Goal: Communication & Community: Connect with others

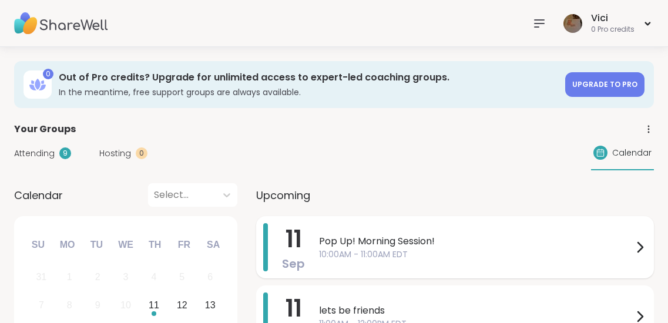
click at [361, 254] on span "10:00AM - 11:00AM EDT" at bounding box center [476, 255] width 314 height 12
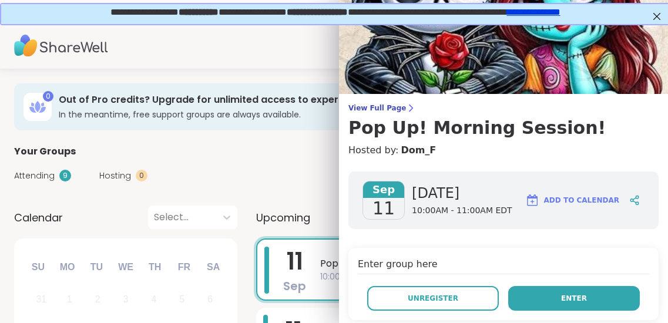
click at [544, 291] on button "Enter" at bounding box center [574, 298] width 132 height 25
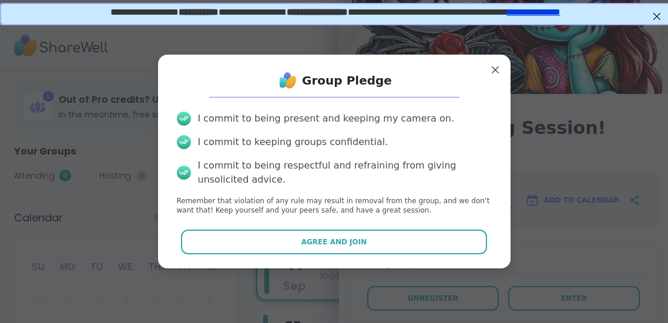
click at [431, 257] on div "Group Pledge I commit to being present and keeping my camera on. I commit to ke…" at bounding box center [334, 161] width 334 height 195
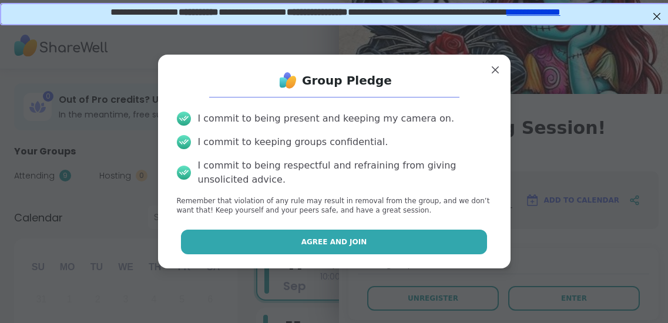
click at [430, 245] on button "Agree and Join" at bounding box center [334, 242] width 306 height 25
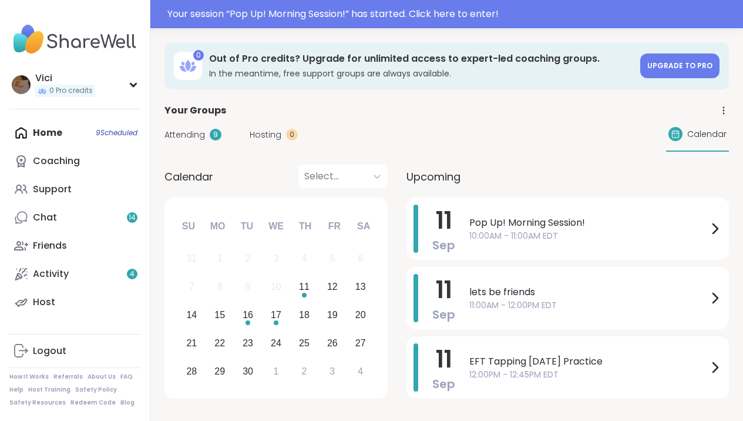
click at [488, 224] on span "Pop Up! Morning Session!" at bounding box center [589, 223] width 239 height 14
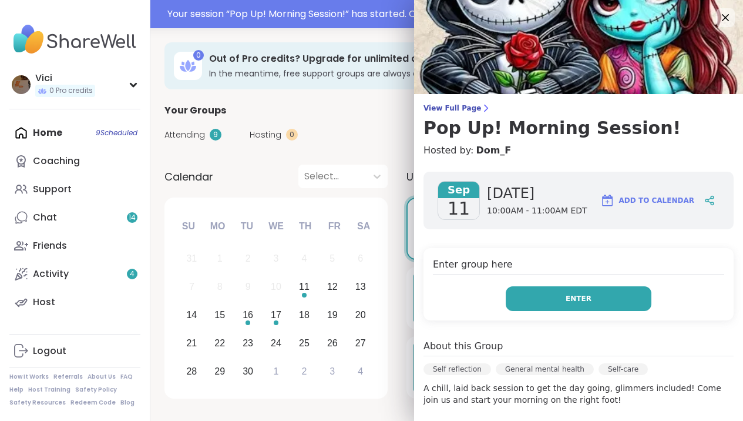
click at [532, 297] on button "Enter" at bounding box center [579, 298] width 146 height 25
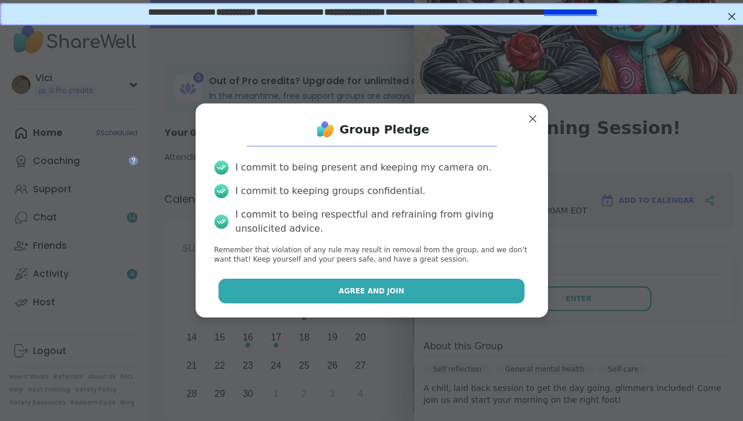
click at [464, 279] on button "Agree and Join" at bounding box center [372, 291] width 306 height 25
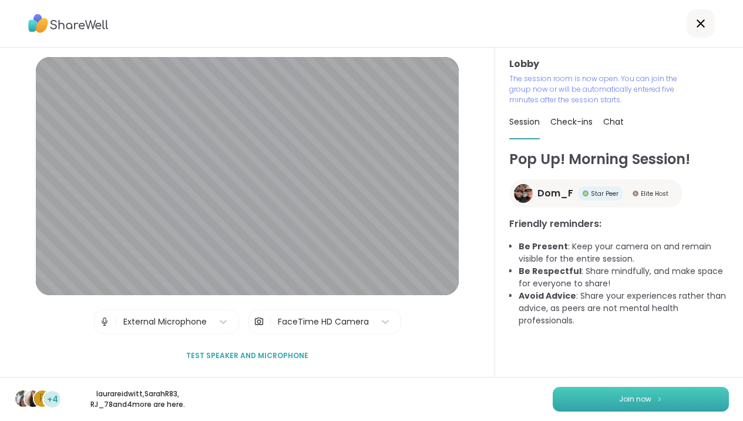
click at [640, 394] on span "Join now" at bounding box center [635, 399] width 32 height 11
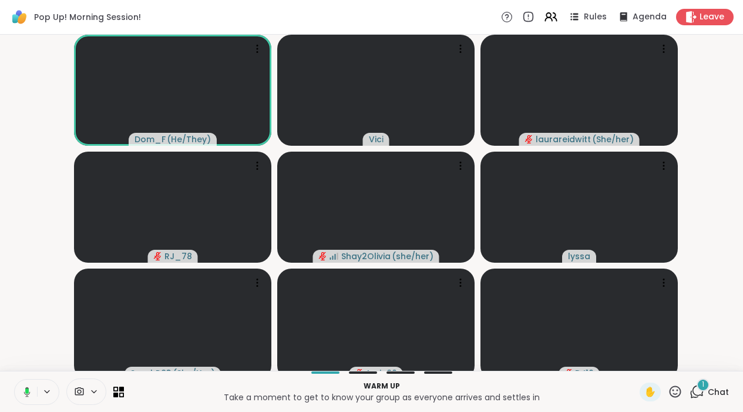
click at [31, 397] on icon at bounding box center [25, 392] width 11 height 11
click at [28, 395] on icon at bounding box center [27, 392] width 11 height 11
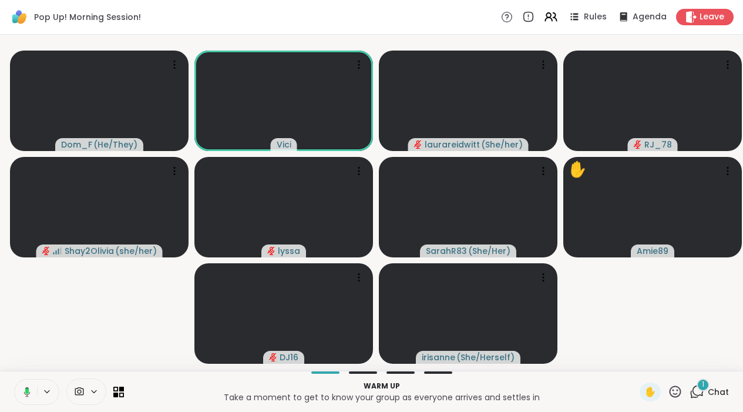
click at [30, 397] on icon at bounding box center [25, 392] width 11 height 11
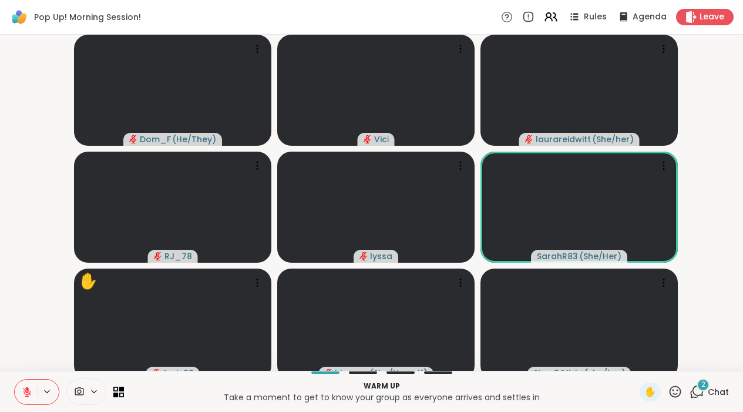
click at [695, 399] on icon at bounding box center [697, 391] width 15 height 15
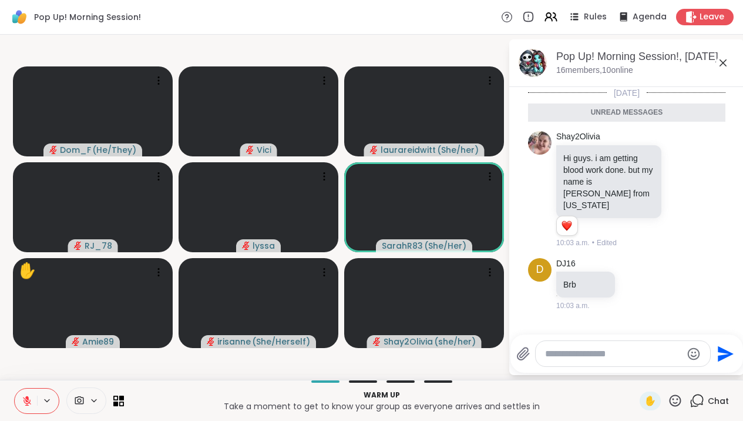
click at [624, 357] on textarea "Type your message" at bounding box center [613, 354] width 137 height 12
type textarea "*******"
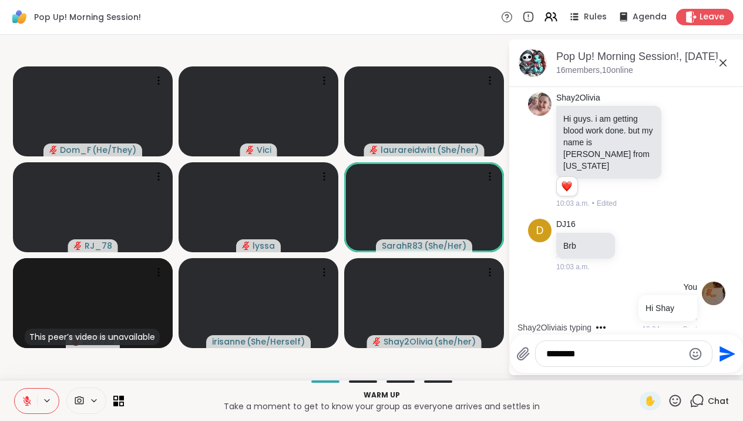
scroll to position [114, 0]
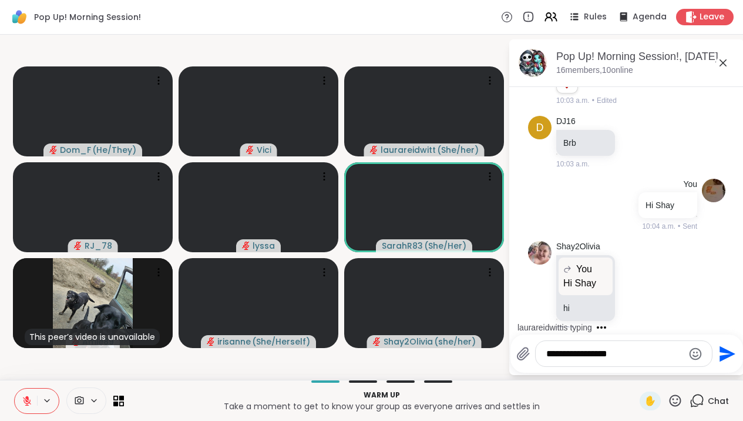
click at [638, 360] on textarea "**********" at bounding box center [615, 354] width 137 height 12
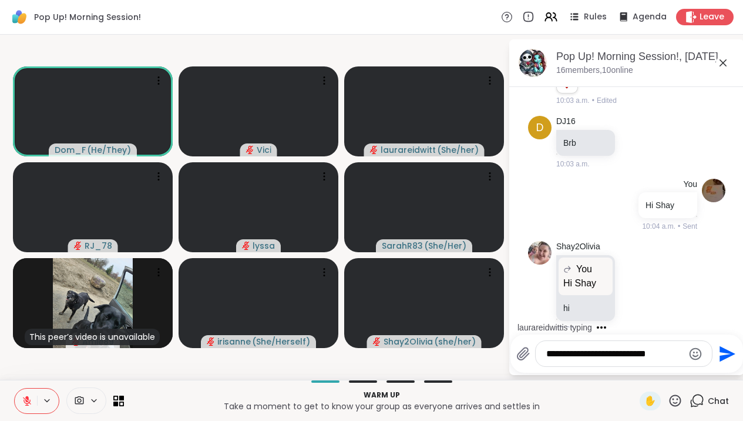
type textarea "**********"
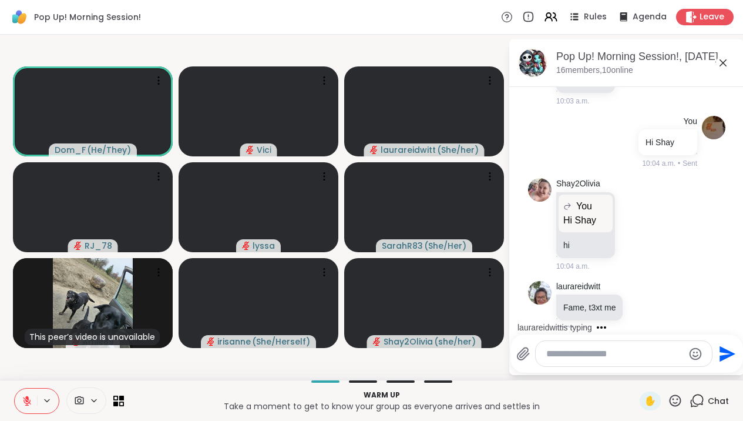
scroll to position [251, 0]
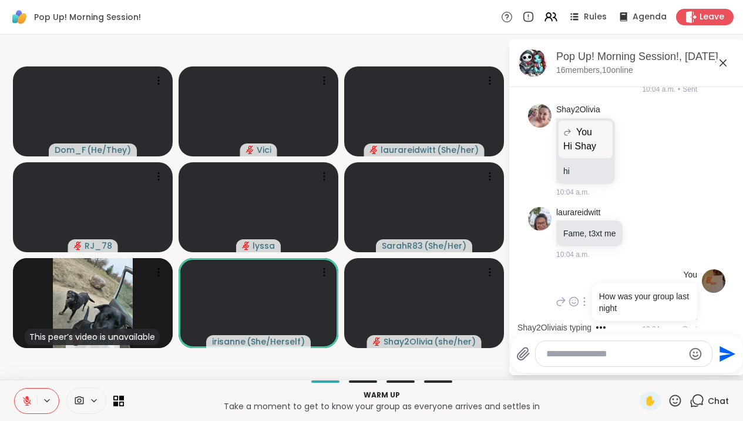
click at [644, 270] on div "You How was your group last night 10:04 a.m. • Sent" at bounding box center [644, 301] width 108 height 65
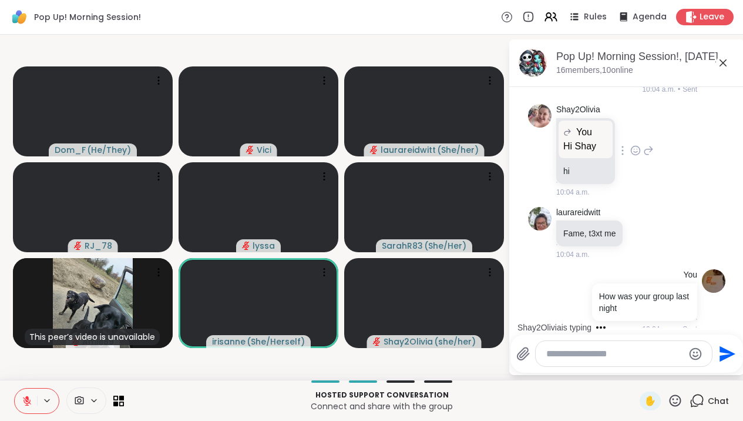
click at [697, 116] on div "Shay2Olivia You Hi Shay Hi Shay hi 10:04 a.m." at bounding box center [626, 150] width 197 height 103
click at [728, 65] on icon at bounding box center [723, 63] width 14 height 14
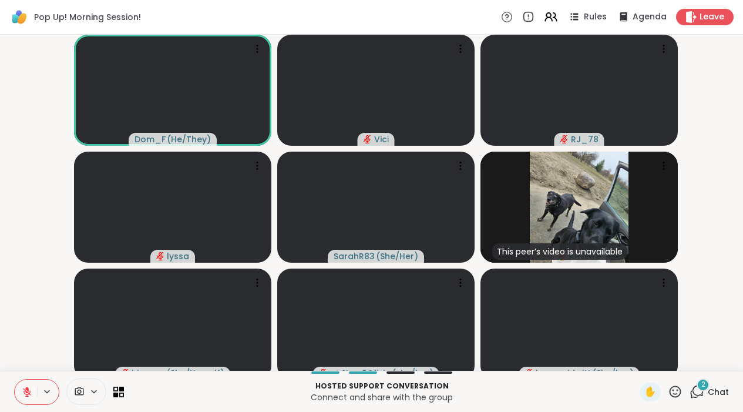
click at [21, 404] on button at bounding box center [26, 392] width 22 height 25
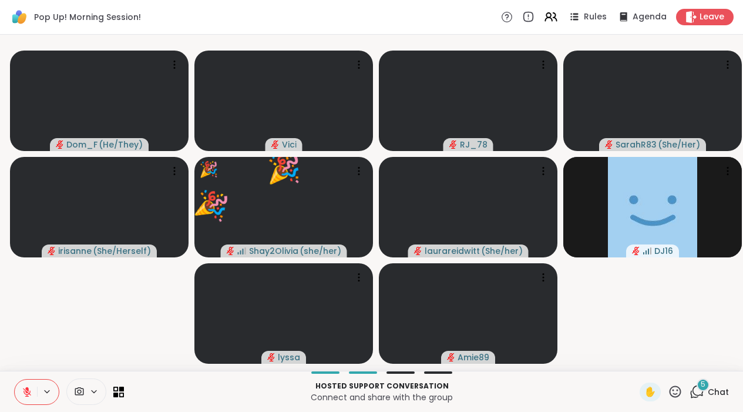
click at [26, 396] on icon at bounding box center [27, 392] width 8 height 8
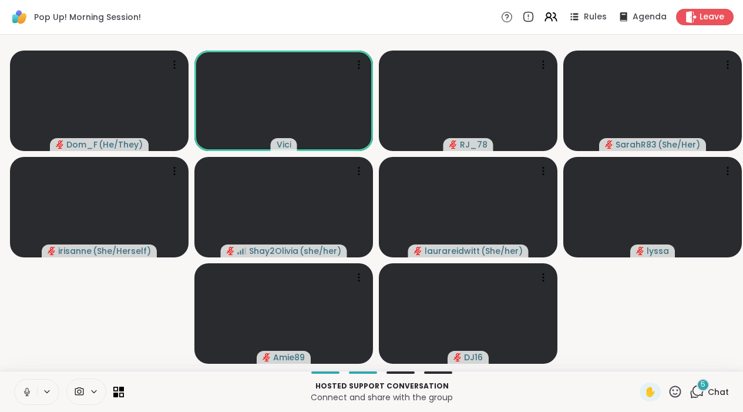
click at [28, 397] on icon at bounding box center [27, 392] width 11 height 11
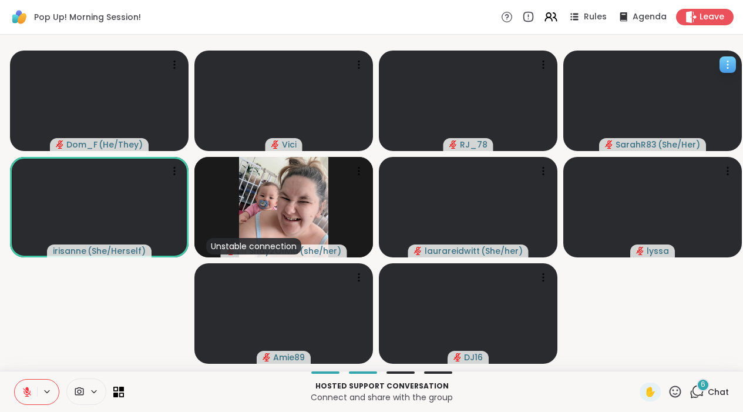
click at [567, 105] on div at bounding box center [653, 101] width 179 height 100
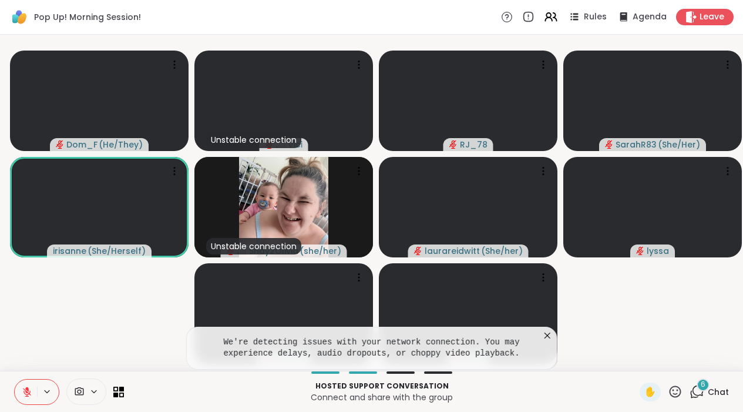
click at [551, 339] on icon at bounding box center [548, 336] width 6 height 6
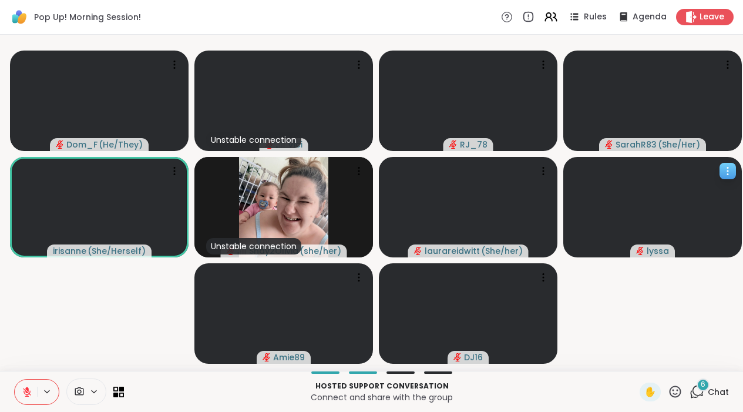
click at [596, 176] on div at bounding box center [653, 207] width 179 height 100
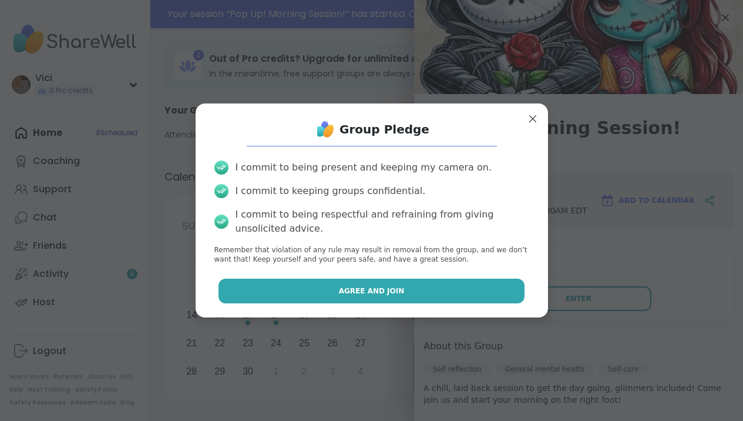
click at [466, 300] on button "Agree and Join" at bounding box center [372, 291] width 306 height 25
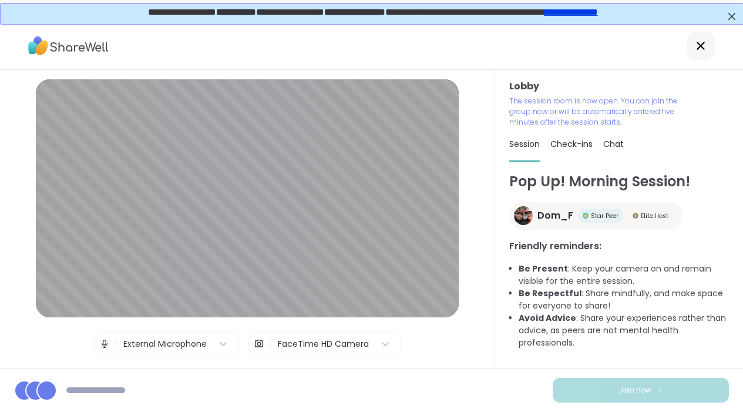
click at [616, 403] on div "Join now" at bounding box center [371, 390] width 743 height 44
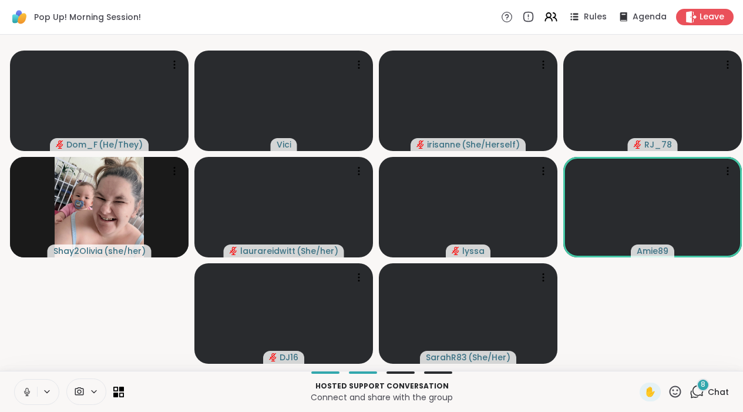
click at [28, 396] on icon at bounding box center [26, 395] width 3 height 1
click at [699, 397] on icon at bounding box center [697, 391] width 15 height 15
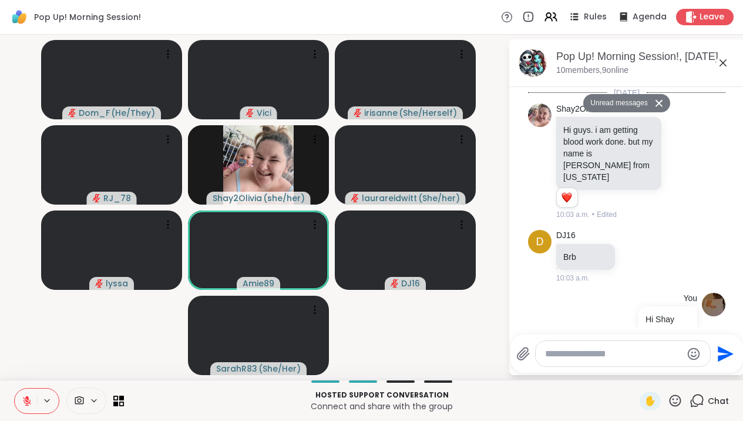
scroll to position [1047, 0]
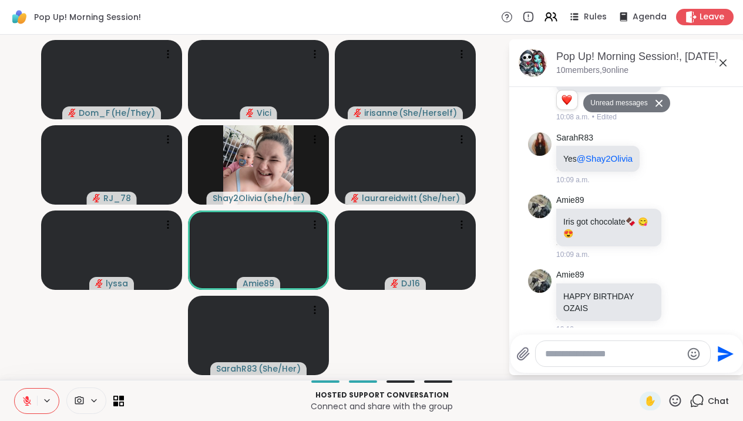
click at [595, 350] on textarea "Type your message" at bounding box center [613, 354] width 137 height 12
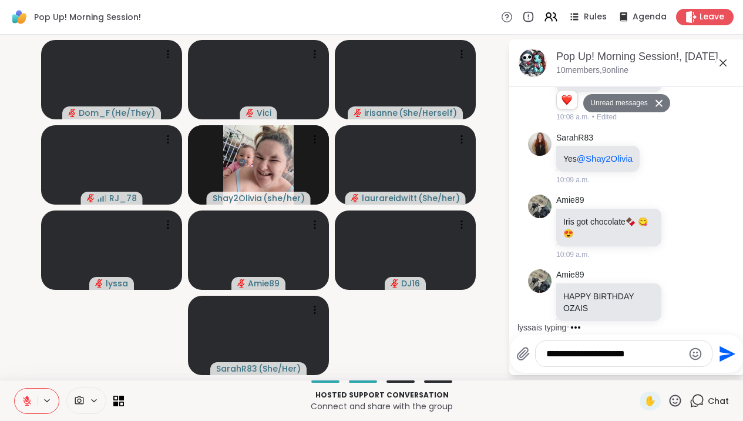
type textarea "**********"
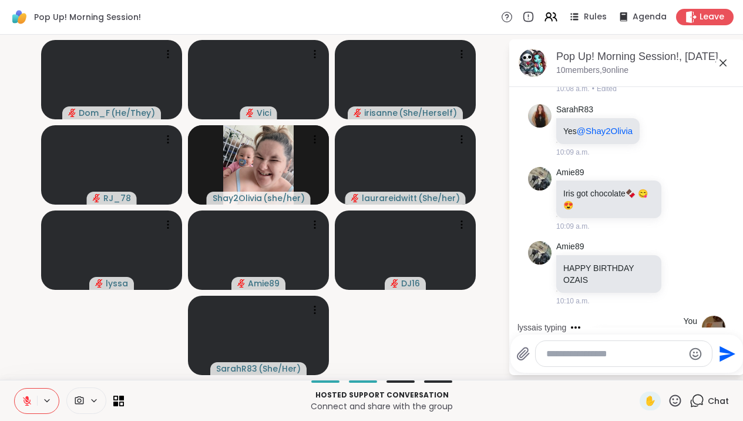
scroll to position [1093, 0]
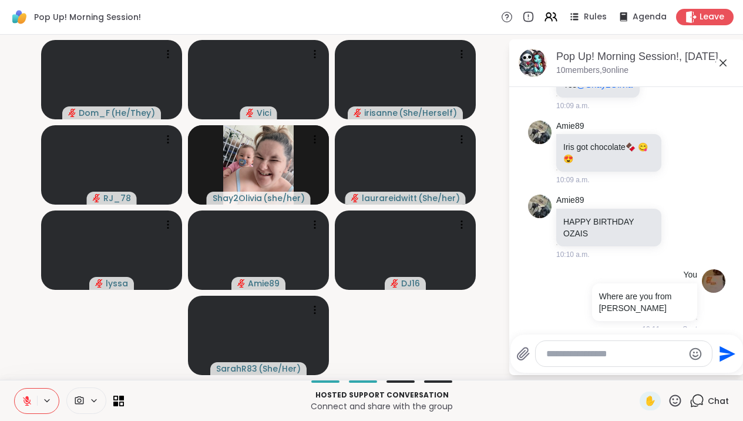
click at [727, 65] on icon at bounding box center [723, 62] width 7 height 7
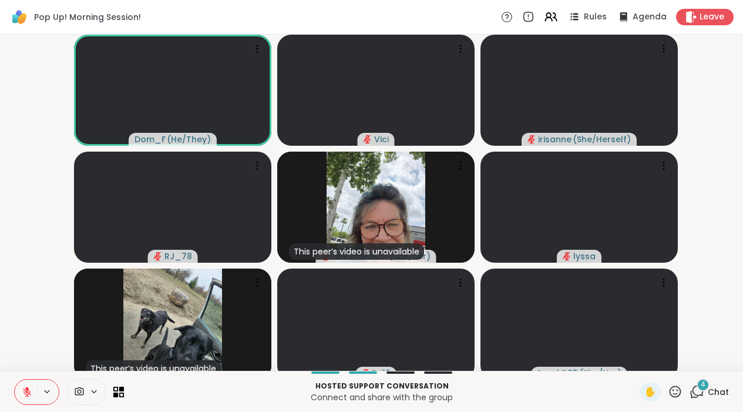
click at [696, 396] on icon at bounding box center [698, 391] width 11 height 11
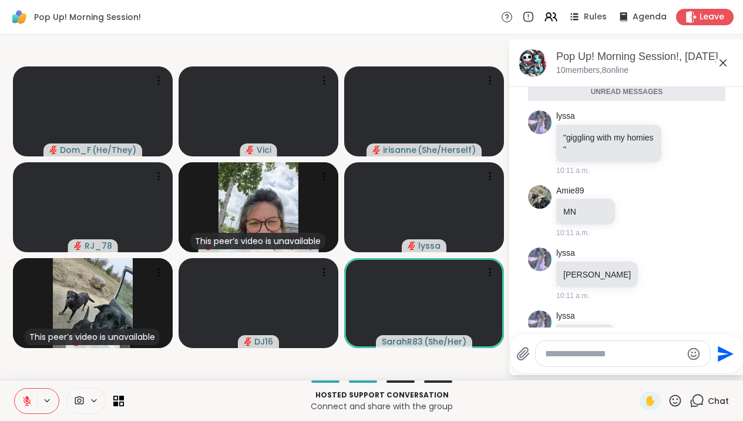
scroll to position [1412, 0]
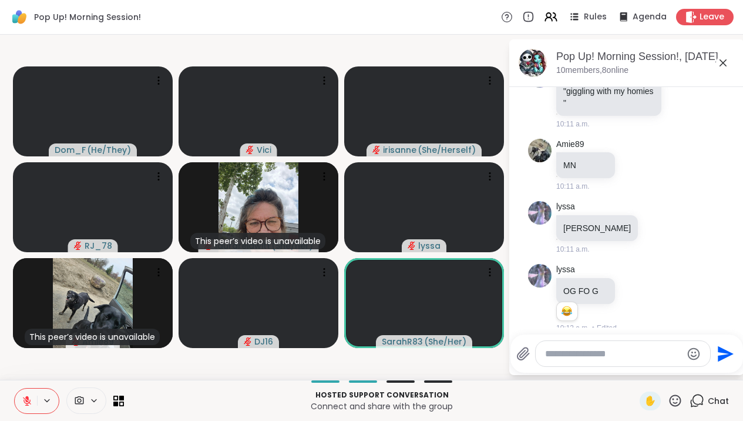
click at [728, 61] on icon at bounding box center [723, 63] width 14 height 14
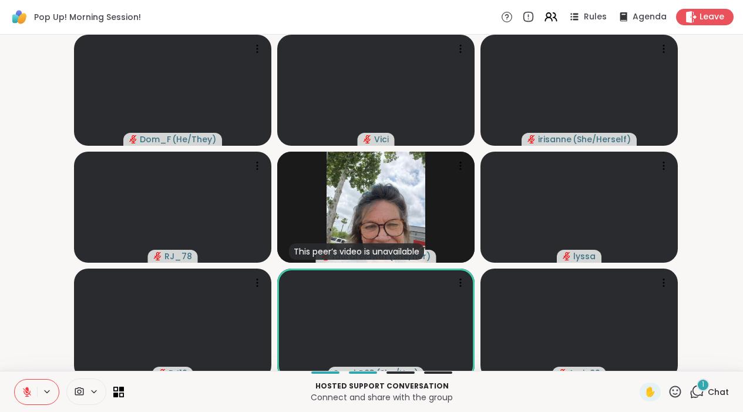
click at [698, 399] on icon at bounding box center [697, 391] width 15 height 15
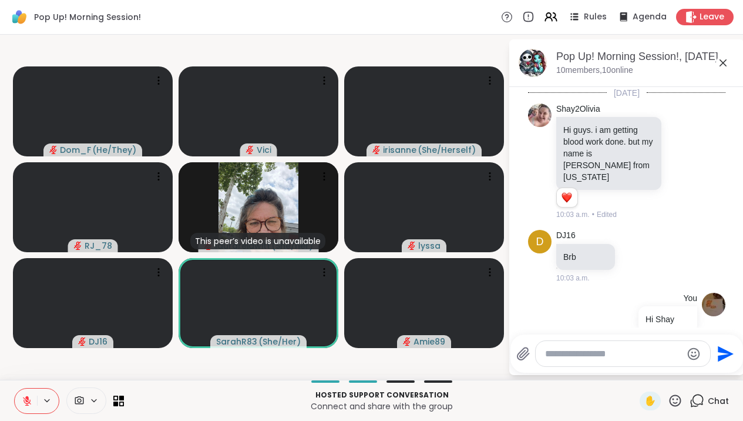
scroll to position [1492, 0]
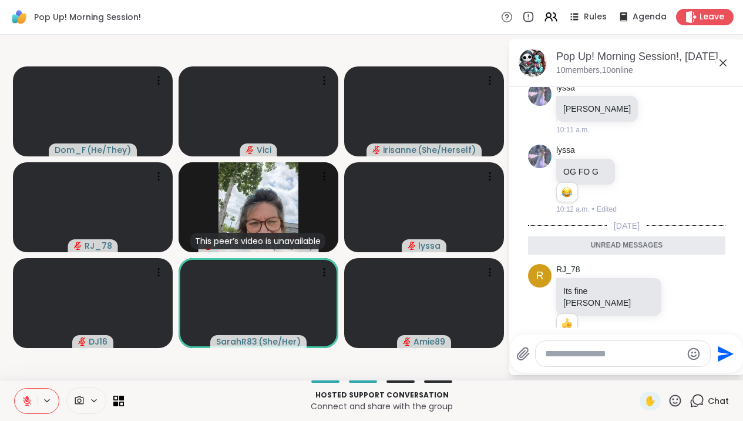
click at [730, 66] on icon at bounding box center [723, 63] width 14 height 14
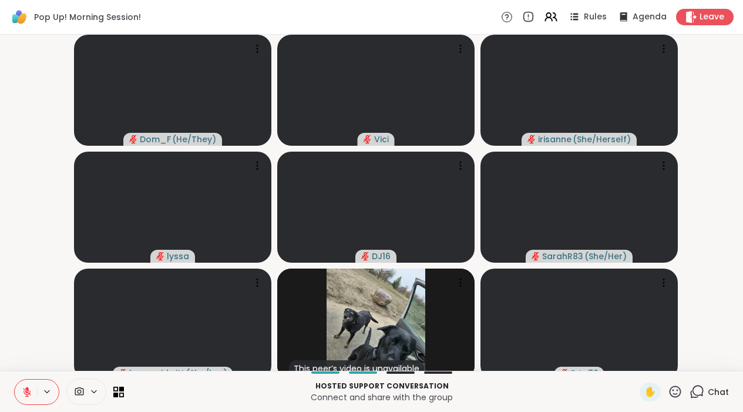
click at [31, 394] on button at bounding box center [26, 392] width 22 height 25
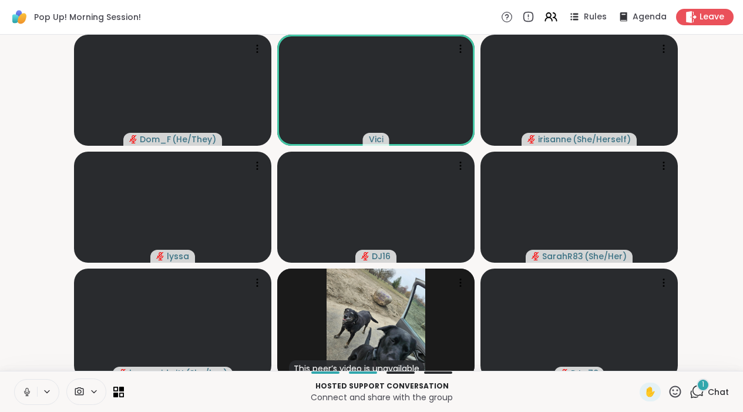
click at [30, 404] on button at bounding box center [26, 392] width 22 height 25
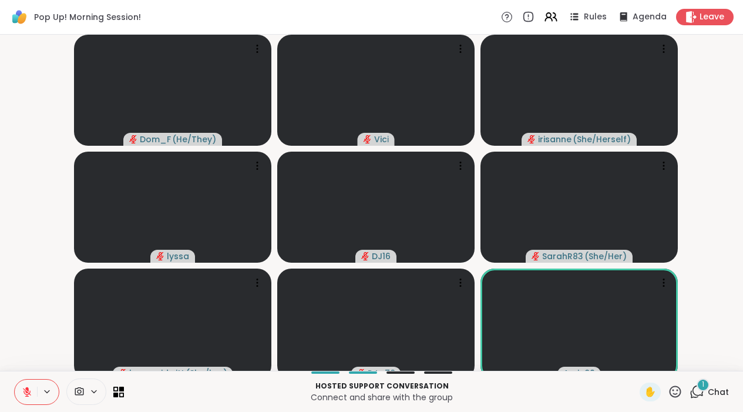
click at [693, 398] on icon at bounding box center [695, 395] width 8 height 8
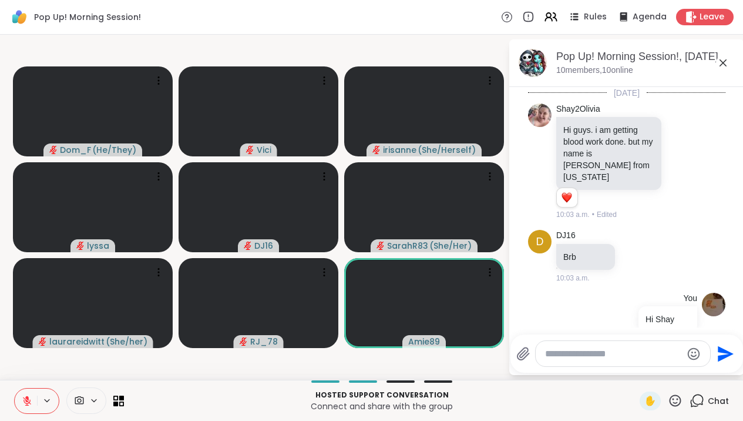
scroll to position [1594, 0]
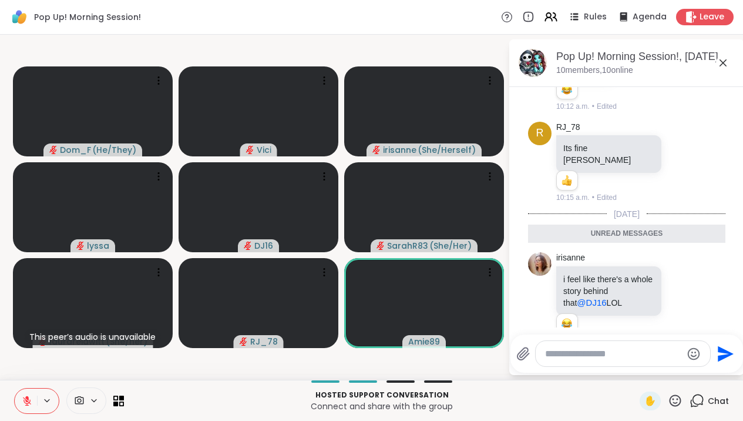
click at [588, 350] on textarea "Type your message" at bounding box center [613, 354] width 137 height 12
type textarea "*"
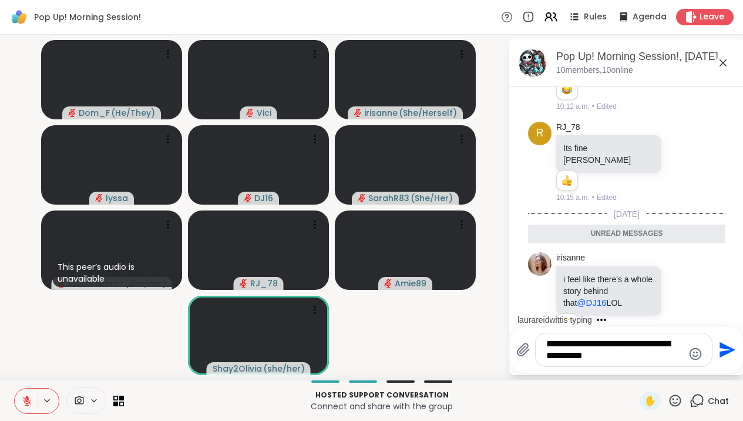
type textarea "**********"
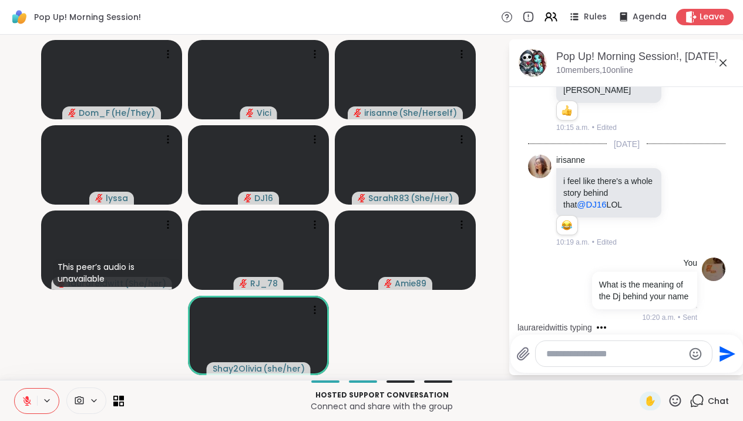
scroll to position [1653, 0]
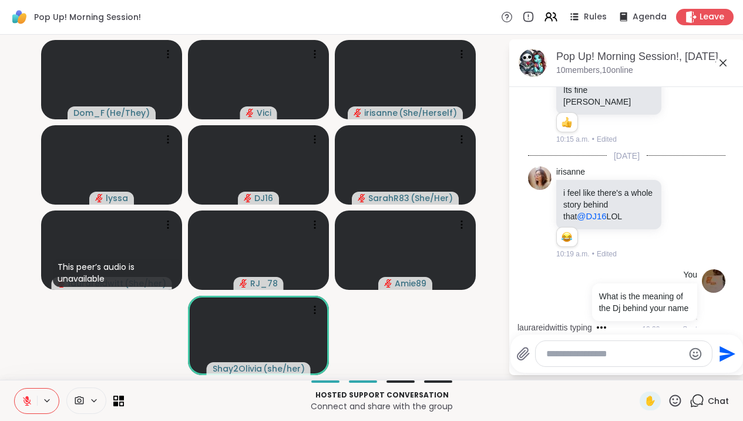
click at [730, 65] on icon at bounding box center [723, 63] width 14 height 14
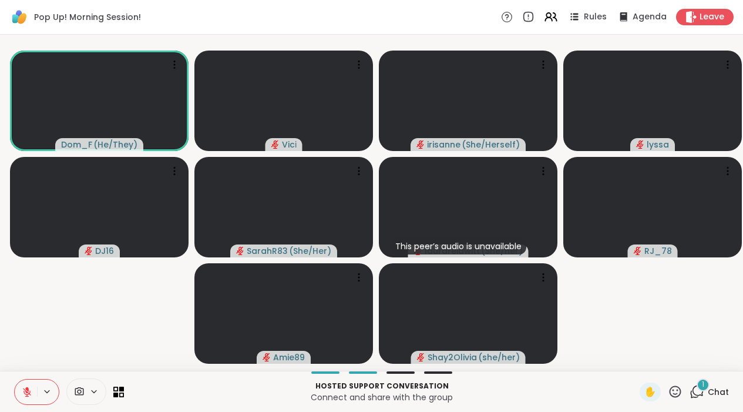
click at [701, 399] on icon at bounding box center [697, 391] width 15 height 15
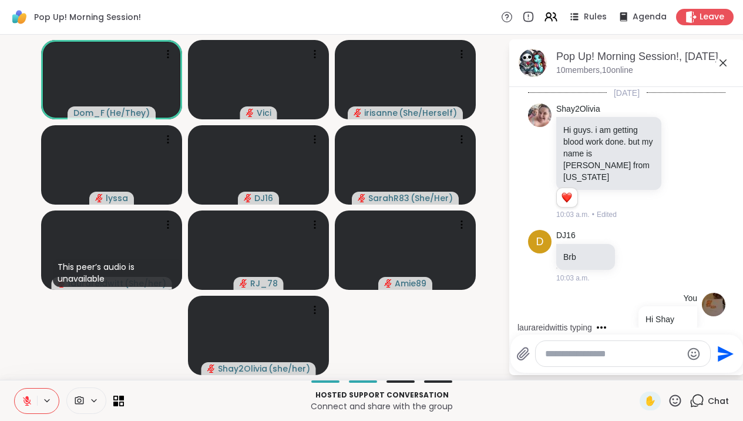
scroll to position [1811, 0]
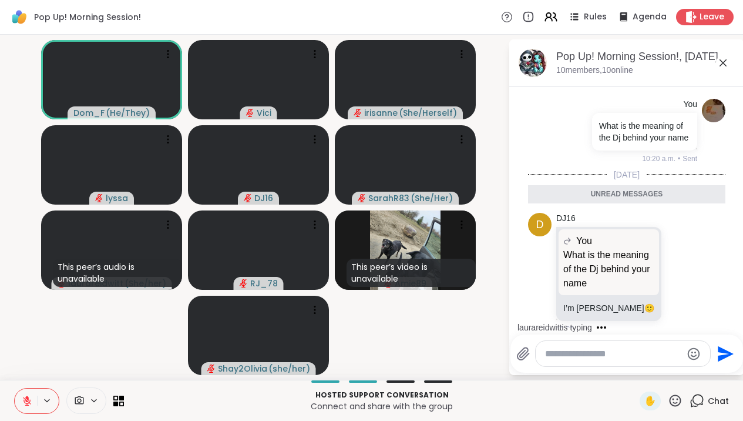
click at [626, 354] on textarea "Type your message" at bounding box center [613, 354] width 137 height 12
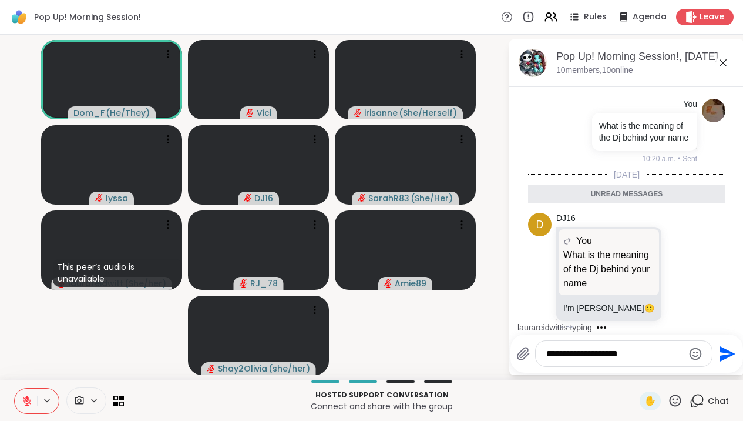
type textarea "**********"
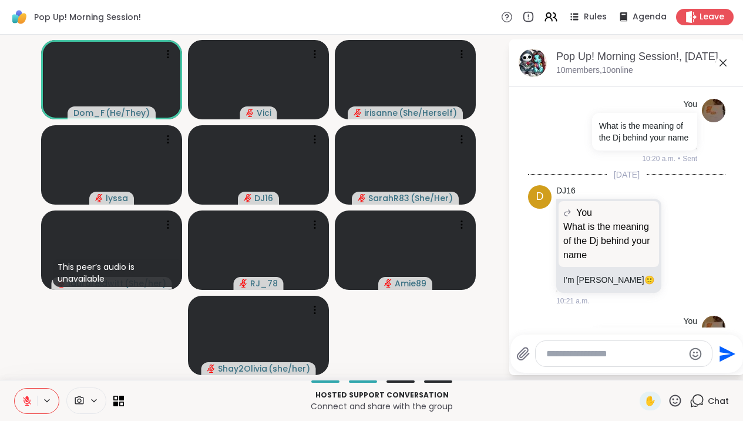
scroll to position [1858, 0]
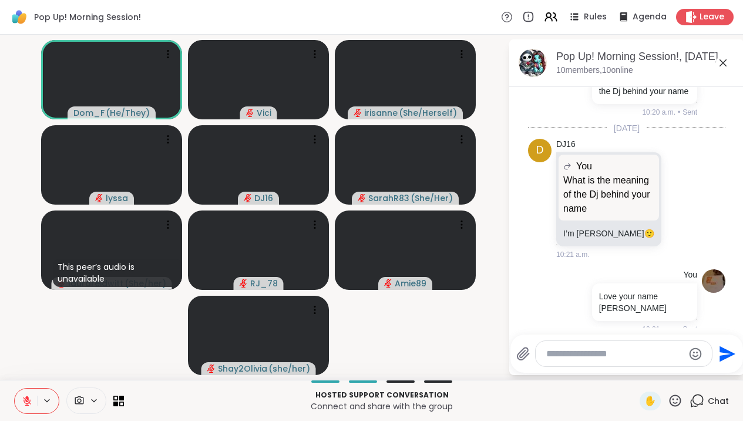
click at [730, 69] on icon at bounding box center [723, 63] width 14 height 14
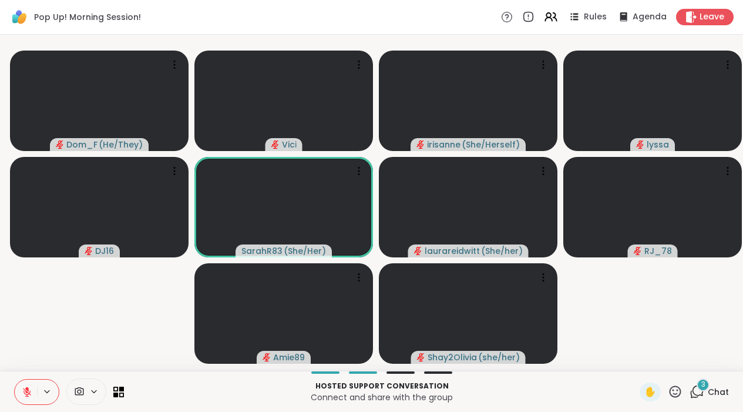
click at [694, 397] on icon at bounding box center [697, 391] width 15 height 15
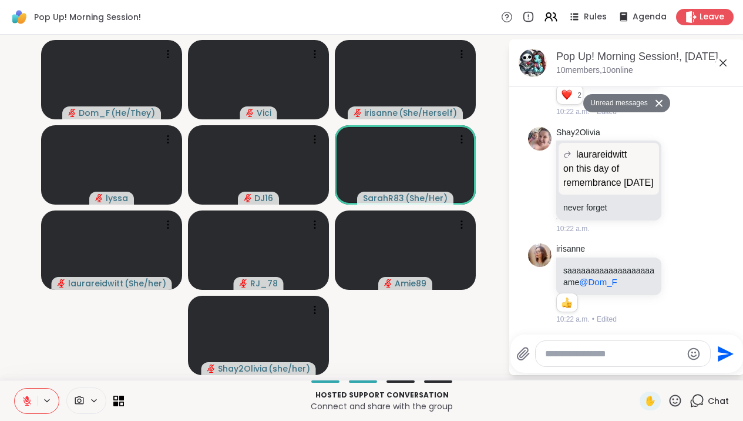
scroll to position [2176, 0]
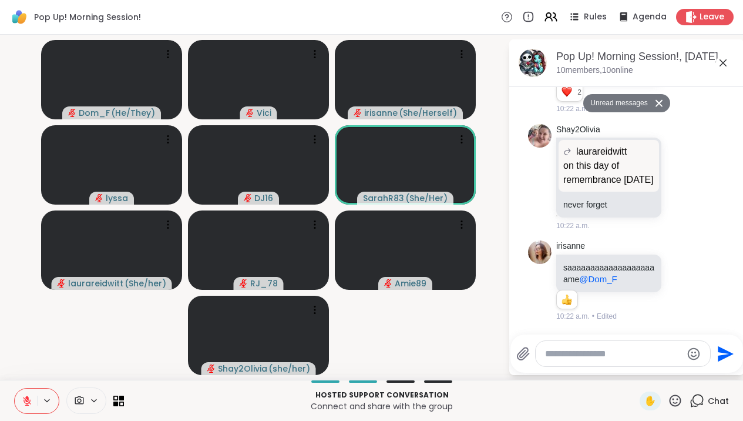
click at [735, 53] on div "Pop Up! Morning Session!, Sep 11" at bounding box center [646, 56] width 179 height 15
click at [730, 60] on icon at bounding box center [723, 63] width 14 height 14
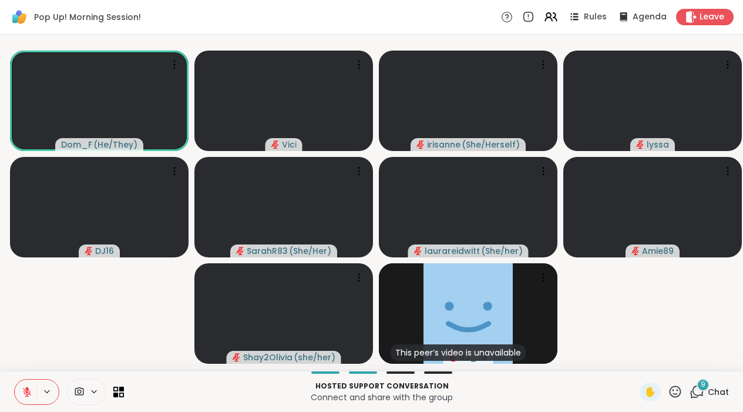
click at [32, 397] on icon at bounding box center [27, 392] width 11 height 11
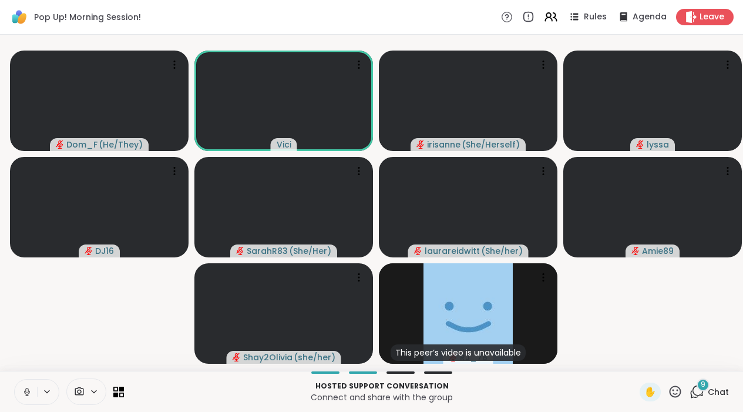
click at [32, 397] on icon at bounding box center [27, 392] width 11 height 11
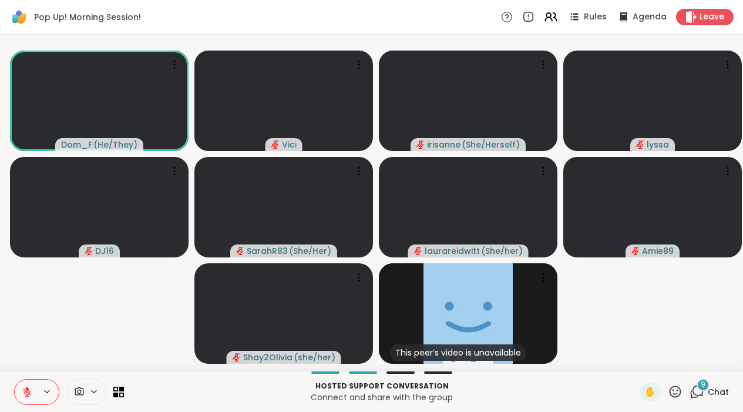
click at [42, 348] on video-player-container "Dom_F ( He/They ) Vici irisanne ( She/Herself ) lyssa DJ16 SarahR83 ( She/Her )…" at bounding box center [371, 202] width 729 height 327
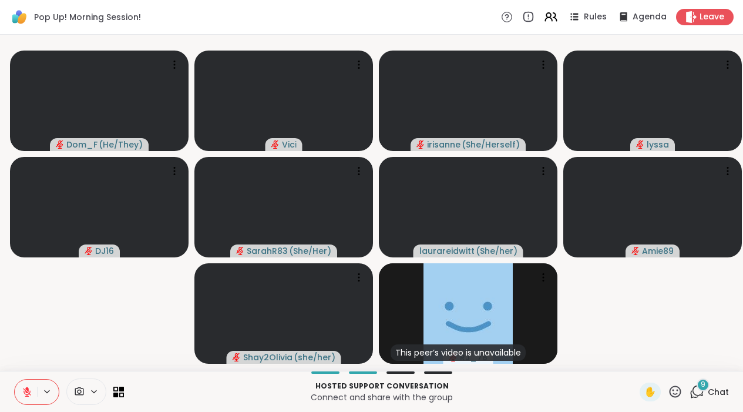
click at [699, 399] on icon at bounding box center [697, 391] width 15 height 15
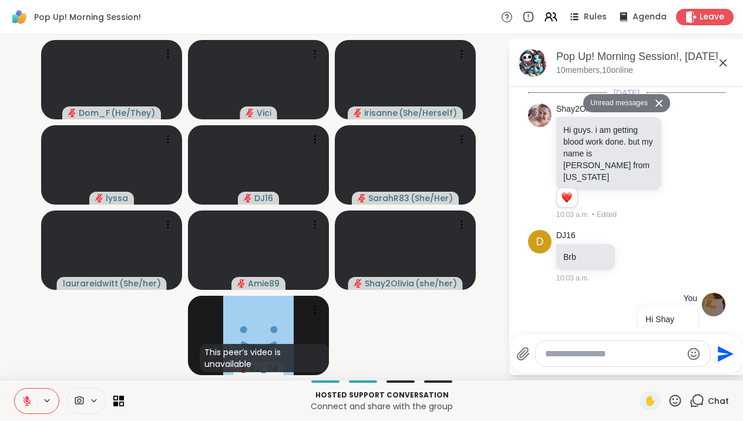
click at [622, 350] on textarea "Type your message" at bounding box center [613, 354] width 137 height 12
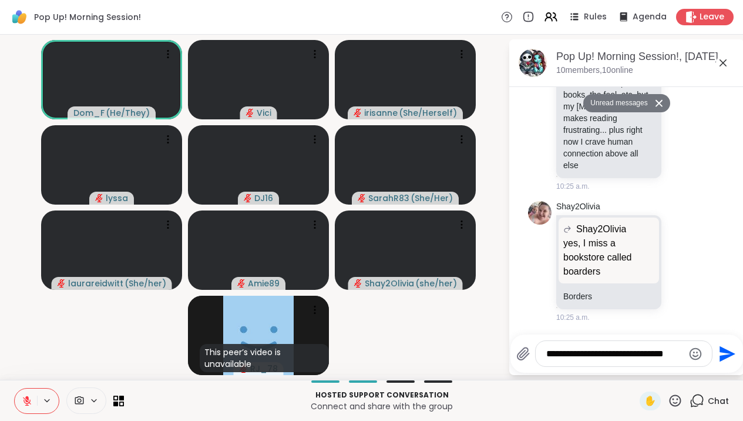
type textarea "**********"
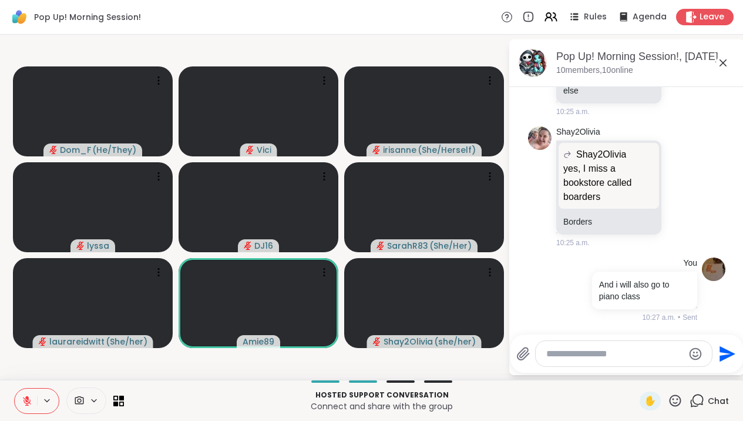
scroll to position [3389, 0]
click at [727, 65] on icon at bounding box center [723, 62] width 7 height 7
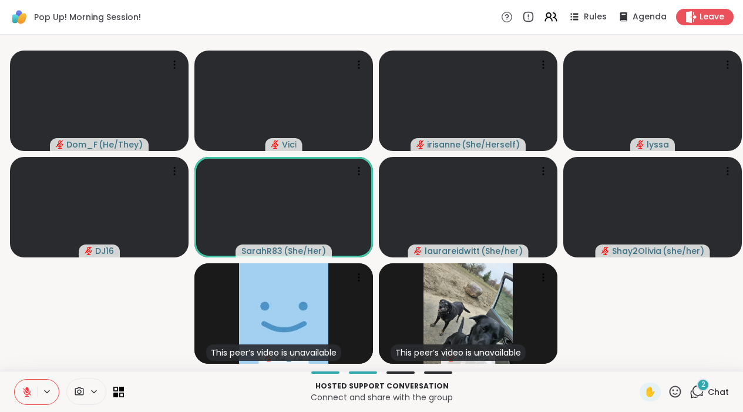
click at [697, 398] on icon at bounding box center [695, 395] width 8 height 8
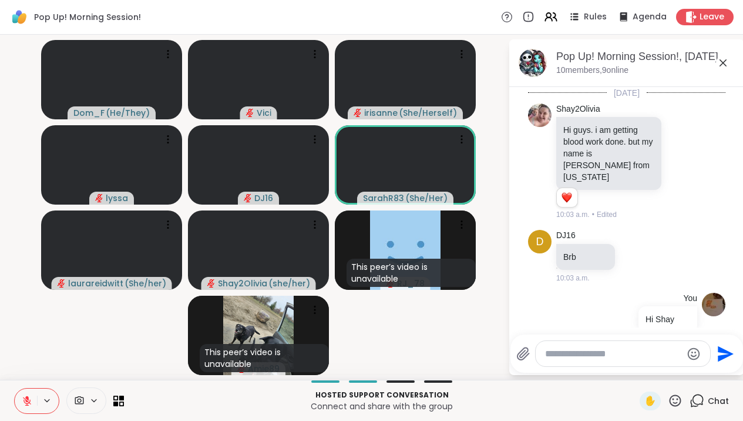
scroll to position [3637, 0]
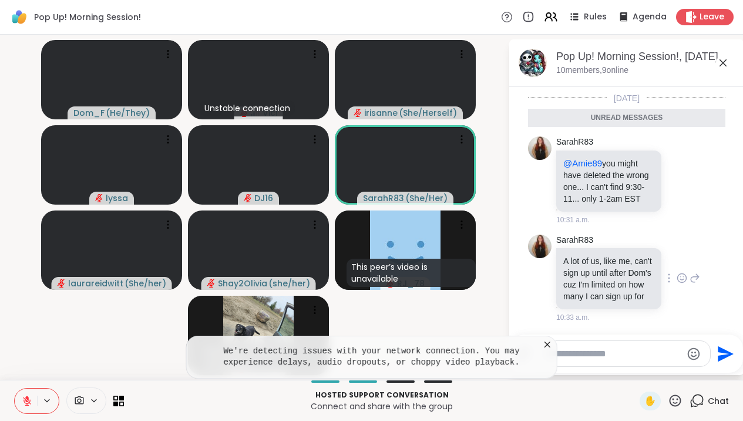
click at [679, 274] on icon at bounding box center [682, 278] width 11 height 12
click at [628, 253] on span "Select Reaction: Joy" at bounding box center [630, 259] width 11 height 12
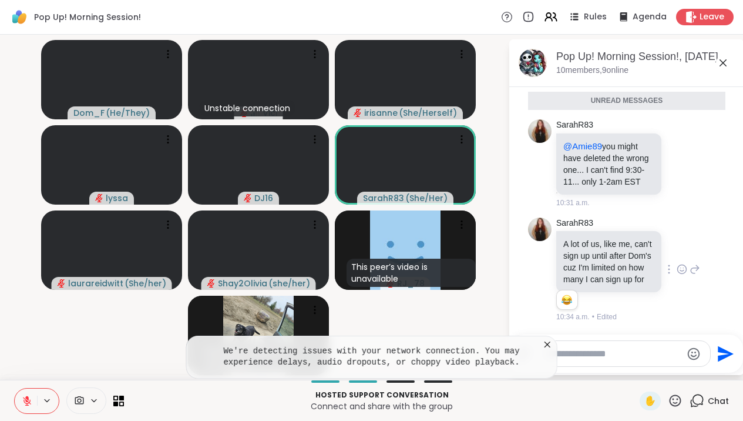
click at [726, 61] on icon at bounding box center [723, 63] width 14 height 14
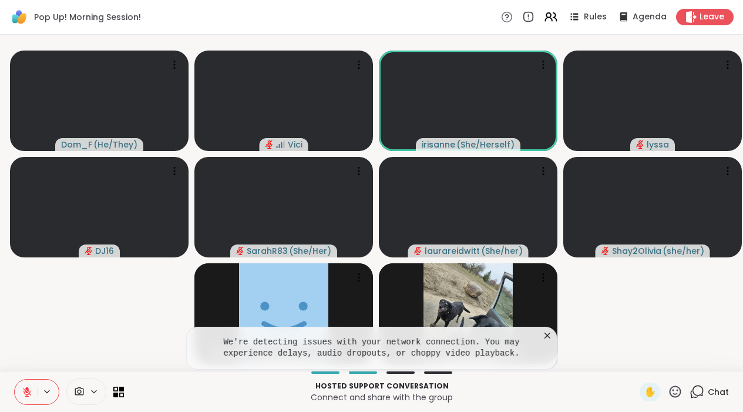
click at [552, 341] on icon at bounding box center [548, 336] width 12 height 12
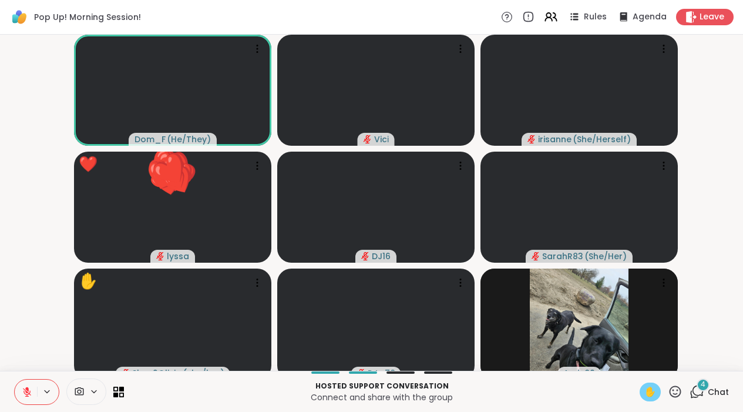
click at [648, 399] on span "✋" at bounding box center [651, 392] width 12 height 14
click at [701, 391] on div "4" at bounding box center [703, 384] width 13 height 13
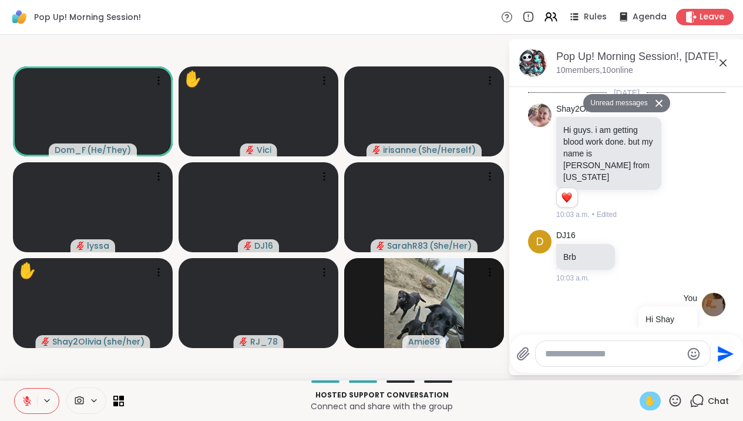
scroll to position [4010, 0]
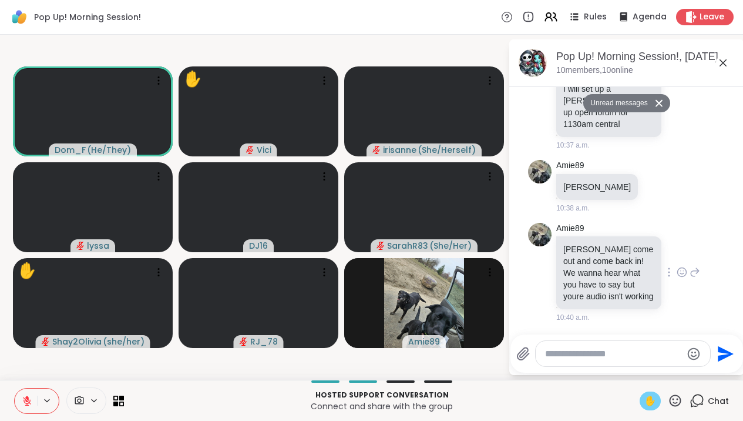
click at [683, 272] on icon at bounding box center [682, 272] width 11 height 12
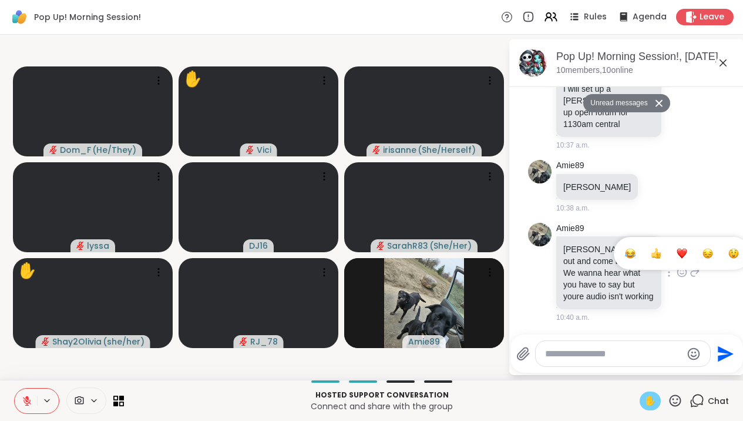
click at [628, 248] on div "Select Reaction: Joy" at bounding box center [630, 253] width 11 height 11
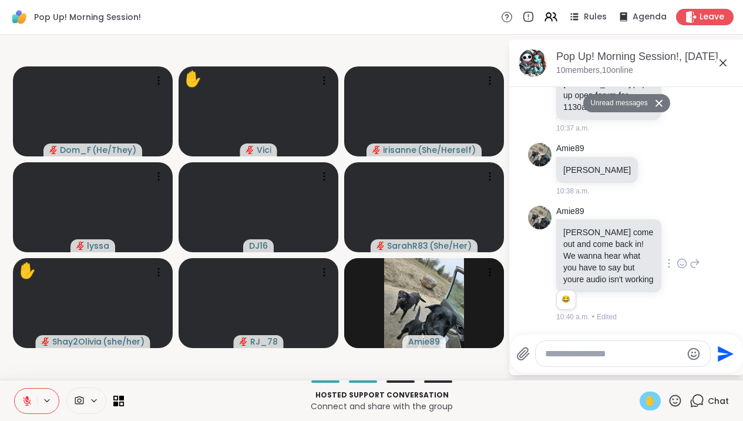
scroll to position [4027, 0]
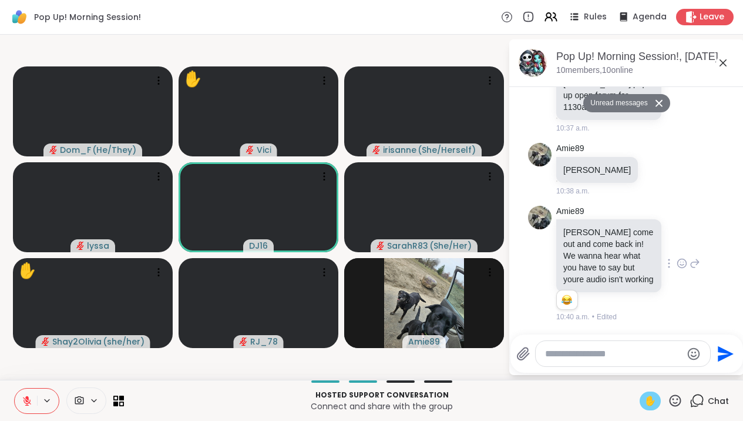
click at [730, 63] on icon at bounding box center [723, 63] width 14 height 14
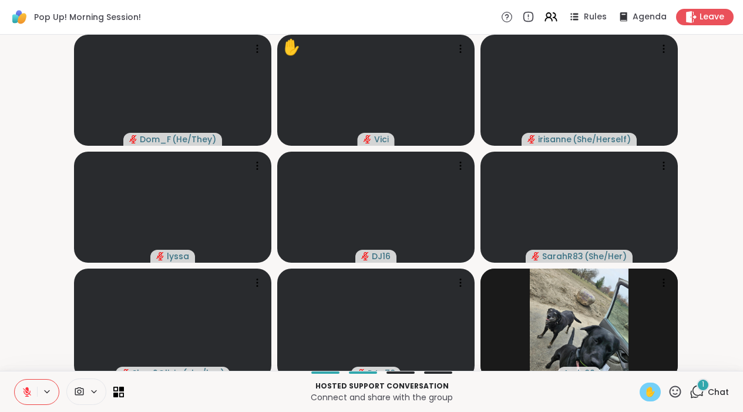
click at [28, 391] on icon at bounding box center [27, 389] width 4 height 5
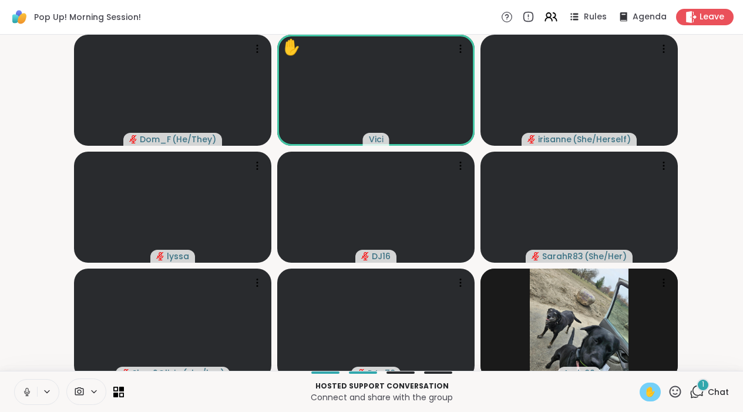
click at [26, 394] on icon at bounding box center [27, 392] width 6 height 4
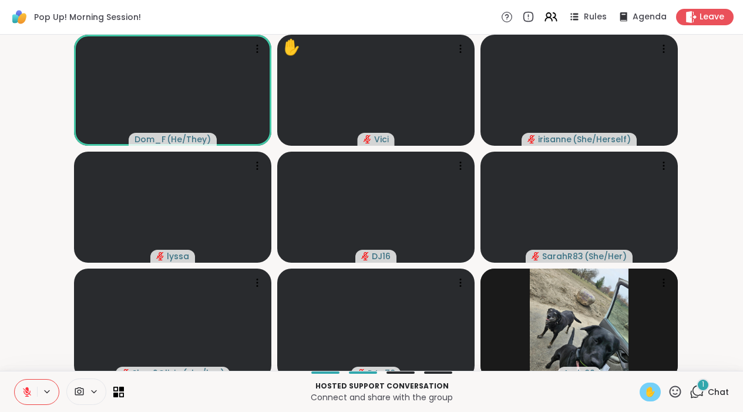
click at [31, 397] on icon at bounding box center [27, 392] width 11 height 11
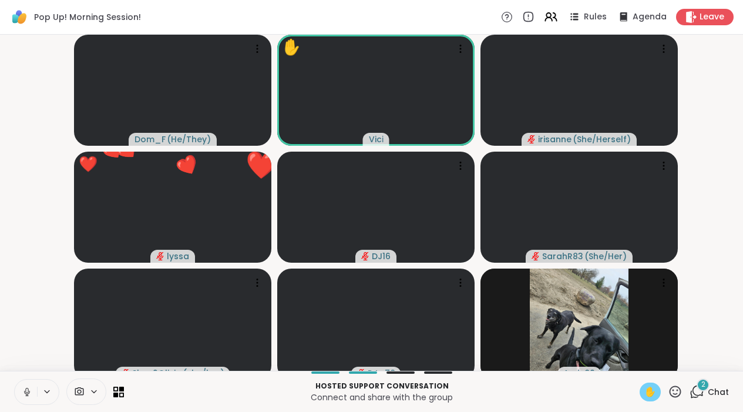
click at [20, 404] on button at bounding box center [26, 392] width 22 height 25
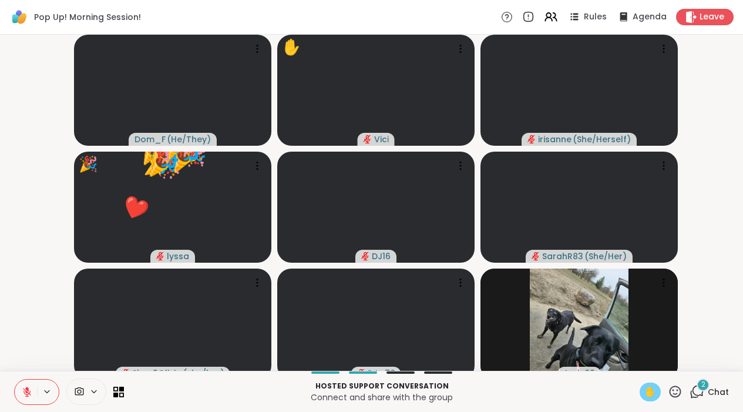
click at [656, 399] on span "✋" at bounding box center [651, 392] width 12 height 14
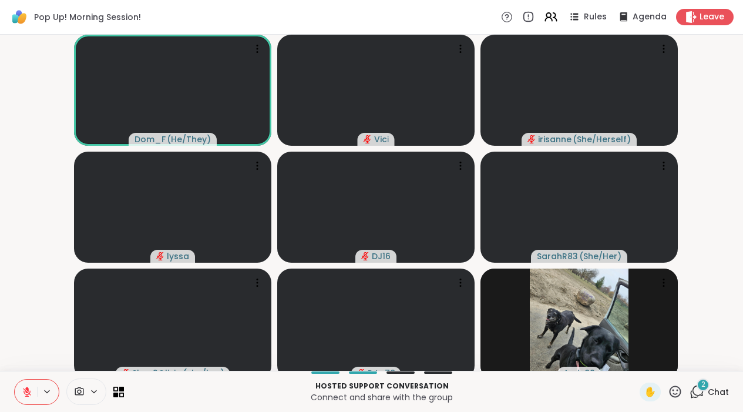
click at [700, 396] on icon at bounding box center [698, 391] width 11 height 11
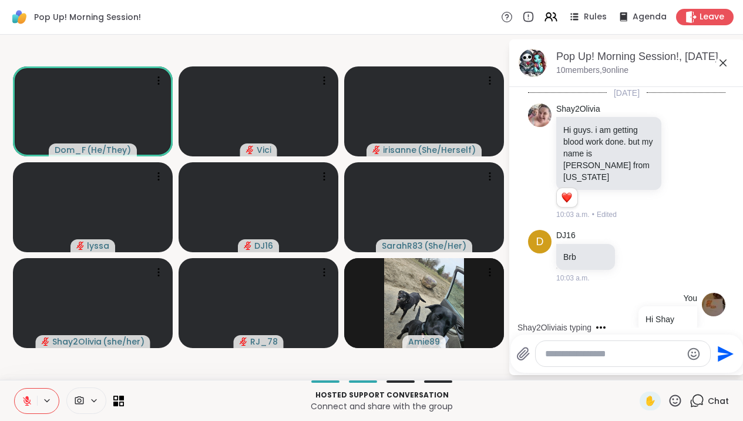
scroll to position [4255, 0]
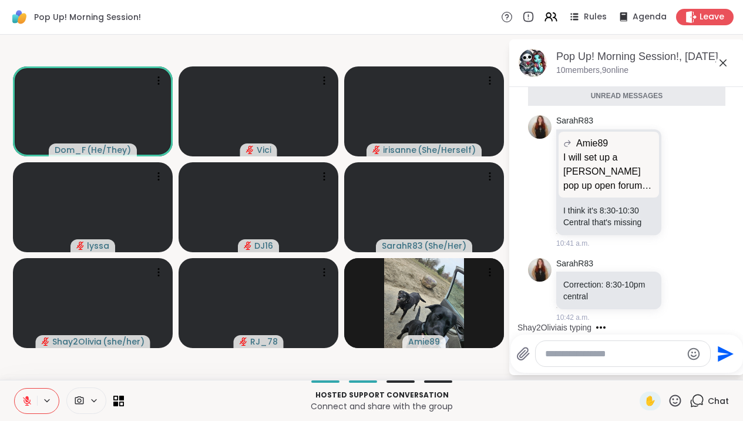
click at [625, 358] on textarea "Type your message" at bounding box center [613, 354] width 137 height 12
type textarea "**********"
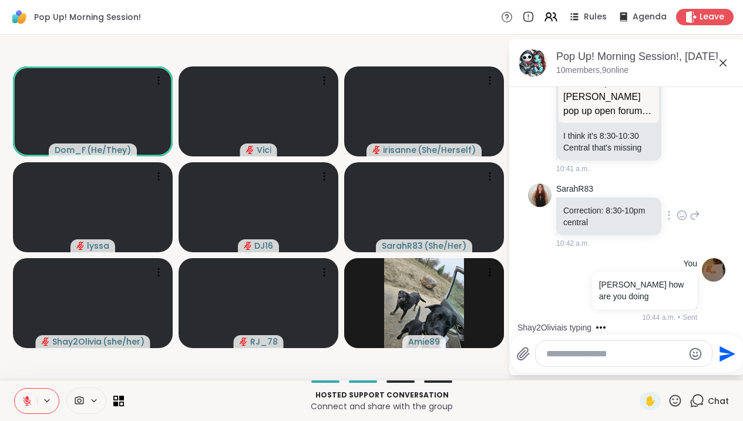
scroll to position [4301, 0]
click at [730, 66] on icon at bounding box center [723, 63] width 14 height 14
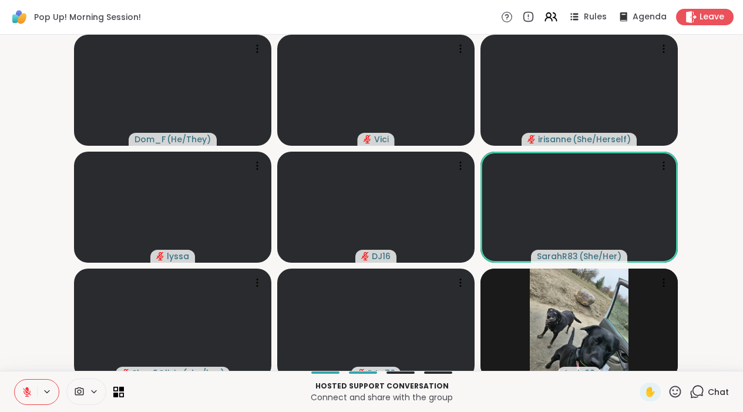
click at [656, 391] on div "Hosted support conversation Connect and share with the group ✋ Chat" at bounding box center [371, 391] width 743 height 41
click at [656, 393] on span "✋" at bounding box center [651, 392] width 12 height 14
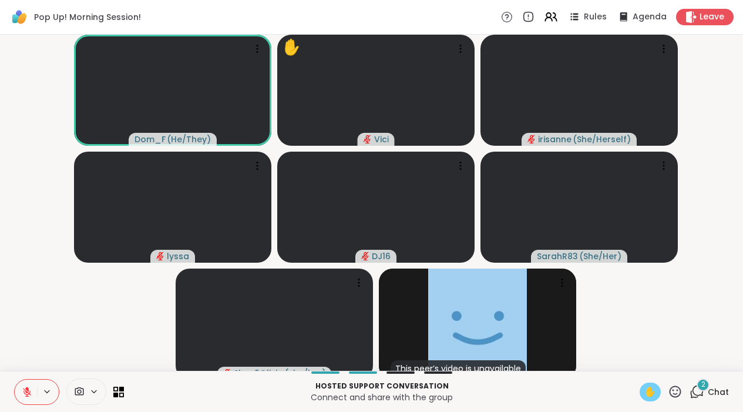
click at [698, 399] on icon at bounding box center [697, 391] width 15 height 15
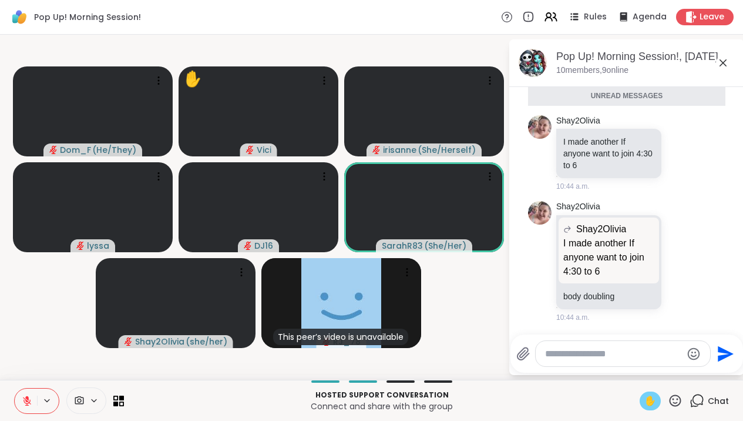
scroll to position [4547, 0]
click at [656, 347] on div at bounding box center [623, 353] width 175 height 25
click at [615, 350] on textarea "Type your message" at bounding box center [613, 354] width 137 height 12
type textarea "*****"
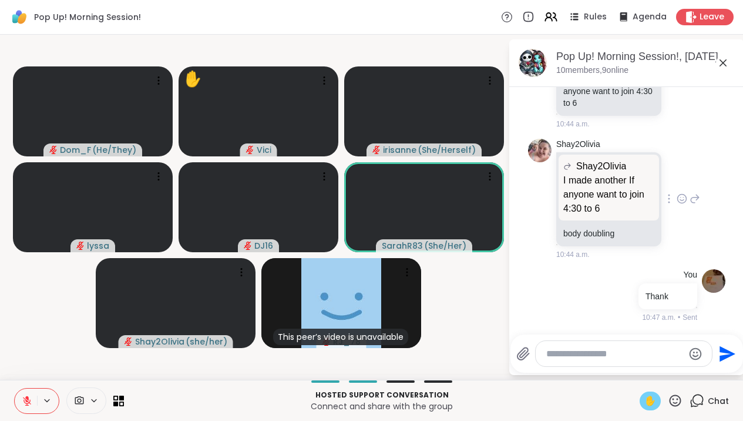
scroll to position [4581, 0]
click at [727, 61] on icon at bounding box center [723, 62] width 7 height 7
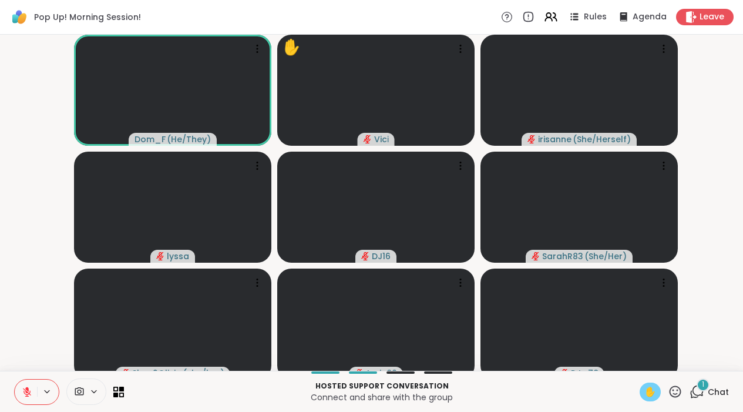
click at [23, 397] on icon at bounding box center [27, 392] width 11 height 11
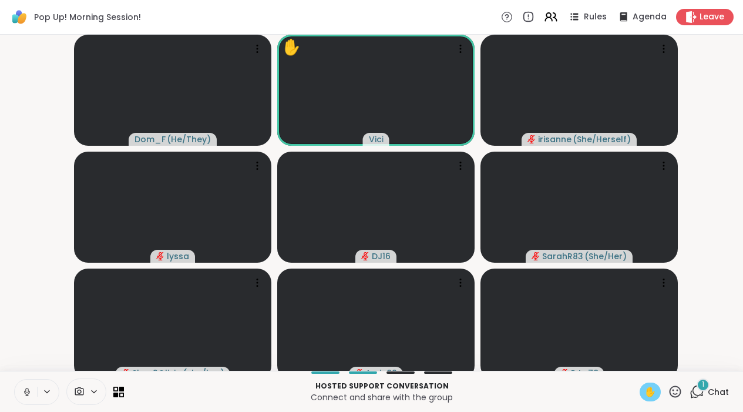
click at [28, 397] on icon at bounding box center [27, 392] width 11 height 11
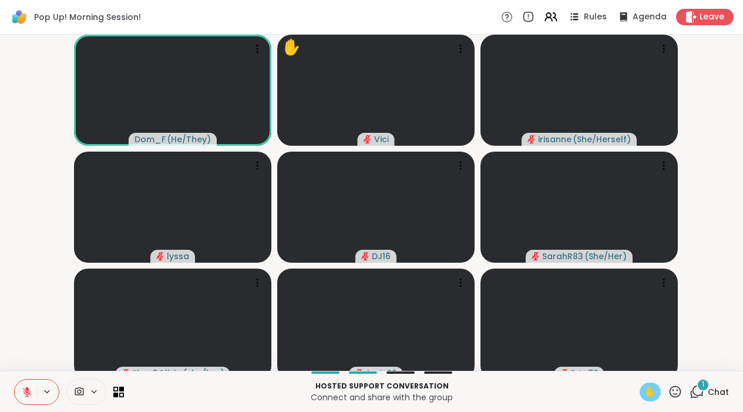
click at [655, 396] on span "✋" at bounding box center [651, 392] width 12 height 14
click at [695, 396] on icon at bounding box center [698, 391] width 11 height 11
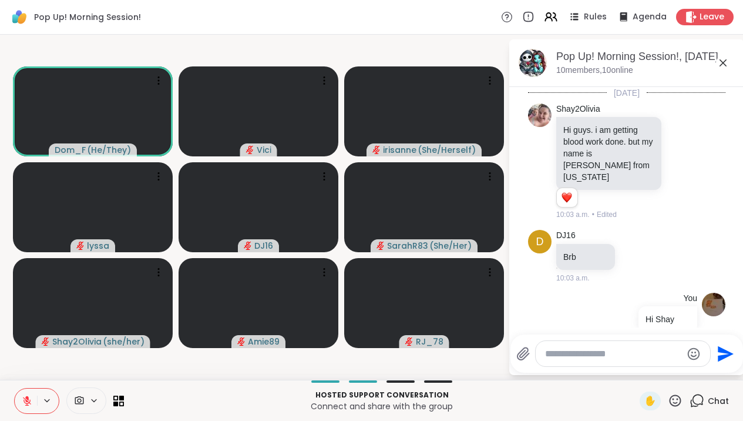
scroll to position [4726, 0]
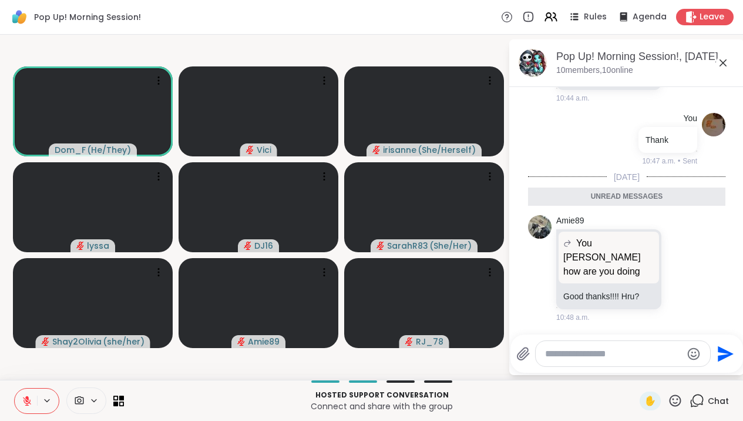
click at [632, 354] on textarea "Type your message" at bounding box center [613, 354] width 137 height 12
type textarea "**********"
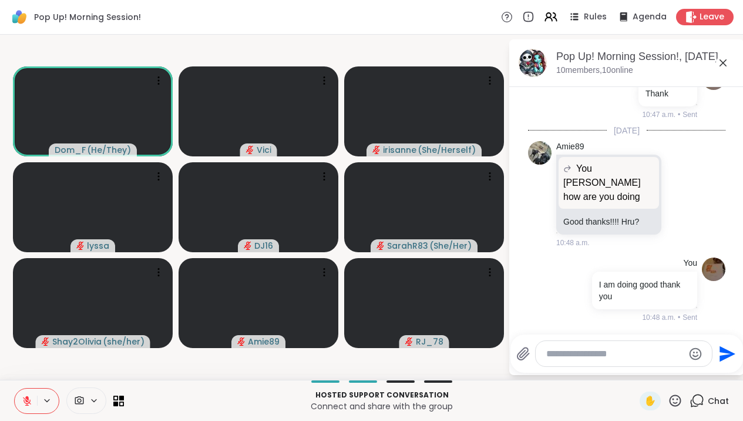
scroll to position [4773, 0]
type textarea "****"
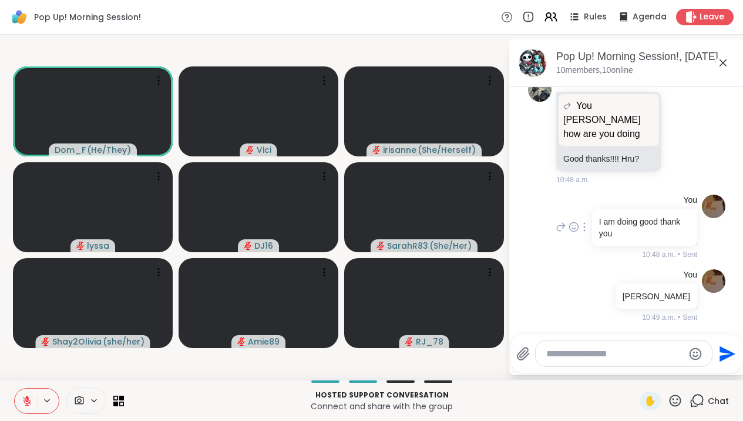
scroll to position [4835, 0]
click at [727, 64] on icon at bounding box center [723, 62] width 7 height 7
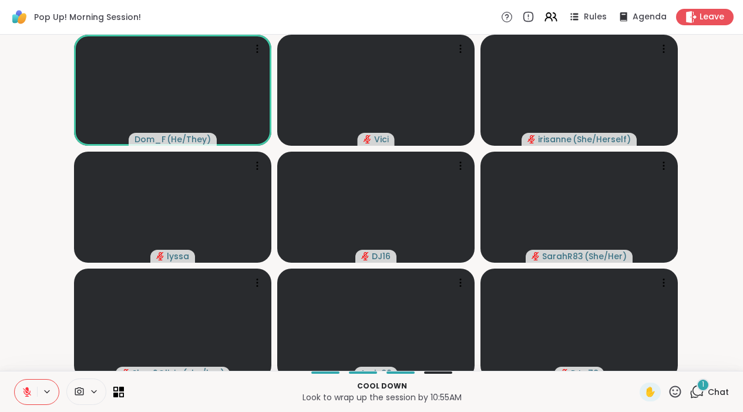
click at [26, 396] on icon at bounding box center [27, 392] width 8 height 8
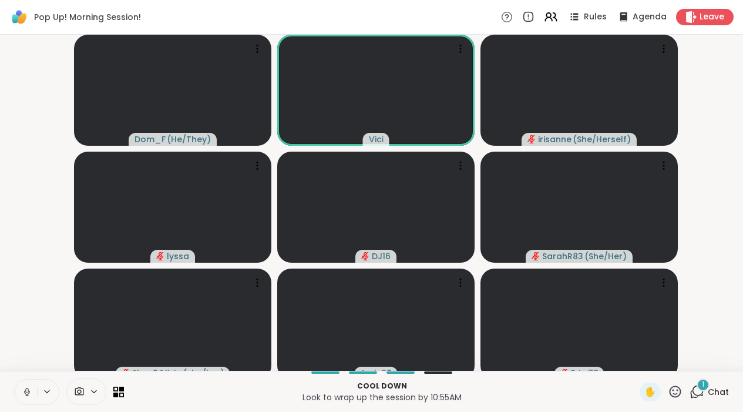
click at [26, 393] on icon at bounding box center [26, 390] width 3 height 5
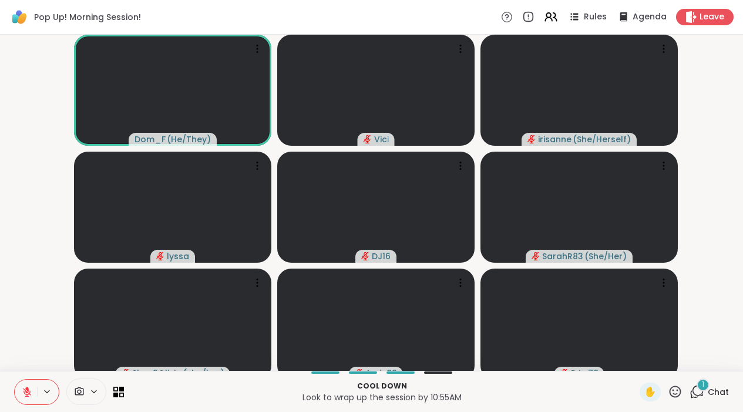
click at [32, 397] on icon at bounding box center [27, 392] width 11 height 11
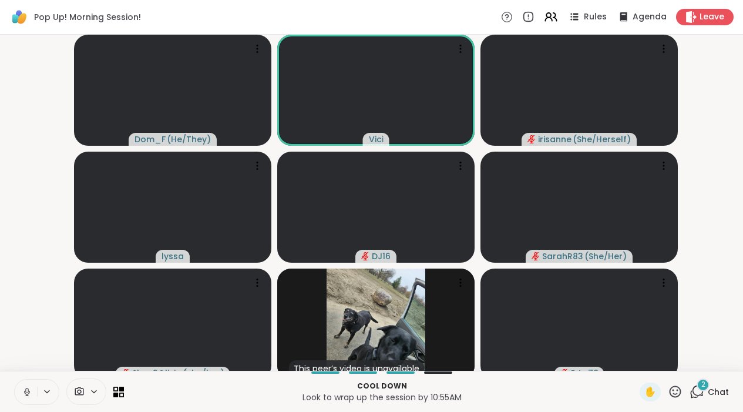
click at [25, 397] on icon at bounding box center [27, 392] width 11 height 11
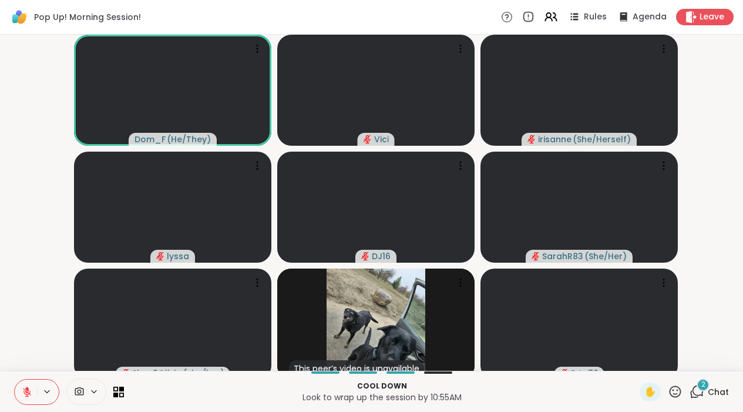
click at [694, 396] on icon at bounding box center [698, 391] width 11 height 11
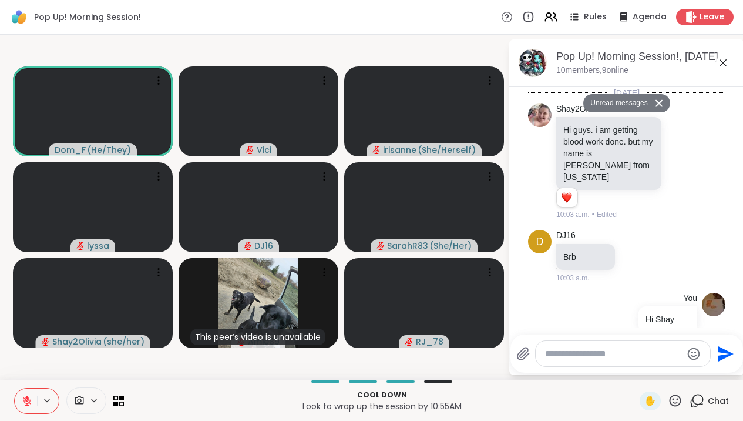
scroll to position [5270, 0]
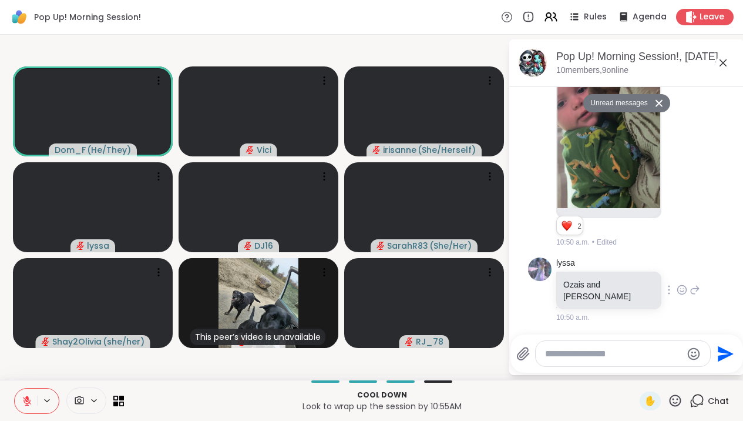
click at [677, 297] on div at bounding box center [682, 290] width 11 height 14
click at [625, 275] on div "Select Reaction: Joy" at bounding box center [630, 271] width 11 height 11
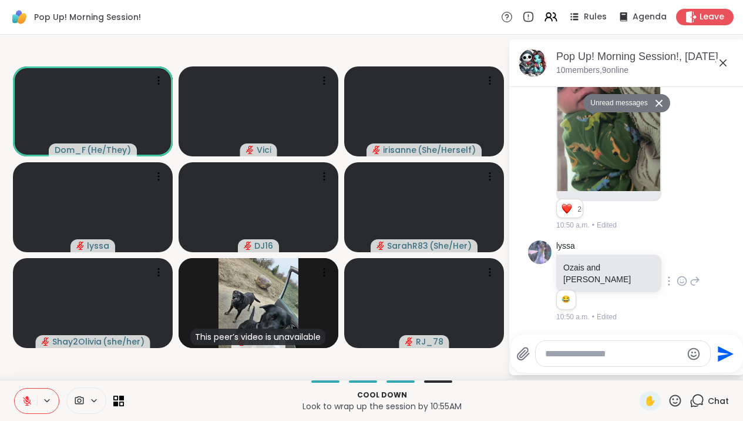
scroll to position [5287, 0]
click at [730, 66] on icon at bounding box center [723, 63] width 14 height 14
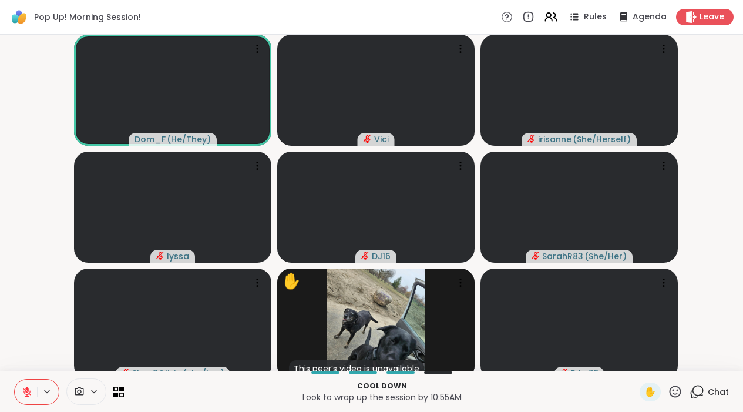
click at [731, 66] on video-player-container "Dom_F ( He/They ) Vici irisanne ( She/Herself ) lyssa DJ16 SarahR83 ( She/Her )…" at bounding box center [371, 202] width 729 height 327
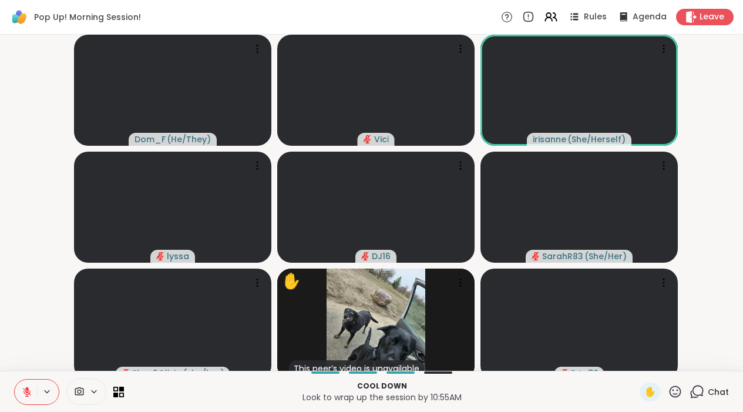
click at [22, 397] on icon at bounding box center [27, 392] width 11 height 11
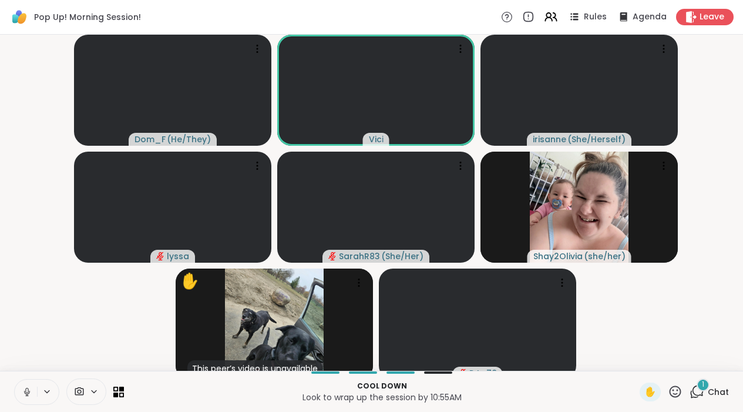
click at [22, 397] on icon at bounding box center [27, 392] width 11 height 11
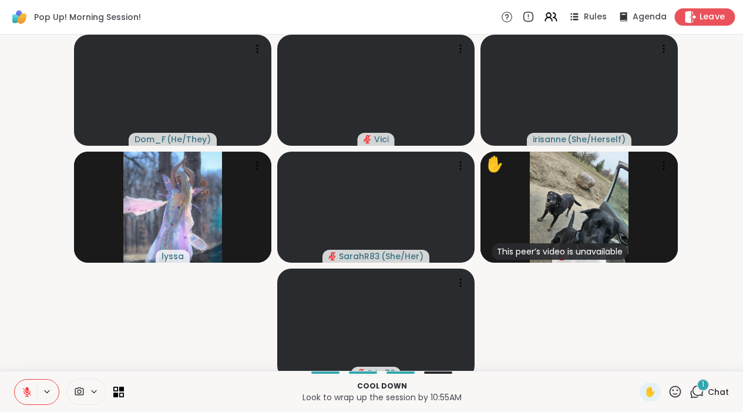
click at [698, 12] on div "Leave" at bounding box center [705, 16] width 61 height 17
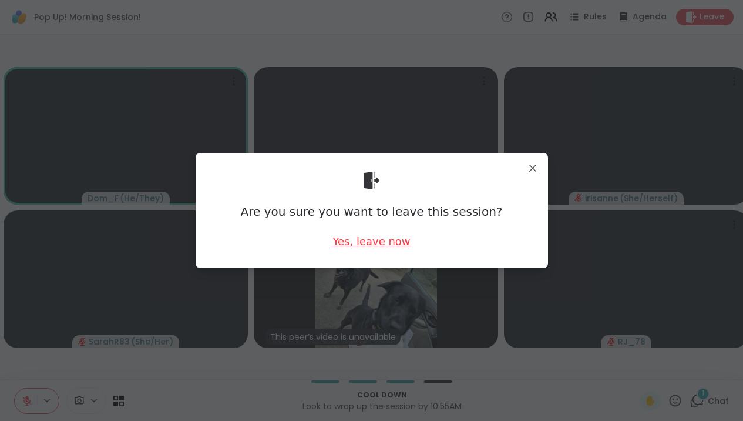
click at [401, 246] on div "Yes, leave now" at bounding box center [372, 241] width 78 height 15
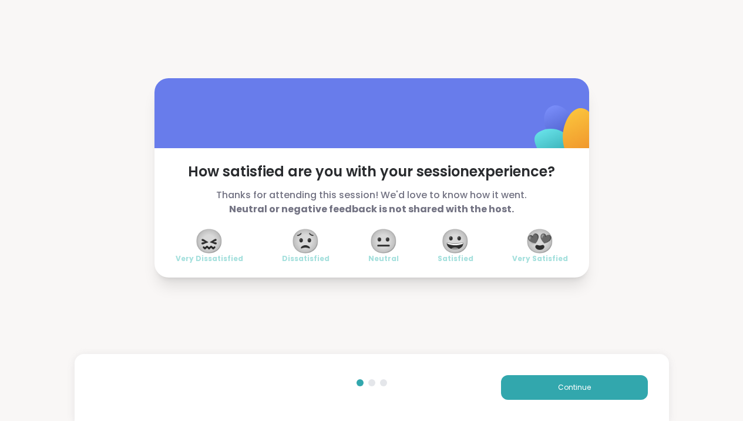
click at [454, 247] on span "😀" at bounding box center [455, 240] width 29 height 21
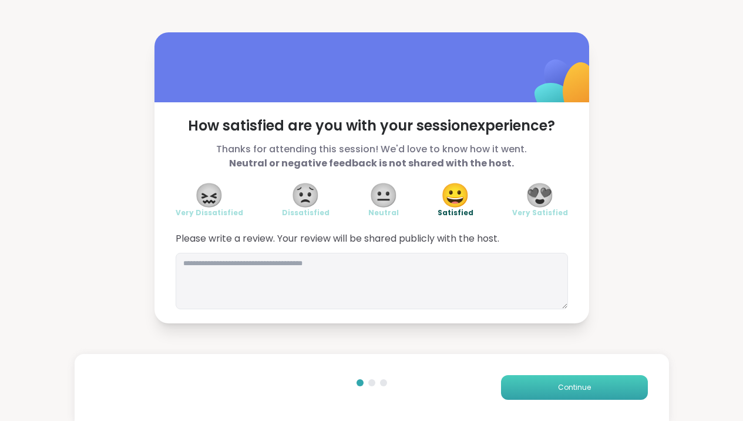
click at [546, 384] on button "Continue" at bounding box center [574, 387] width 147 height 25
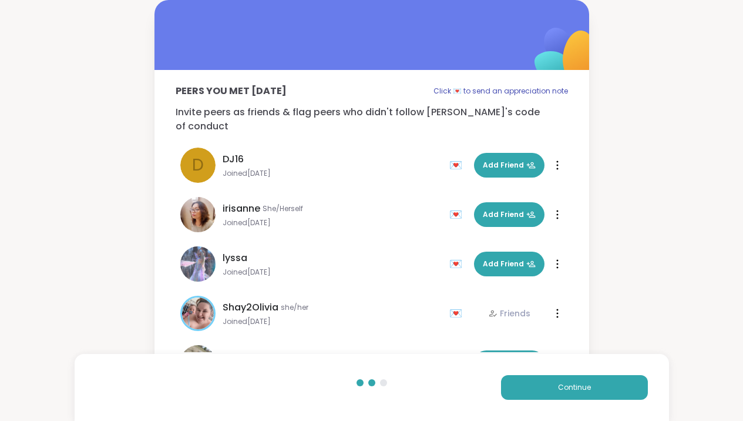
click at [655, 145] on div "Peers you met today Click 💌 to send an appreciation note Invite peers as friend…" at bounding box center [371, 188] width 743 height 376
click at [625, 145] on div "Peers you met today Click 💌 to send an appreciation note Invite peers as friend…" at bounding box center [371, 188] width 743 height 376
click at [495, 153] on button "Add Friend" at bounding box center [509, 165] width 71 height 25
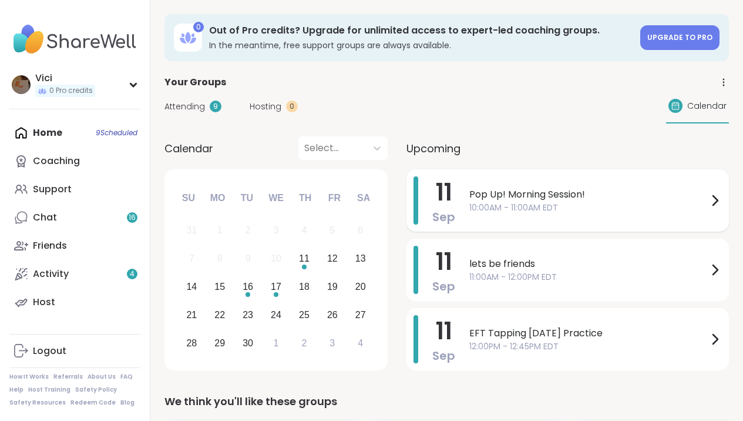
click at [471, 209] on span "10:00AM - 11:00AM EDT" at bounding box center [589, 208] width 239 height 12
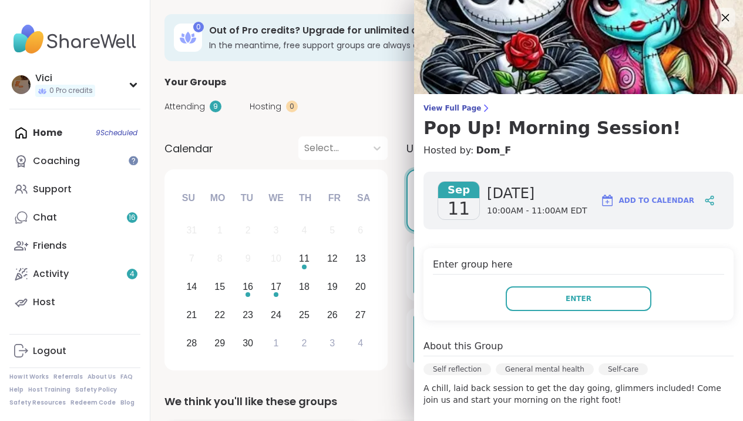
click at [721, 19] on icon at bounding box center [725, 17] width 15 height 15
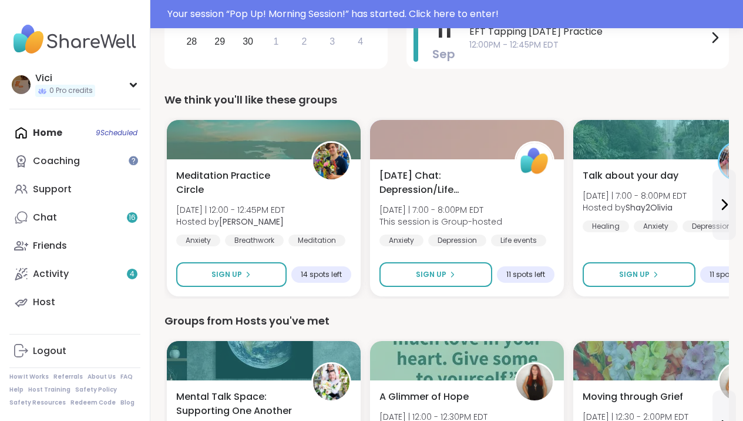
scroll to position [347, 0]
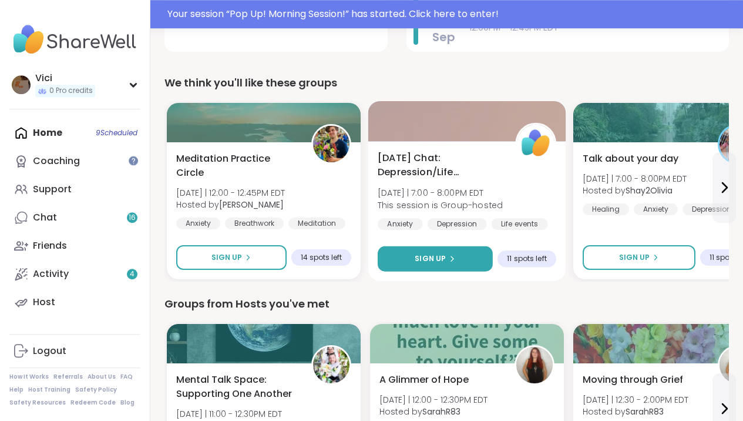
click at [444, 258] on span "Sign Up" at bounding box center [430, 258] width 31 height 11
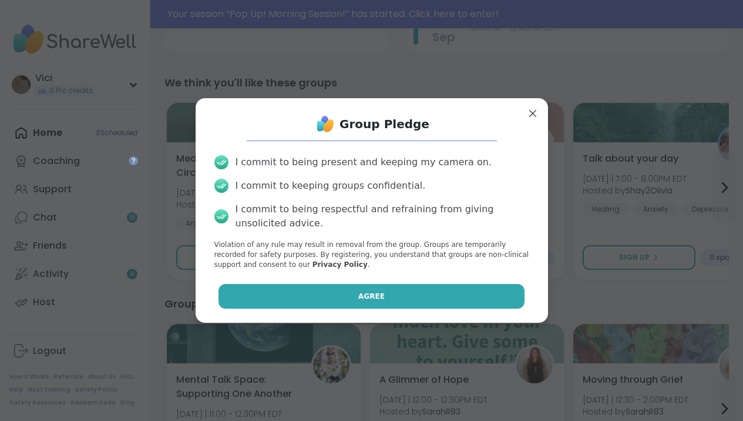
click at [423, 296] on button "Agree" at bounding box center [372, 296] width 306 height 25
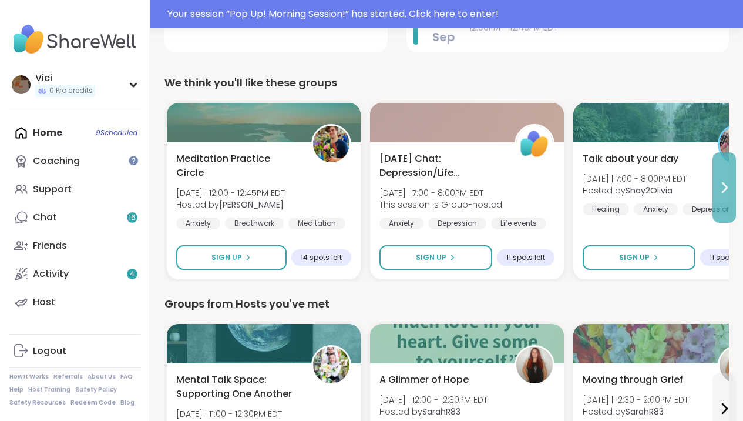
click at [728, 186] on icon at bounding box center [725, 187] width 14 height 14
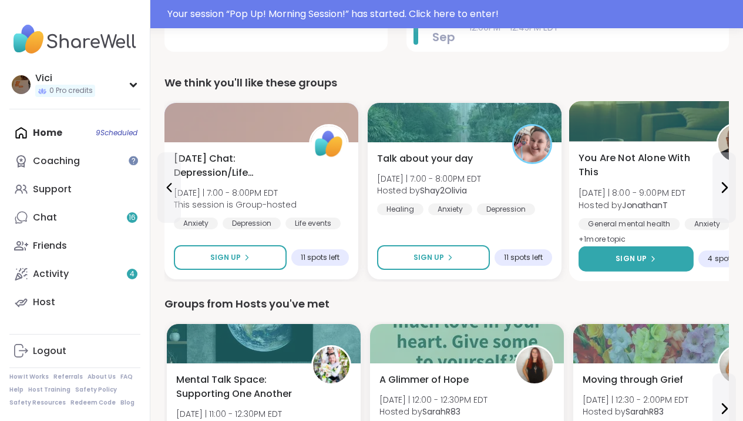
click at [635, 251] on button "Sign Up" at bounding box center [636, 258] width 115 height 25
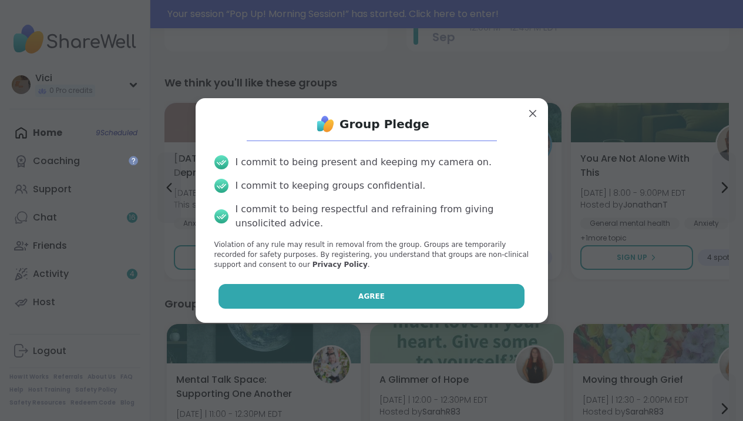
click at [474, 297] on button "Agree" at bounding box center [372, 296] width 306 height 25
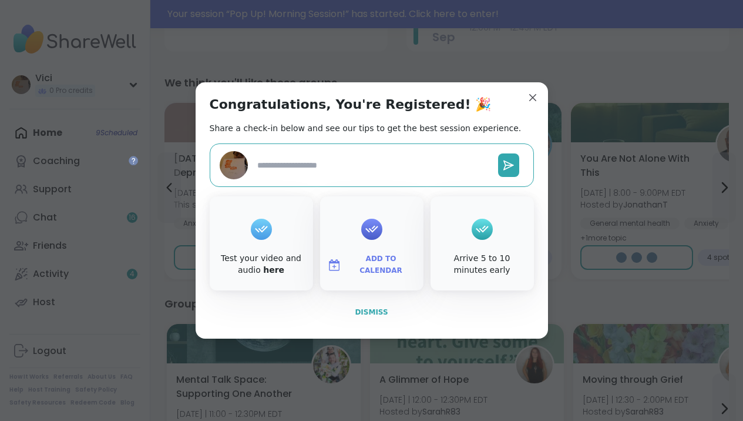
click at [375, 313] on span "Dismiss" at bounding box center [371, 312] width 33 height 8
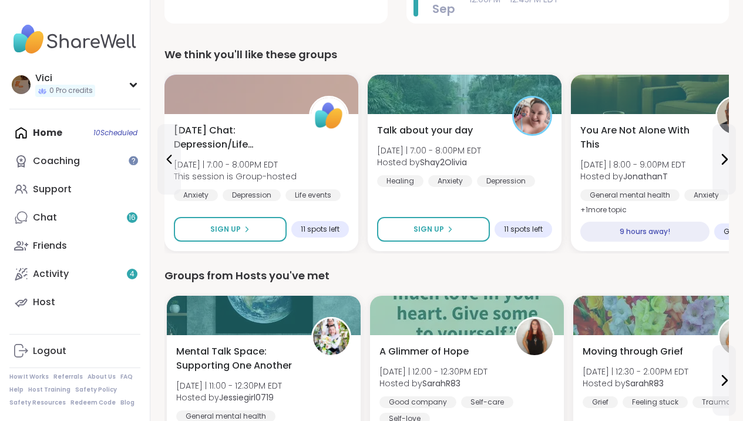
type textarea "*"
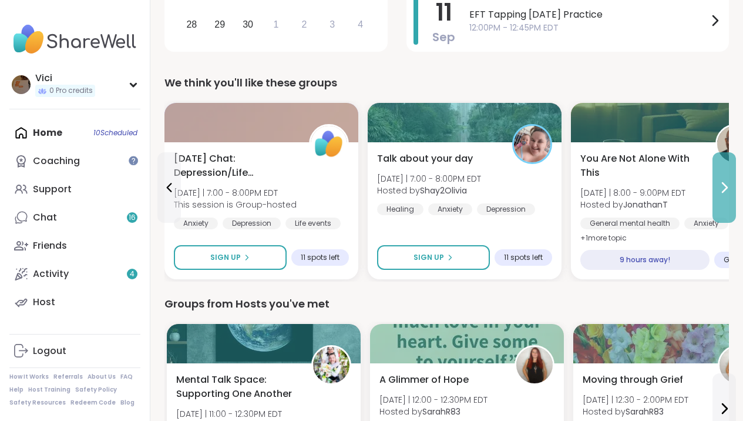
click at [731, 205] on button at bounding box center [725, 187] width 24 height 71
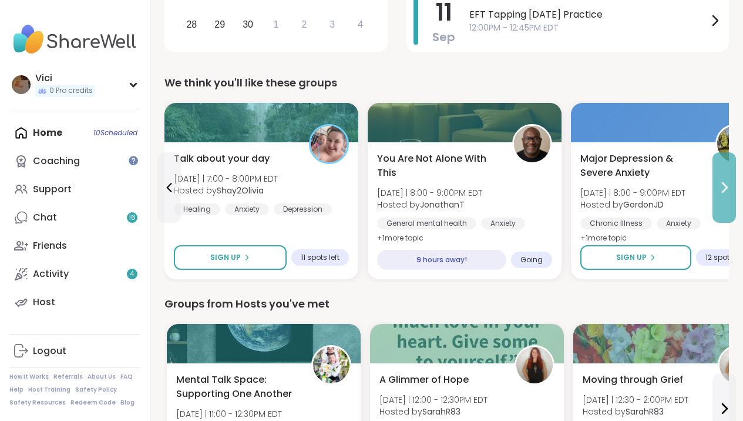
click at [731, 205] on button at bounding box center [725, 187] width 24 height 71
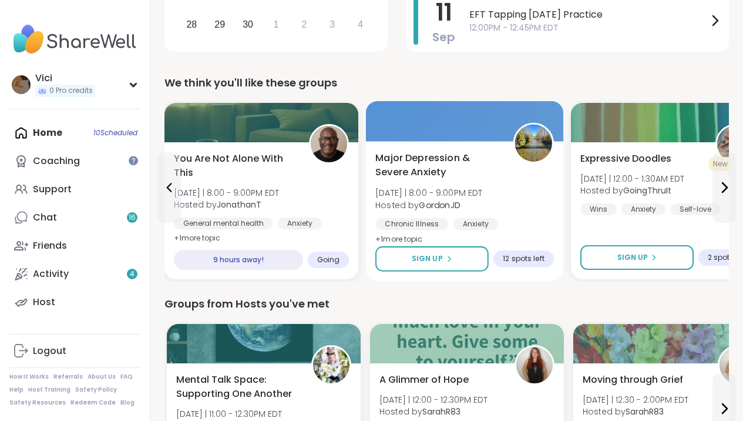
click at [555, 260] on div "Major Depression & Severe Anxiety Thu 9/11 | 8:00 - 9:00PM EDT Hosted by Gordon…" at bounding box center [465, 211] width 198 height 140
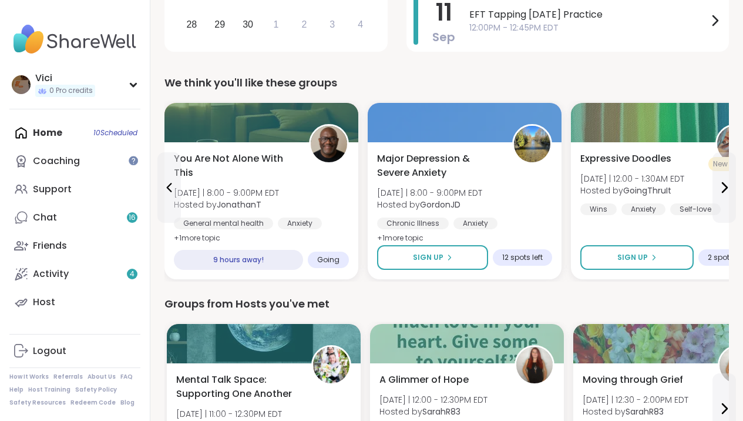
click at [474, 269] on div "To join this group, please register here Register" at bounding box center [584, 305] width 299 height 72
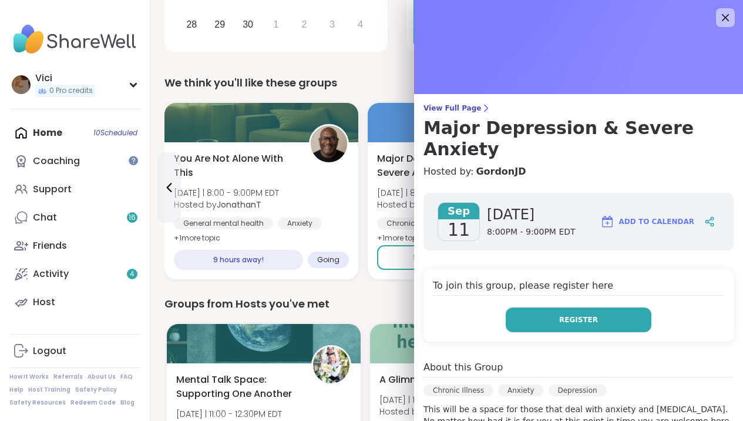
click at [517, 307] on button "Register" at bounding box center [579, 319] width 146 height 25
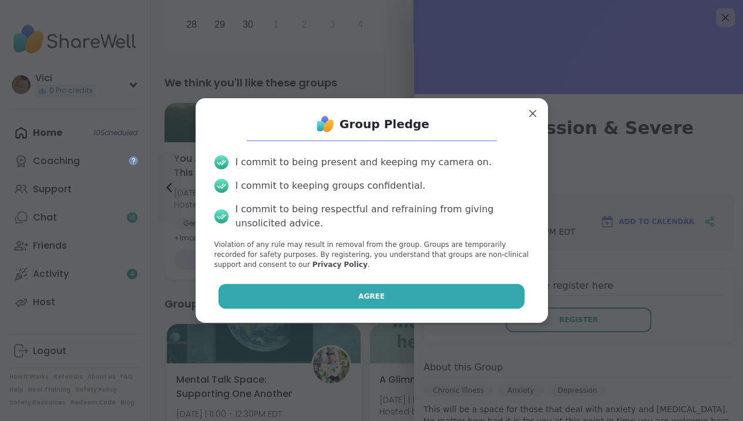
click at [480, 294] on button "Agree" at bounding box center [372, 296] width 306 height 25
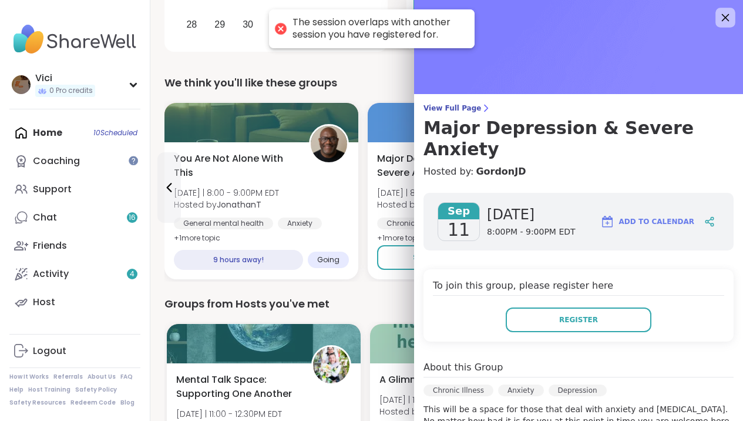
click at [721, 18] on icon at bounding box center [725, 17] width 15 height 15
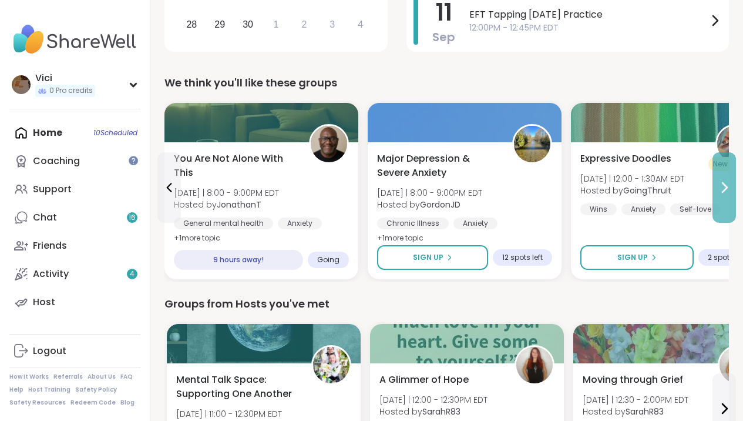
click at [719, 188] on icon at bounding box center [725, 187] width 14 height 14
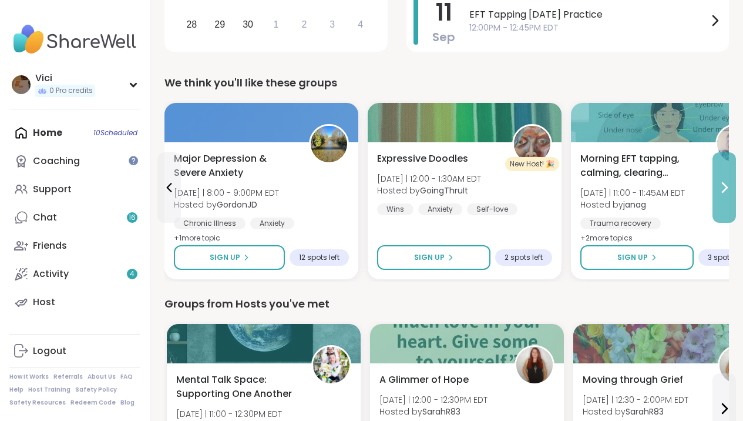
click at [719, 188] on icon at bounding box center [725, 187] width 14 height 14
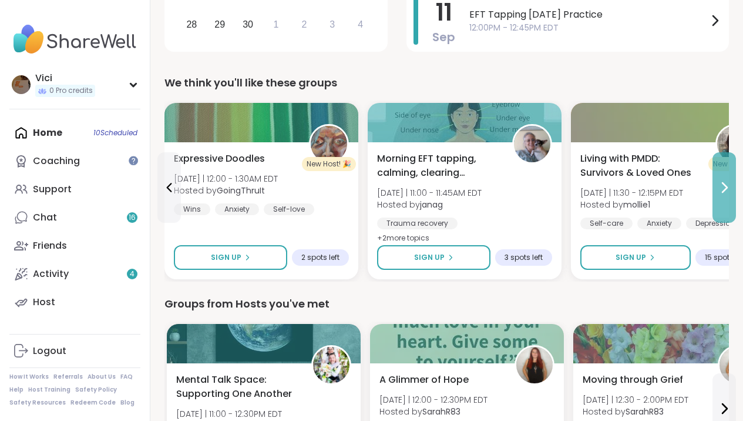
click at [719, 188] on icon at bounding box center [725, 187] width 14 height 14
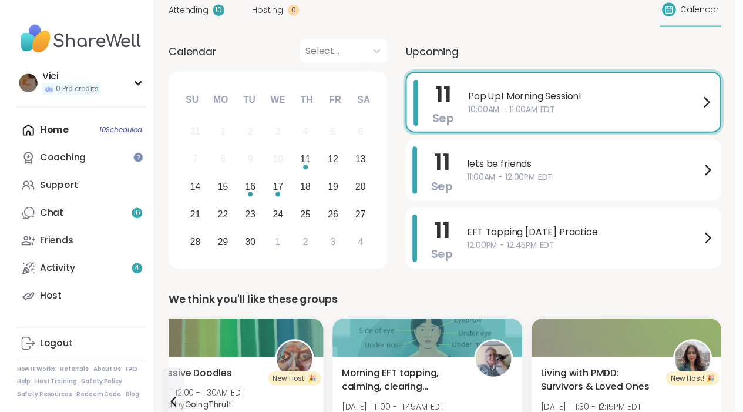
scroll to position [0, 0]
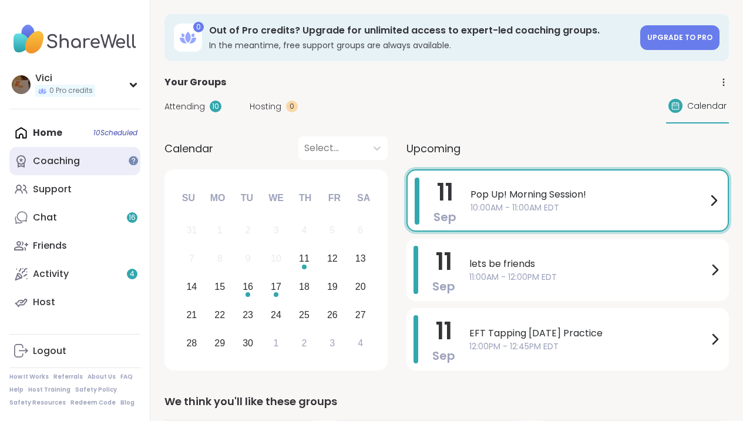
click at [99, 156] on link "Coaching" at bounding box center [74, 161] width 131 height 28
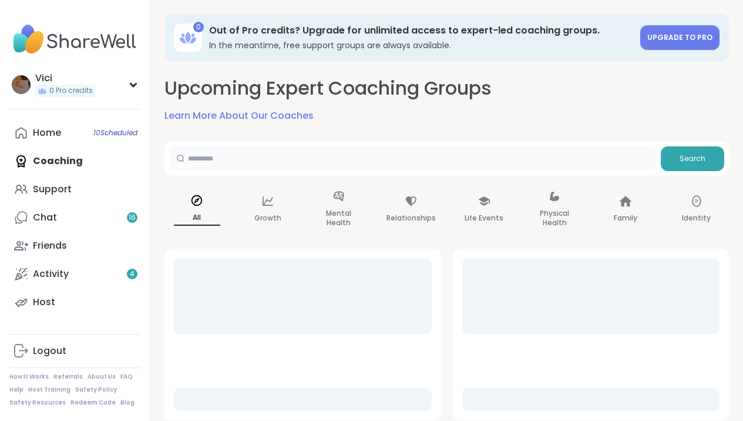
click at [196, 158] on input "text" at bounding box center [412, 158] width 487 height 24
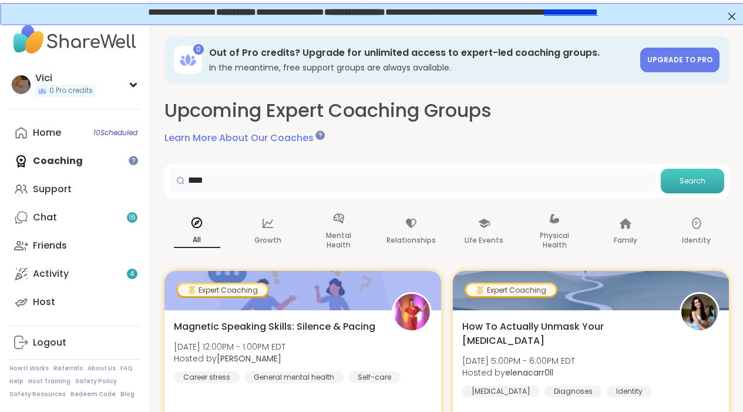
type input "****"
click at [684, 184] on span "Search" at bounding box center [693, 181] width 26 height 11
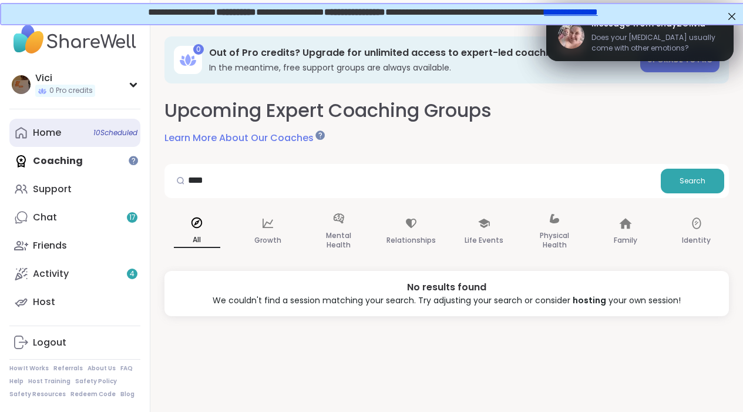
click at [67, 136] on link "Home 10 Scheduled" at bounding box center [74, 133] width 131 height 28
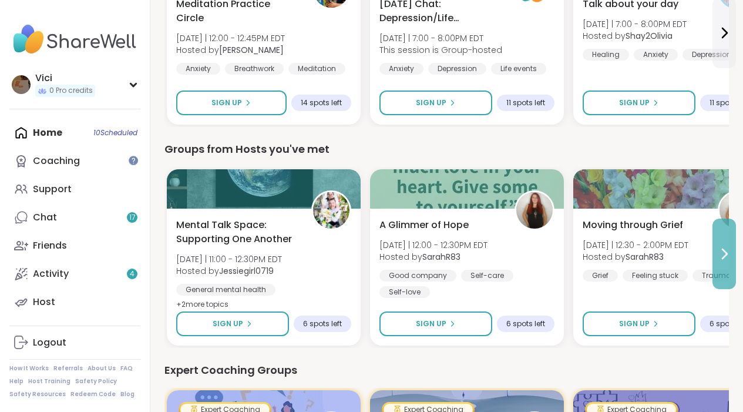
click at [728, 230] on button at bounding box center [725, 254] width 24 height 71
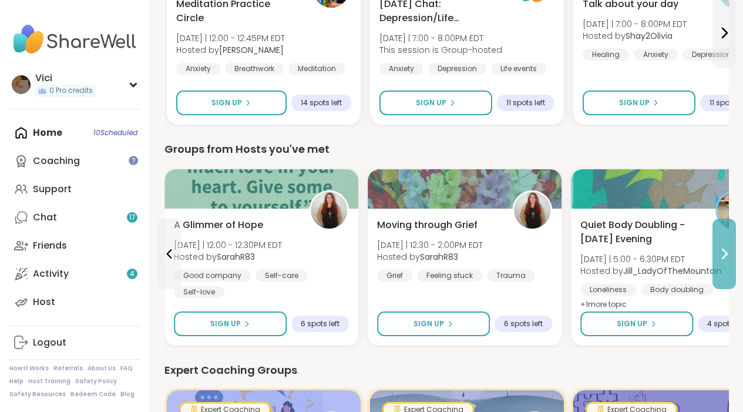
click at [728, 230] on button at bounding box center [725, 254] width 24 height 71
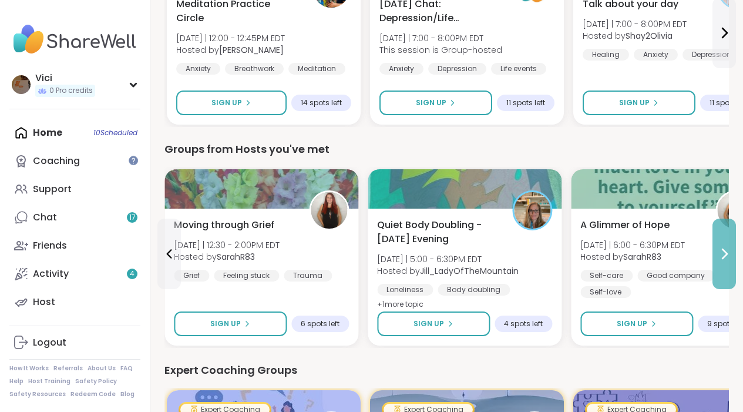
click at [728, 230] on button at bounding box center [725, 254] width 24 height 71
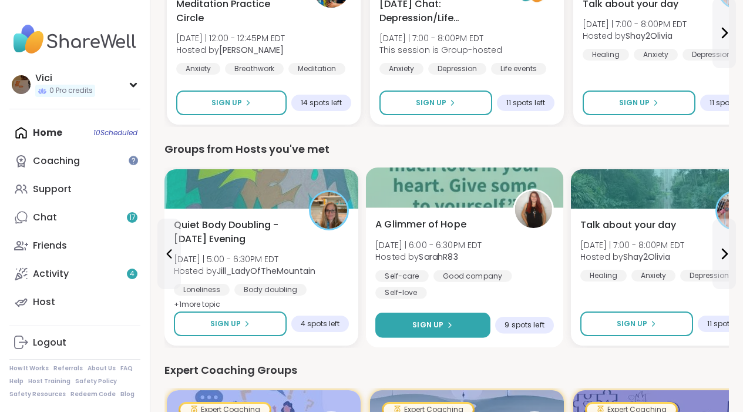
click at [453, 321] on button "Sign Up" at bounding box center [433, 325] width 115 height 25
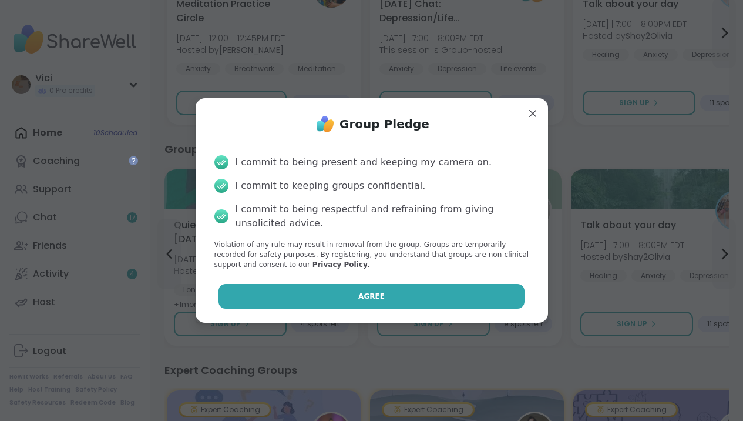
click at [428, 288] on button "Agree" at bounding box center [372, 296] width 306 height 25
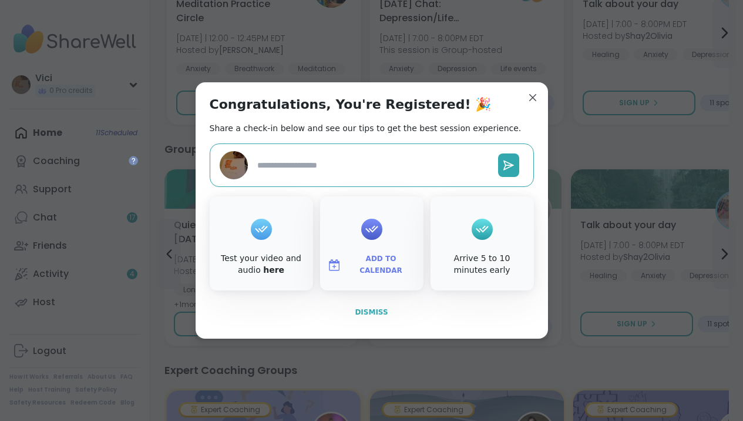
click at [383, 308] on span "Dismiss" at bounding box center [371, 312] width 33 height 8
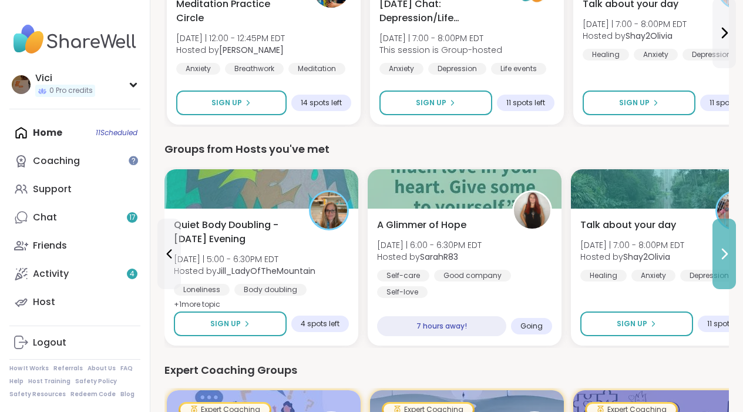
click at [722, 257] on icon at bounding box center [725, 254] width 14 height 14
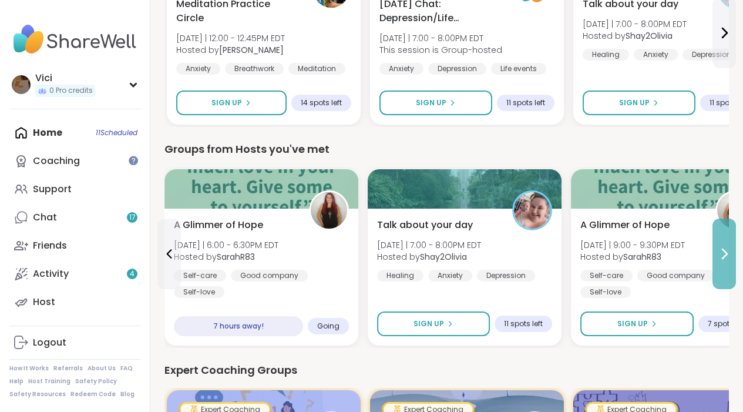
click at [722, 257] on icon at bounding box center [725, 254] width 14 height 14
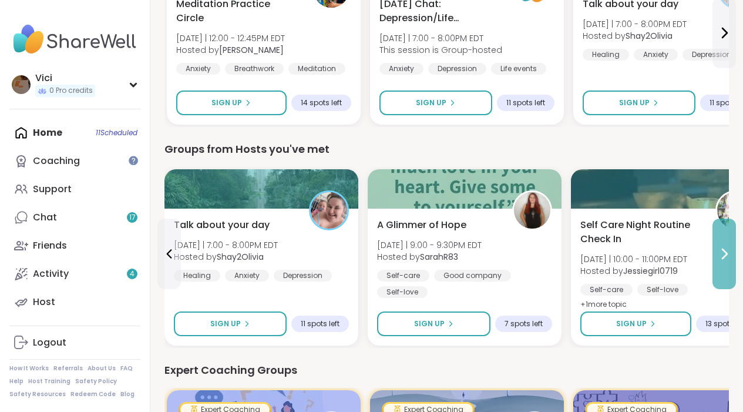
click at [722, 257] on icon at bounding box center [725, 254] width 14 height 14
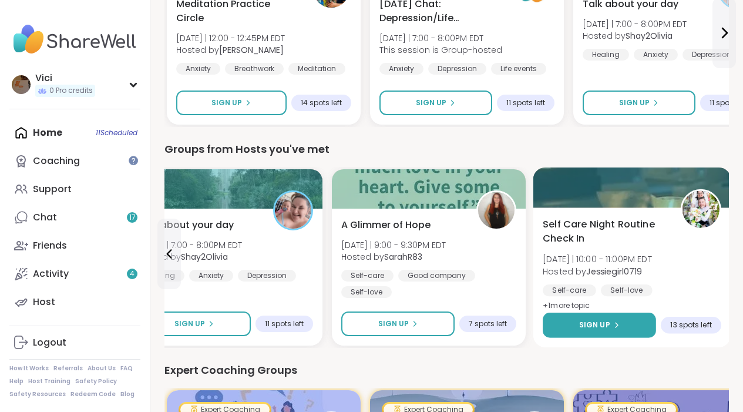
click at [636, 326] on button "Sign Up" at bounding box center [599, 325] width 113 height 25
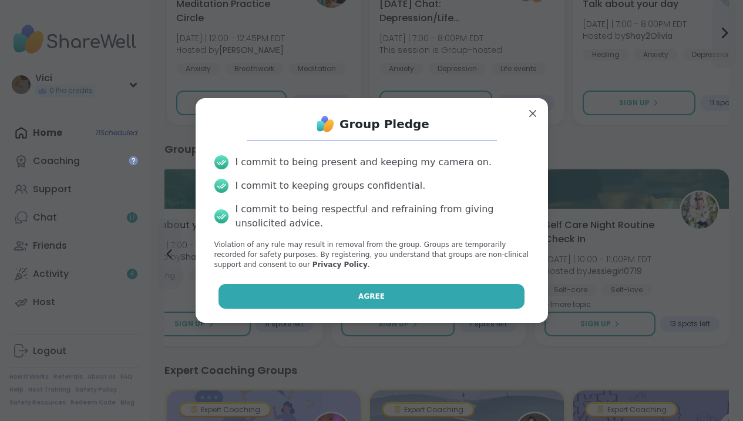
click at [510, 299] on button "Agree" at bounding box center [372, 296] width 306 height 25
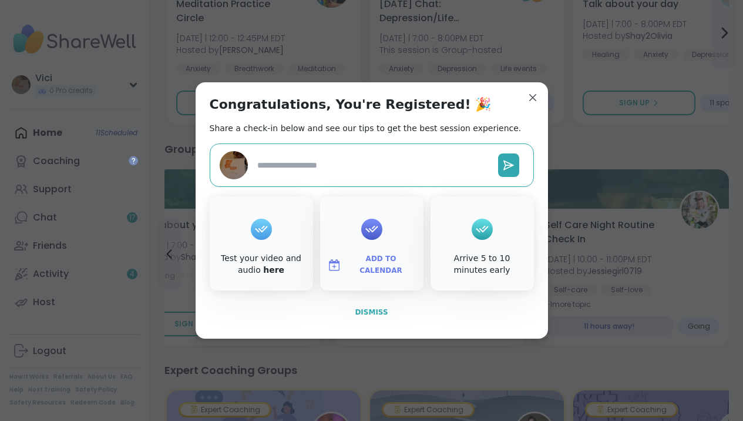
click at [377, 306] on button "Dismiss" at bounding box center [372, 312] width 324 height 25
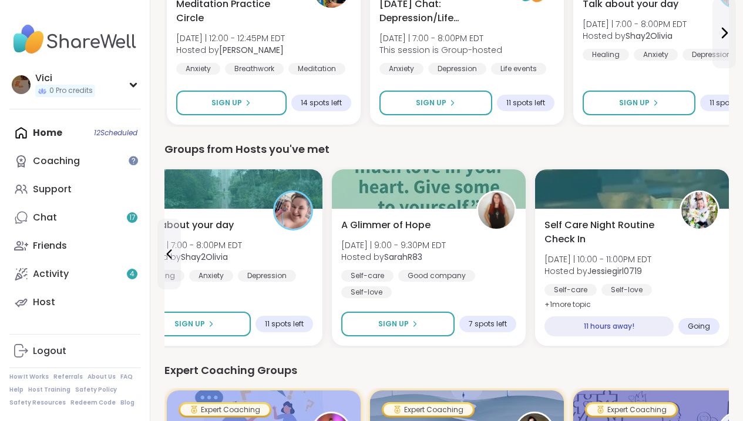
type textarea "*"
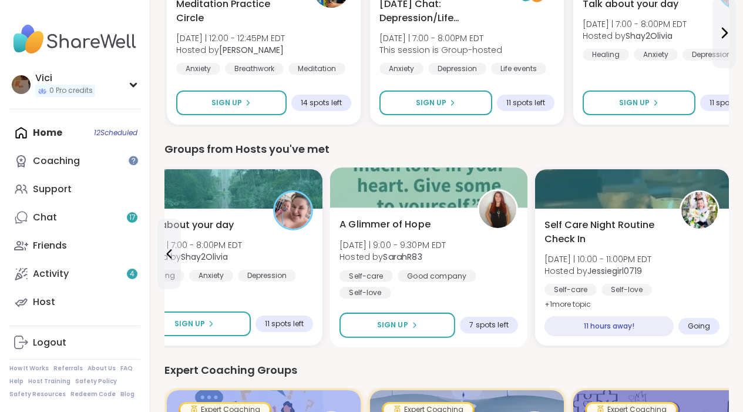
click at [375, 311] on div "A Glimmer of Hope Thu 9/11 | 9:00 - 9:30PM EDT Hosted by SarahR83 Self-care Goo…" at bounding box center [429, 277] width 198 height 140
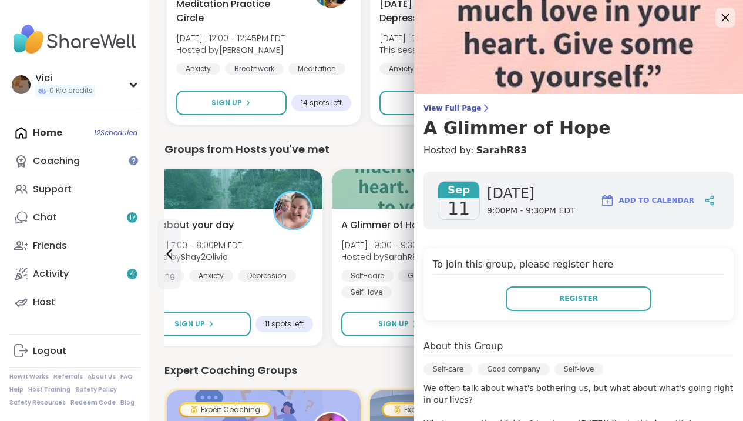
click at [725, 19] on div at bounding box center [726, 18] width 20 height 20
click at [722, 21] on icon at bounding box center [725, 17] width 15 height 15
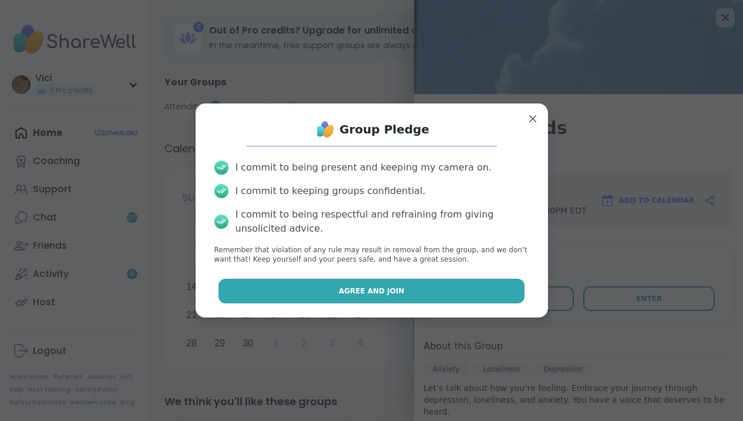
click at [470, 287] on button "Agree and Join" at bounding box center [372, 291] width 306 height 25
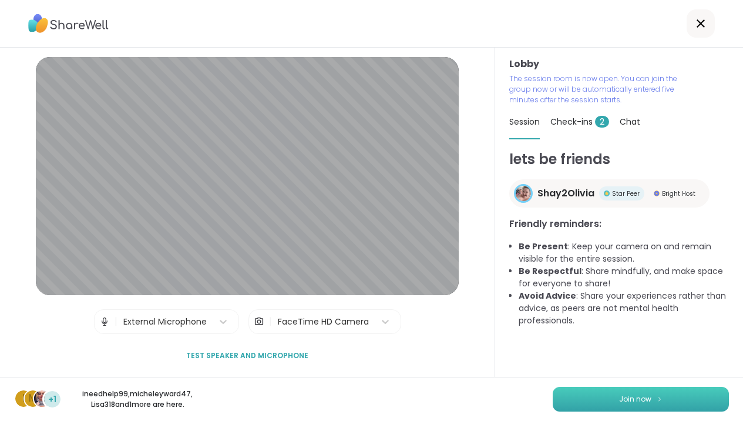
click at [619, 396] on button "Join now" at bounding box center [641, 399] width 176 height 25
click at [631, 399] on span "Join now" at bounding box center [635, 399] width 32 height 11
click at [652, 398] on button "Join now" at bounding box center [641, 399] width 176 height 25
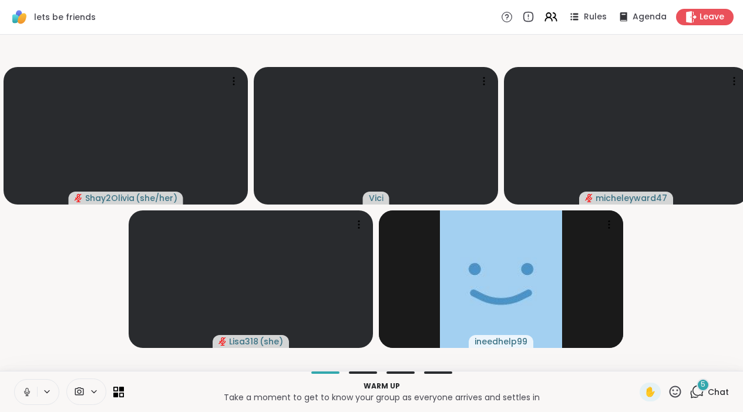
click at [22, 397] on icon at bounding box center [27, 392] width 11 height 11
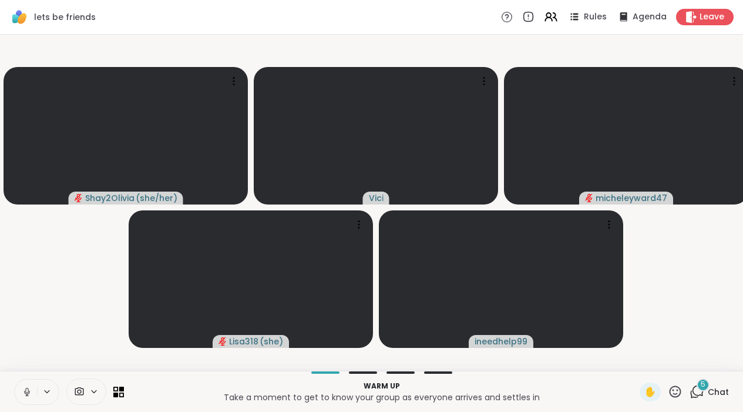
click at [25, 397] on icon at bounding box center [27, 392] width 11 height 11
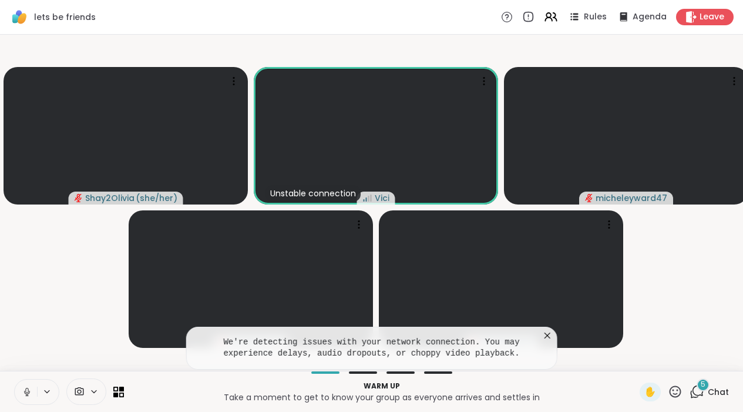
click at [29, 397] on icon at bounding box center [27, 392] width 11 height 11
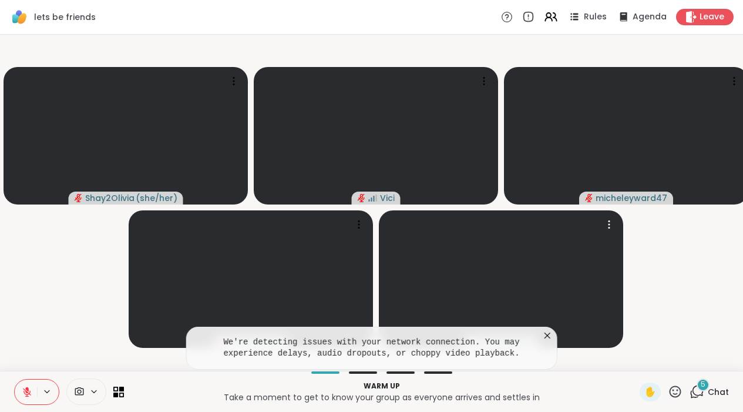
click at [551, 339] on icon at bounding box center [548, 336] width 6 height 6
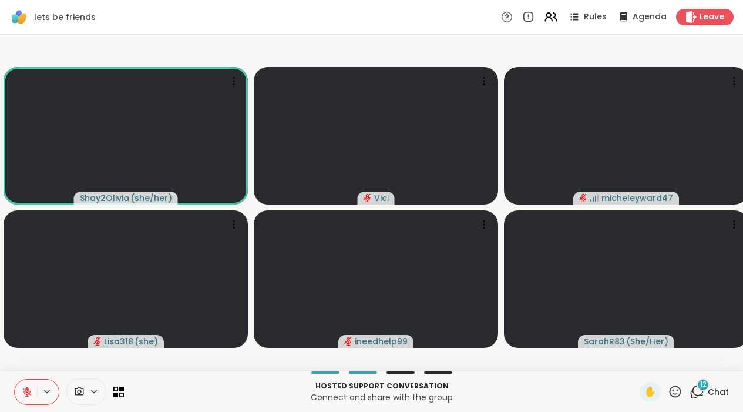
click at [700, 399] on icon at bounding box center [697, 391] width 15 height 15
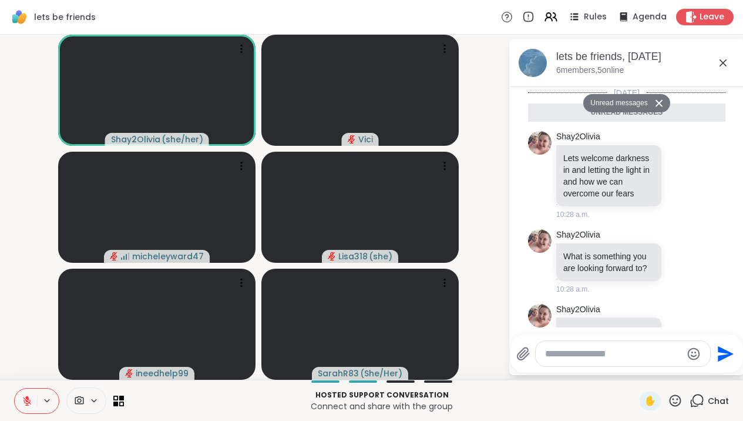
scroll to position [1132, 0]
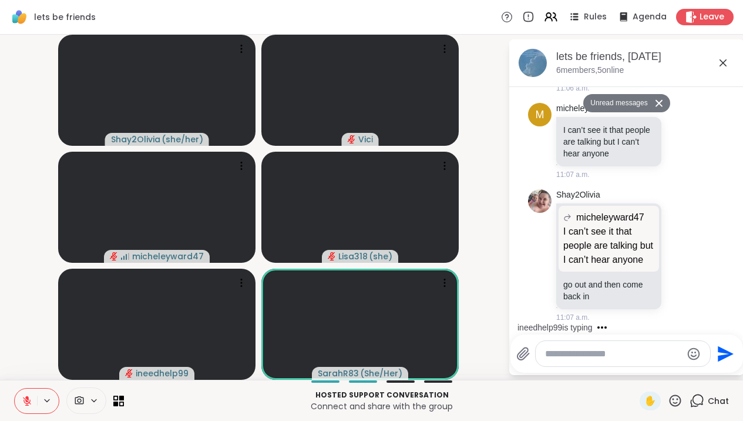
click at [730, 65] on icon at bounding box center [723, 63] width 14 height 14
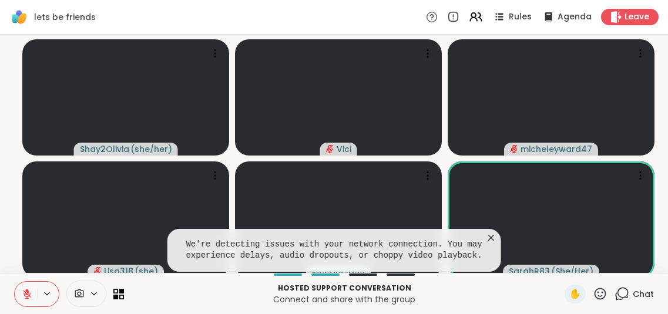
click at [497, 244] on icon at bounding box center [491, 238] width 12 height 12
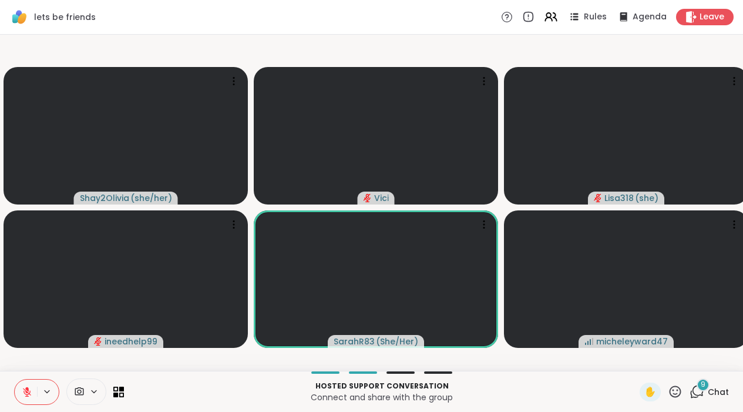
click at [32, 390] on button at bounding box center [26, 392] width 22 height 25
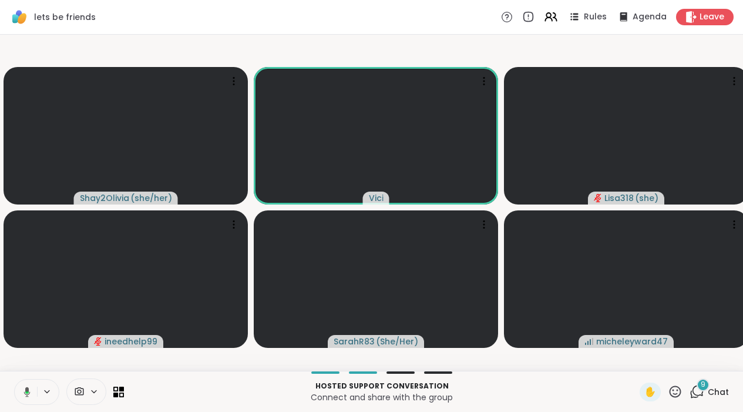
click at [32, 390] on button at bounding box center [25, 392] width 24 height 25
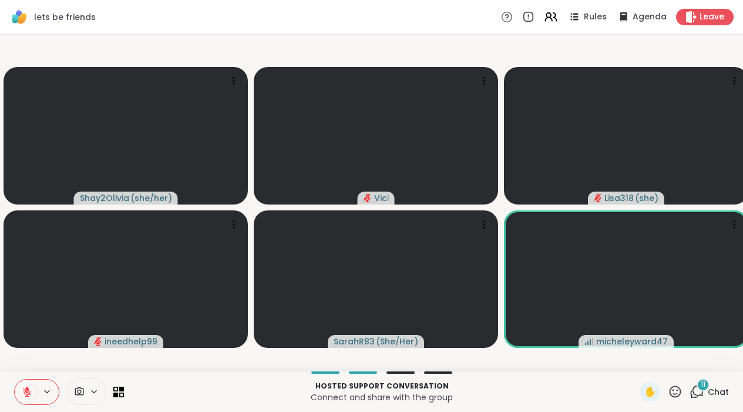
click at [701, 391] on div "11" at bounding box center [703, 384] width 13 height 13
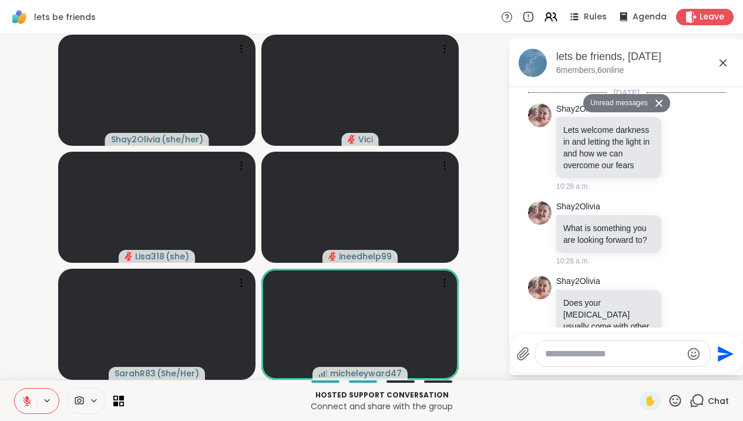
scroll to position [2146, 0]
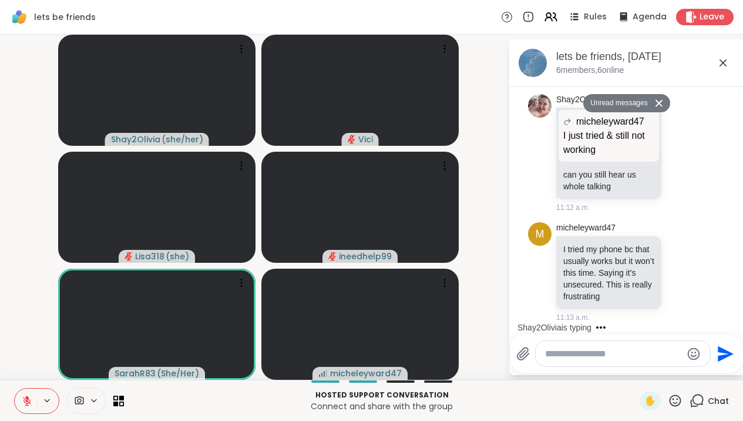
click at [645, 361] on div at bounding box center [623, 353] width 175 height 25
click at [628, 356] on textarea "Type your message" at bounding box center [613, 354] width 137 height 12
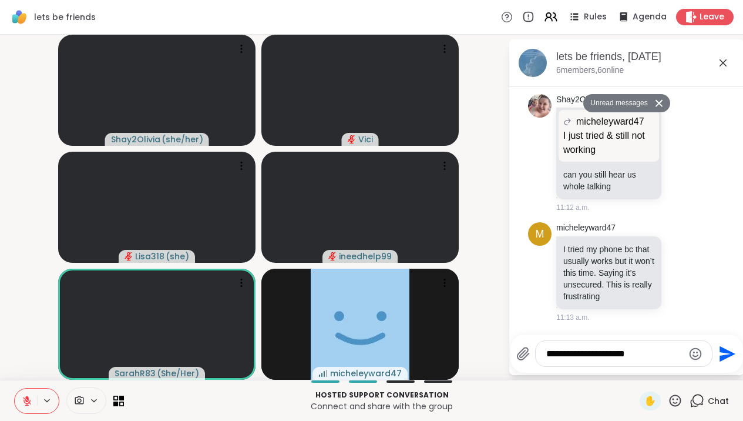
type textarea "**********"
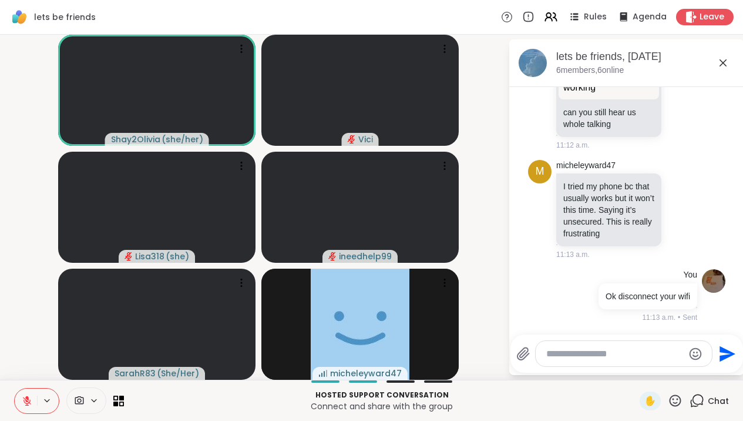
scroll to position [2192, 0]
click at [730, 66] on icon at bounding box center [723, 63] width 14 height 14
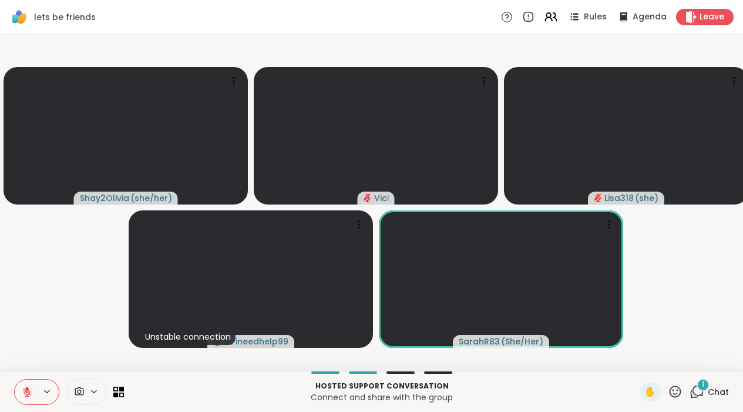
click at [707, 391] on div "1" at bounding box center [703, 384] width 13 height 13
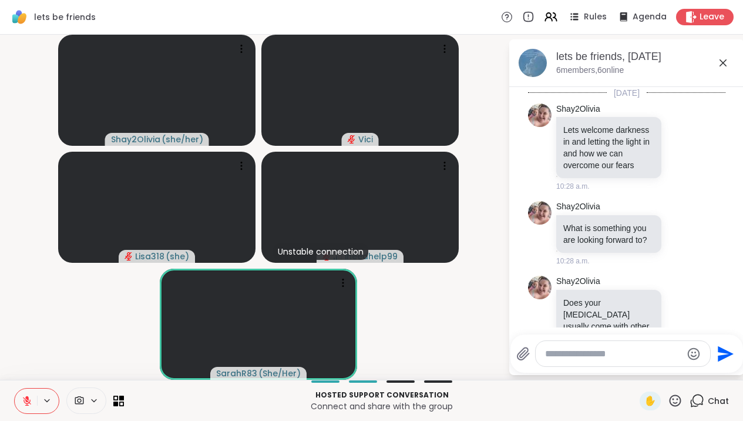
scroll to position [2306, 0]
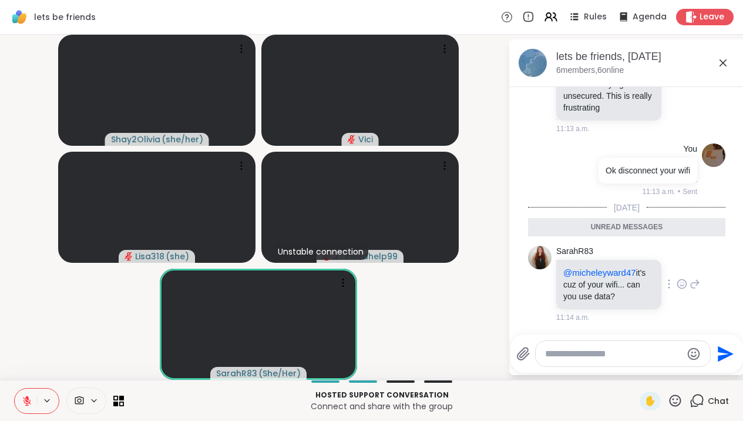
click at [678, 280] on icon at bounding box center [682, 283] width 9 height 9
click at [631, 274] on button "Select Reaction: Joy" at bounding box center [631, 265] width 24 height 24
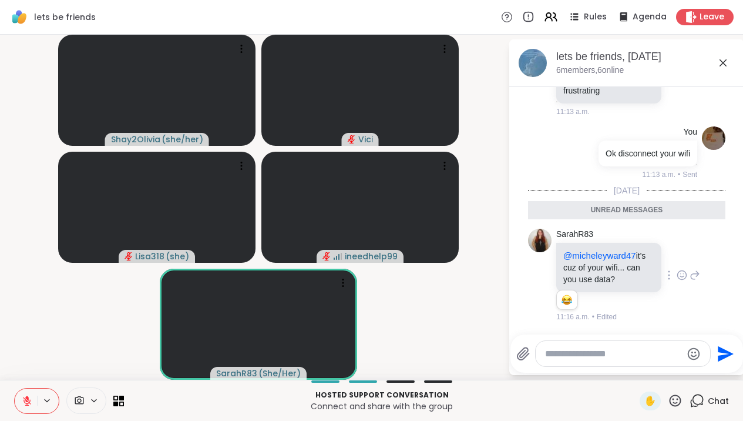
scroll to position [2323, 0]
click at [730, 62] on icon at bounding box center [723, 63] width 14 height 14
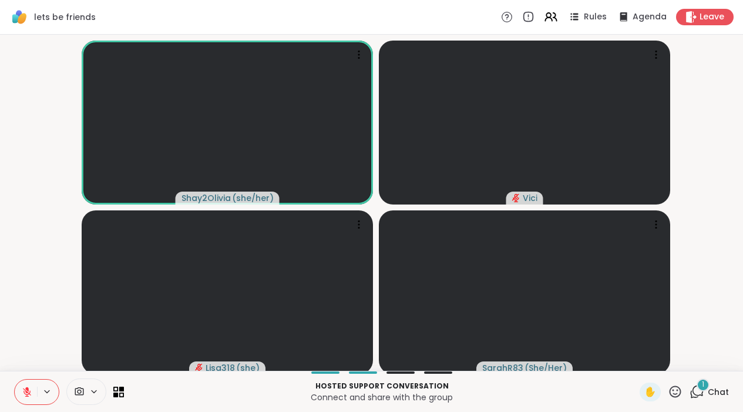
click at [32, 397] on icon at bounding box center [27, 392] width 11 height 11
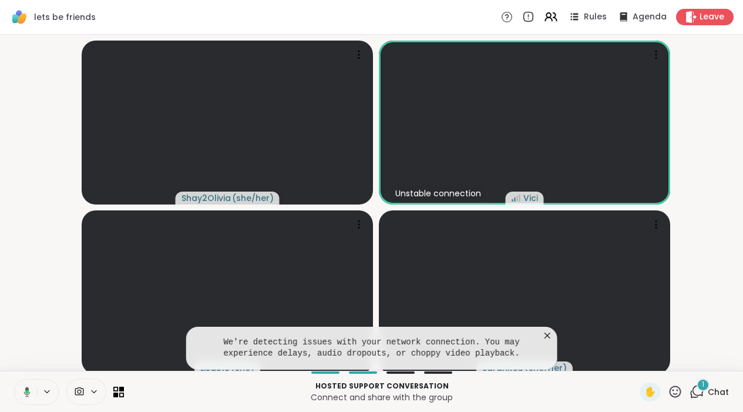
click at [33, 403] on button at bounding box center [25, 392] width 24 height 25
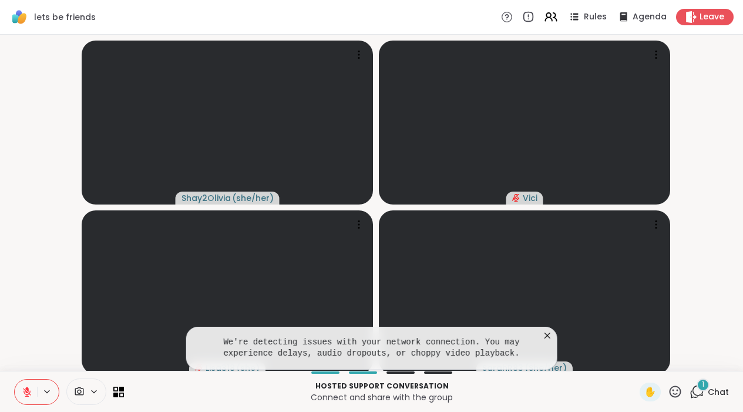
click at [33, 403] on button at bounding box center [26, 392] width 22 height 25
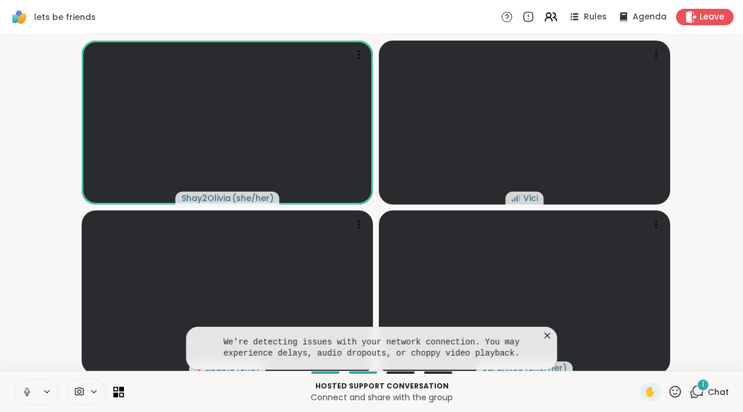
click at [554, 341] on icon at bounding box center [548, 336] width 12 height 12
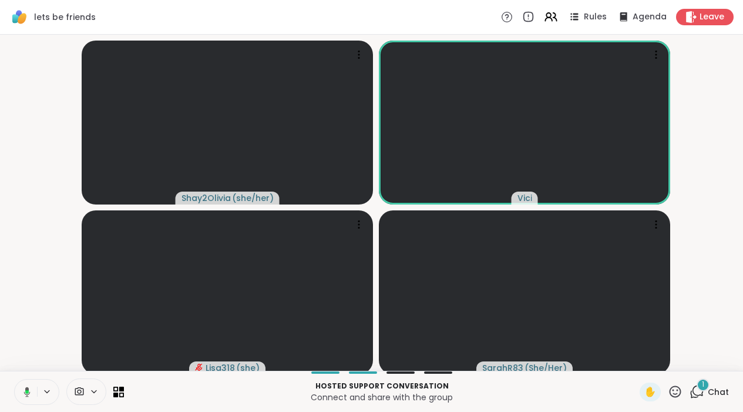
click at [32, 398] on button at bounding box center [25, 392] width 24 height 25
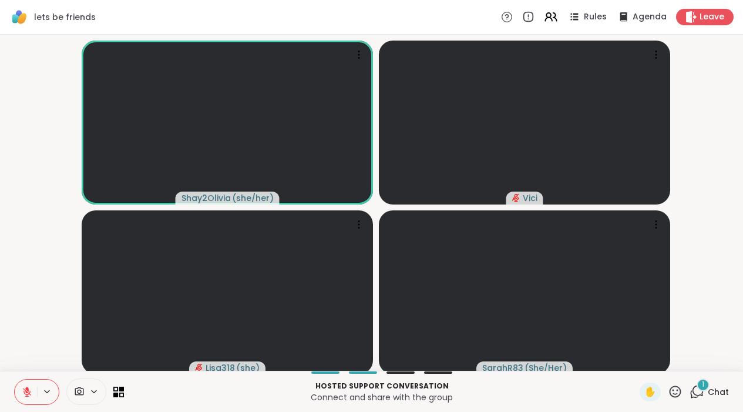
click at [33, 398] on button at bounding box center [26, 392] width 22 height 25
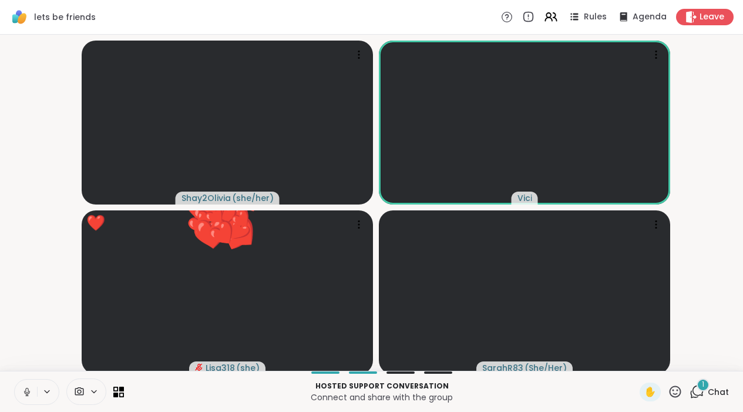
click at [36, 403] on button at bounding box center [26, 392] width 22 height 25
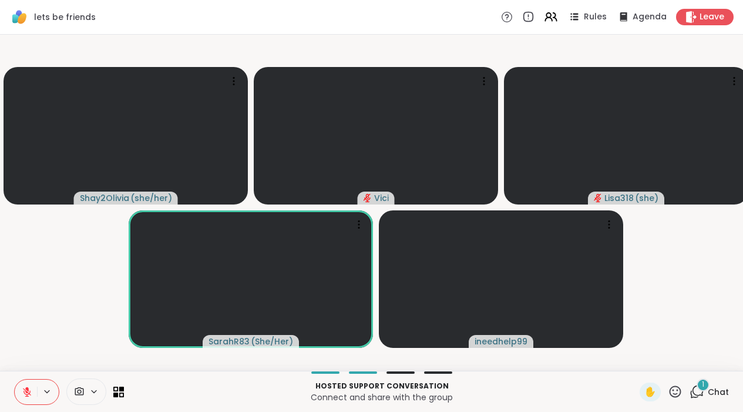
click at [697, 394] on icon at bounding box center [697, 391] width 15 height 15
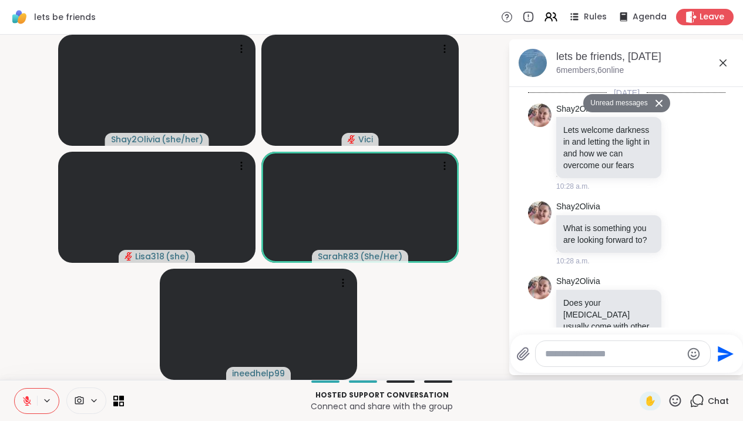
scroll to position [2829, 0]
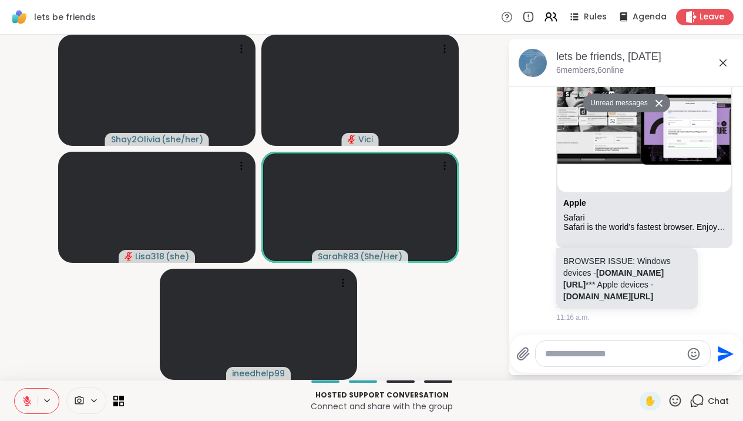
click at [691, 339] on div "Send" at bounding box center [627, 353] width 233 height 38
click at [728, 71] on div "lets be friends, Sep 11 6 members, 6 online" at bounding box center [646, 62] width 179 height 26
click at [730, 67] on icon at bounding box center [723, 63] width 14 height 14
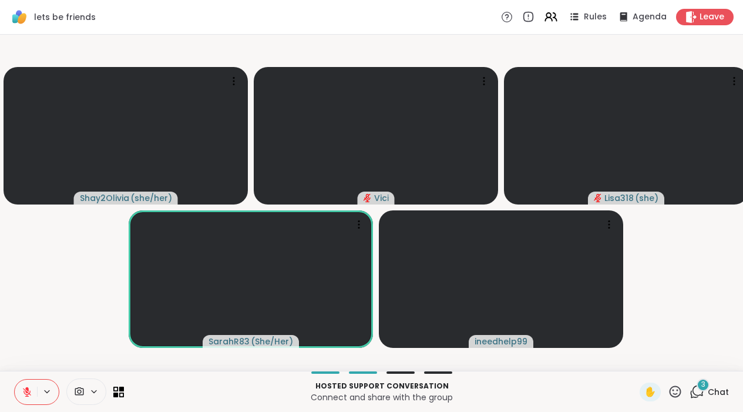
click at [697, 395] on icon at bounding box center [698, 391] width 11 height 11
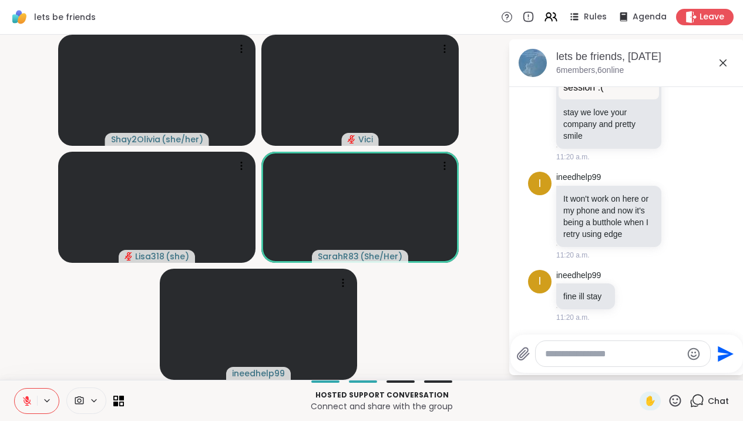
scroll to position [3336, 0]
click at [654, 357] on textarea "Type your message" at bounding box center [613, 354] width 137 height 12
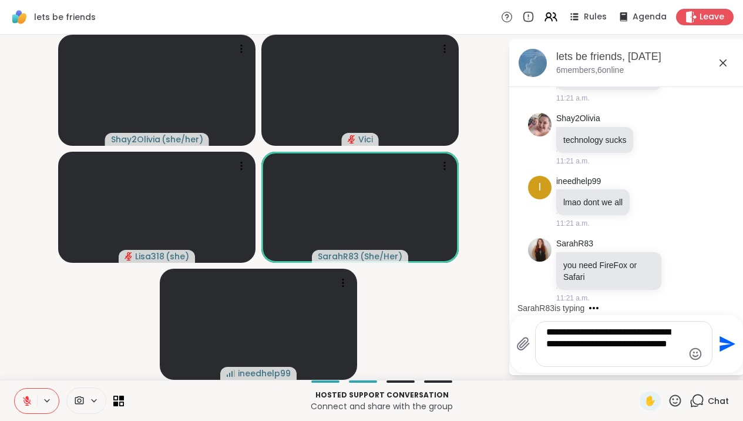
scroll to position [3790, 0]
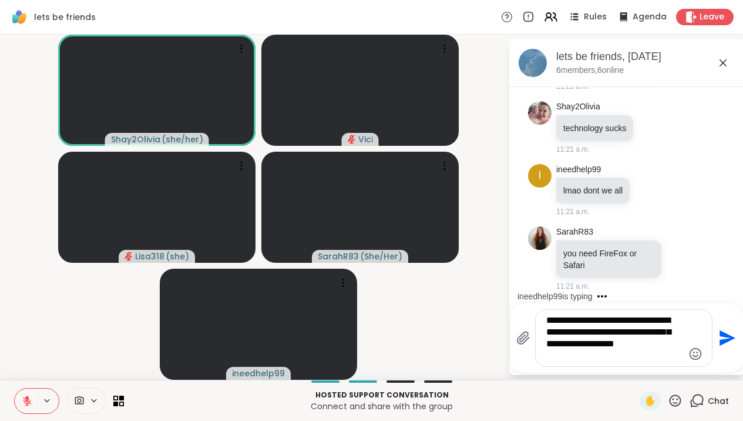
click at [654, 357] on textarea "**********" at bounding box center [615, 337] width 137 height 47
type textarea "**********"
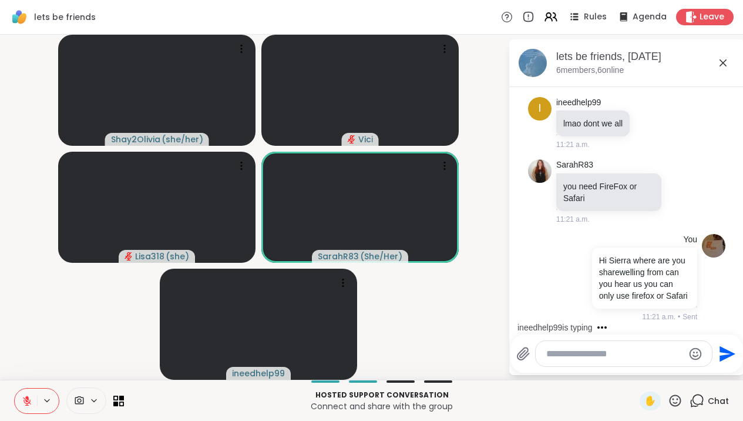
scroll to position [3880, 0]
click at [727, 61] on icon at bounding box center [723, 62] width 7 height 7
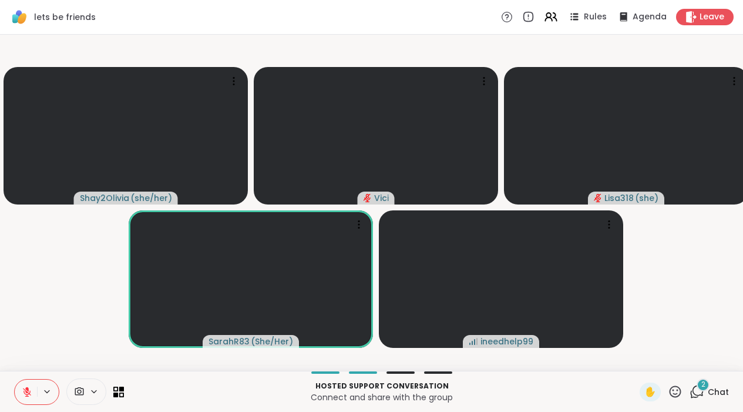
click at [701, 396] on icon at bounding box center [698, 391] width 11 height 11
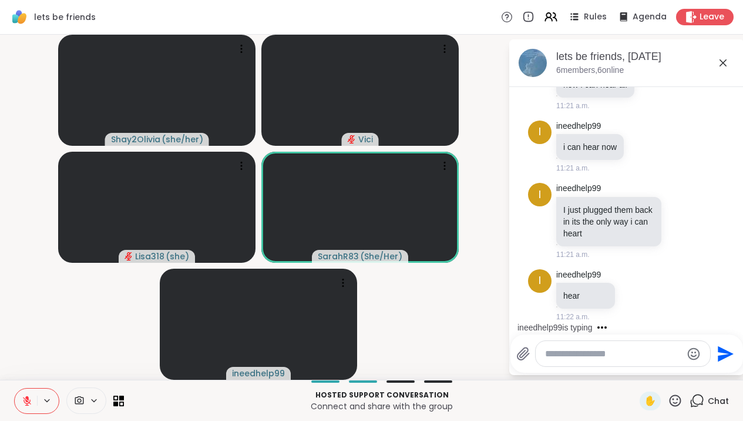
scroll to position [4229, 0]
click at [631, 360] on div at bounding box center [623, 353] width 175 height 25
click at [591, 350] on textarea "Type your message" at bounding box center [613, 354] width 137 height 12
type textarea "**********"
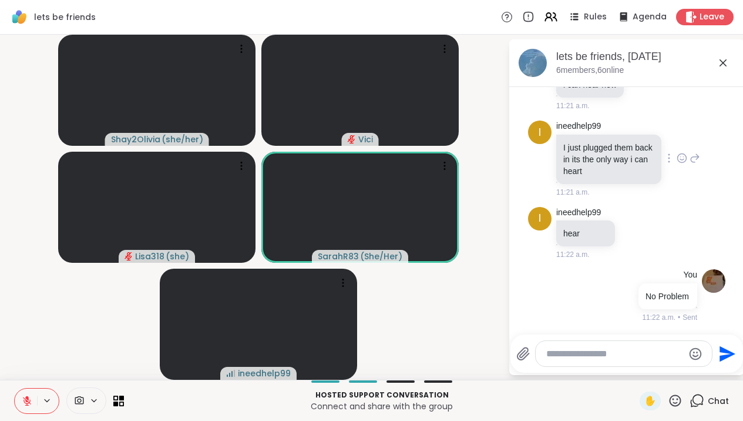
scroll to position [4292, 0]
click at [727, 63] on icon at bounding box center [723, 62] width 7 height 7
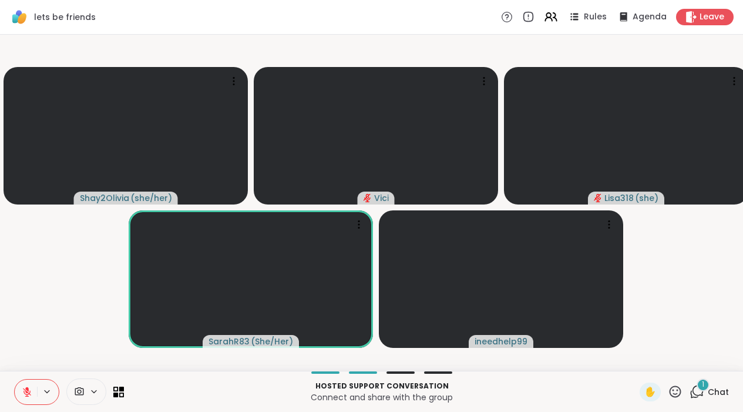
click at [699, 396] on icon at bounding box center [698, 391] width 11 height 11
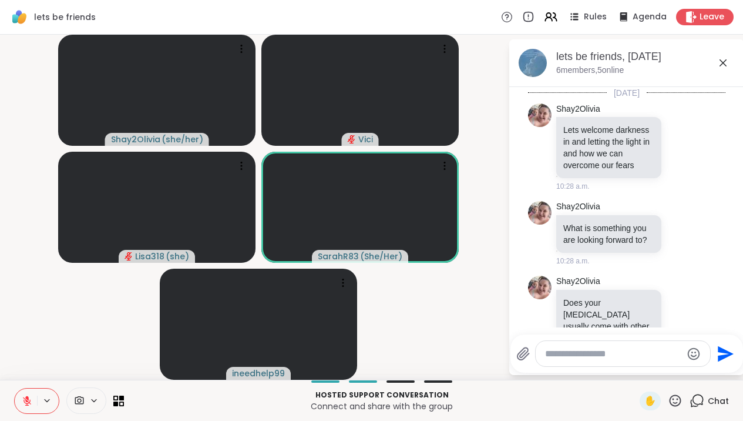
scroll to position [4418, 0]
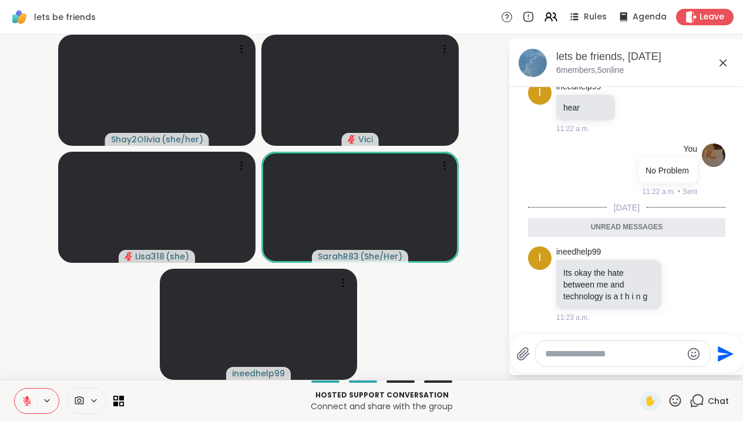
click at [645, 358] on textarea "Type your message" at bounding box center [613, 354] width 137 height 12
click at [677, 281] on icon at bounding box center [682, 284] width 11 height 12
click at [630, 268] on button "Select Reaction: Joy" at bounding box center [631, 265] width 24 height 24
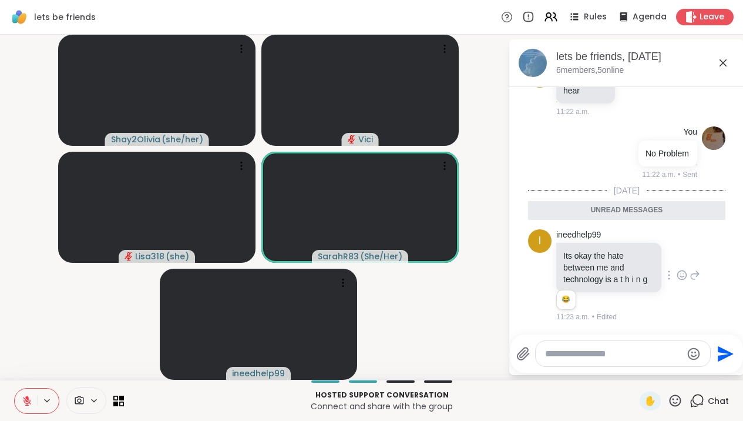
scroll to position [4434, 0]
click at [592, 349] on textarea "Type your message" at bounding box center [613, 354] width 137 height 12
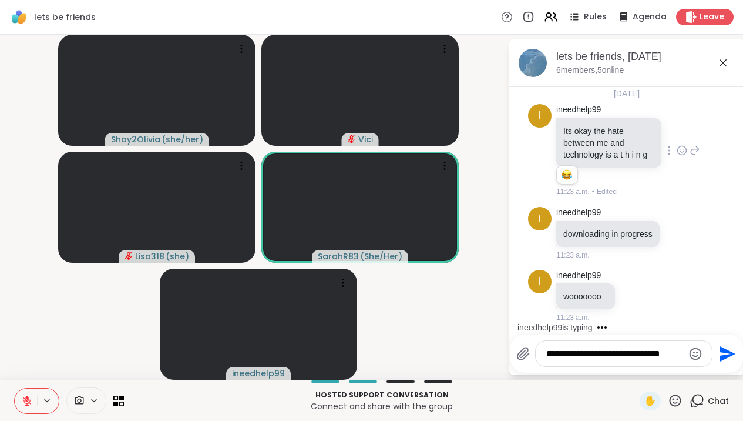
scroll to position [4543, 0]
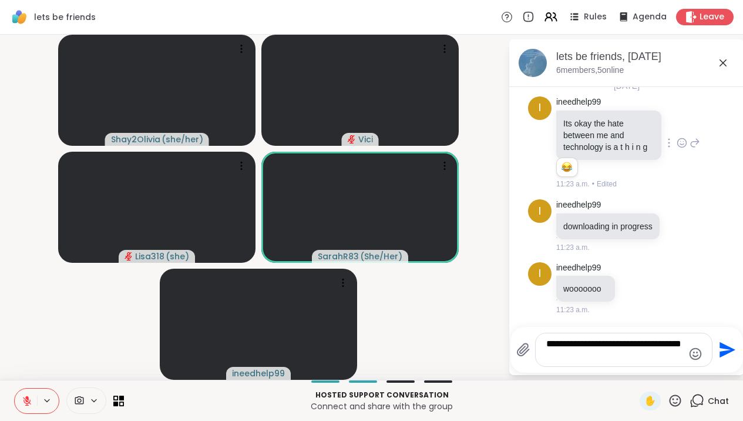
type textarea "**********"
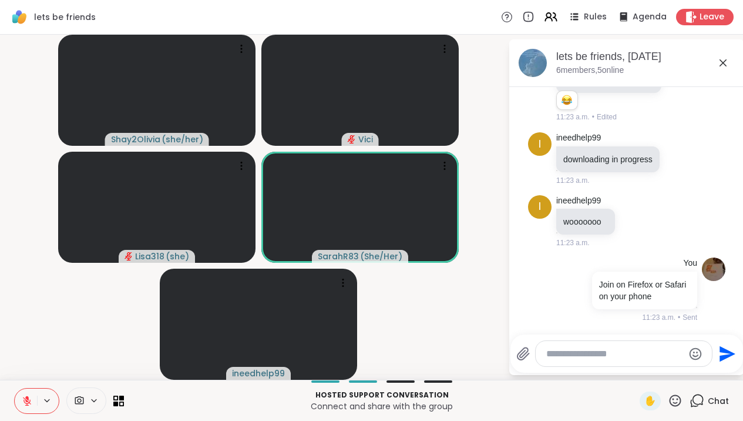
scroll to position [4618, 0]
click at [729, 63] on icon at bounding box center [723, 63] width 14 height 14
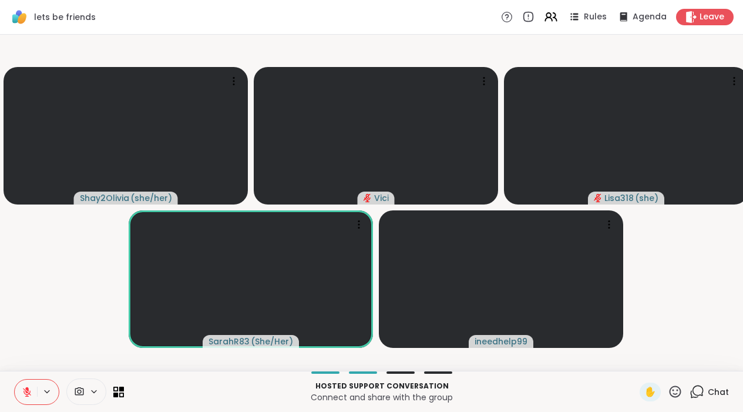
click at [25, 397] on icon at bounding box center [27, 392] width 11 height 11
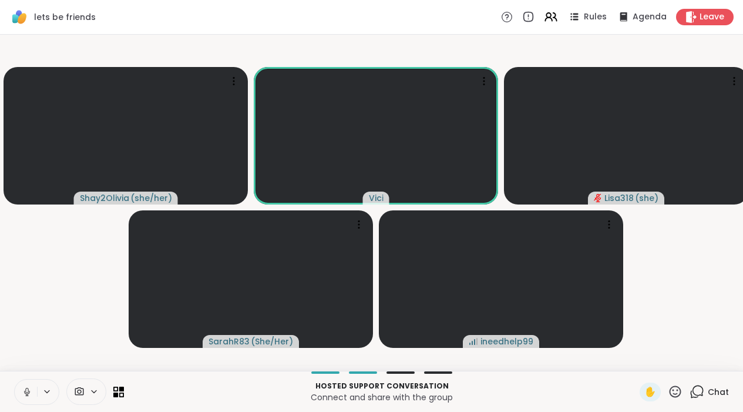
click at [25, 394] on icon at bounding box center [27, 392] width 6 height 4
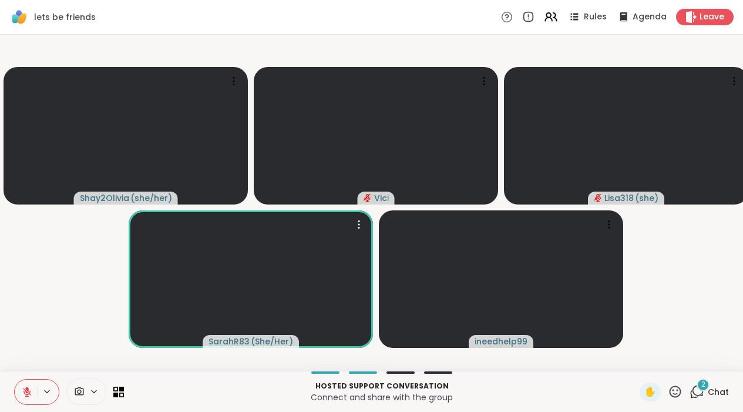
click at [697, 399] on icon at bounding box center [697, 391] width 15 height 15
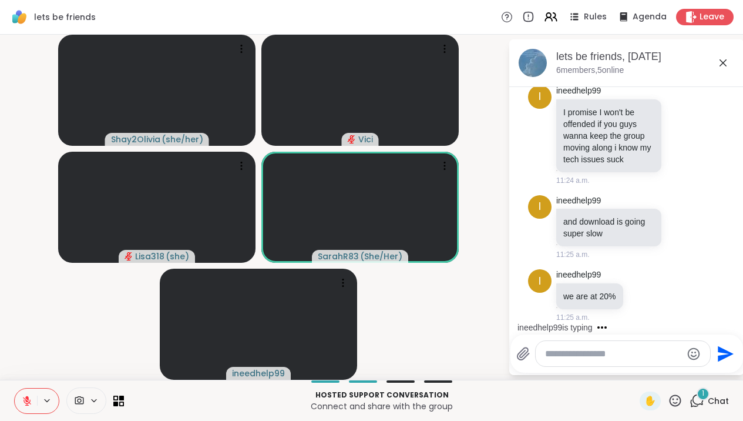
scroll to position [4939, 0]
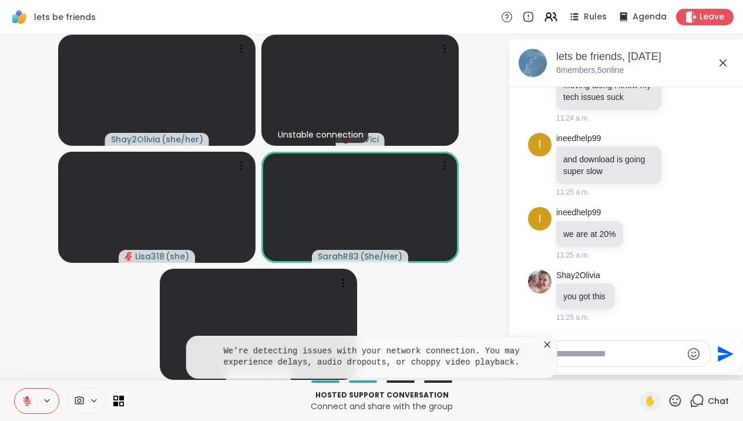
click at [551, 346] on icon at bounding box center [548, 344] width 6 height 6
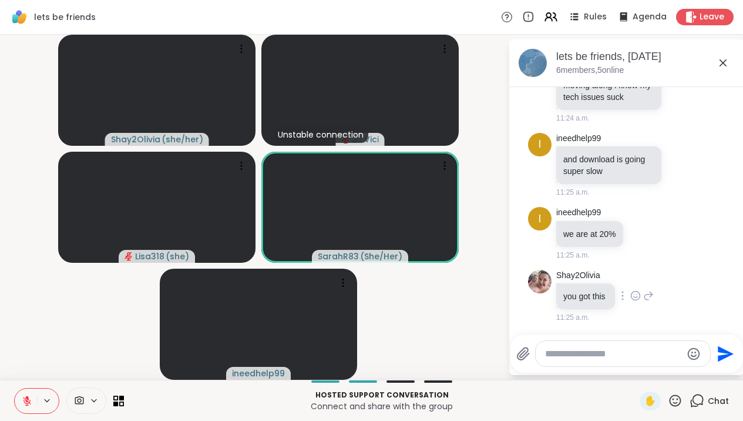
click at [638, 297] on icon at bounding box center [636, 297] width 4 height 1
click at [589, 276] on div "Select Reaction: Joy" at bounding box center [584, 277] width 11 height 11
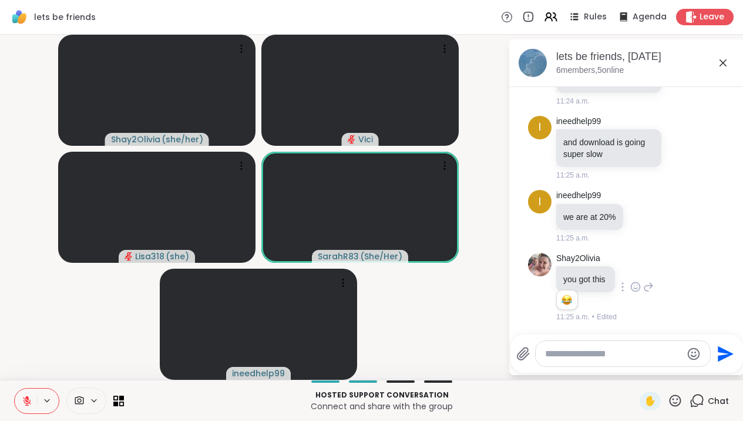
scroll to position [4956, 0]
click at [730, 66] on icon at bounding box center [723, 63] width 14 height 14
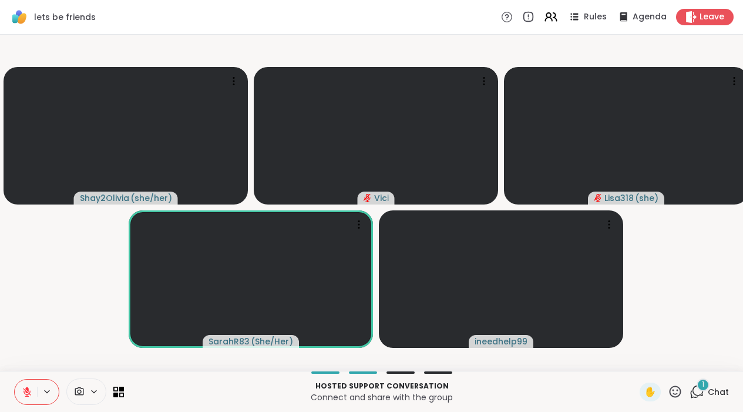
click at [699, 399] on icon at bounding box center [697, 391] width 15 height 15
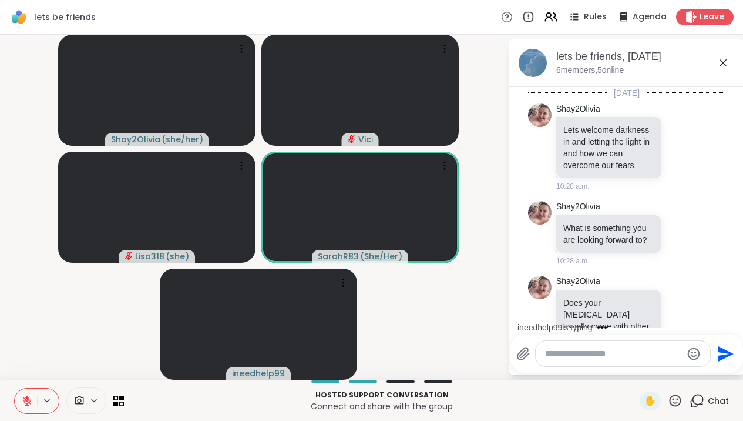
scroll to position [5058, 0]
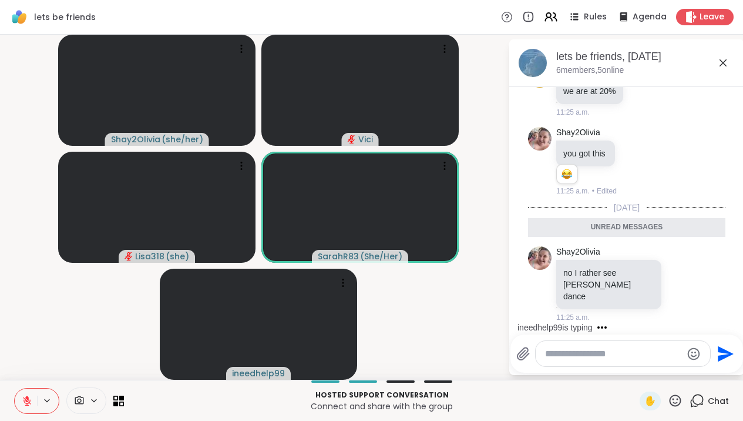
click at [661, 357] on textarea "Type your message" at bounding box center [613, 354] width 137 height 12
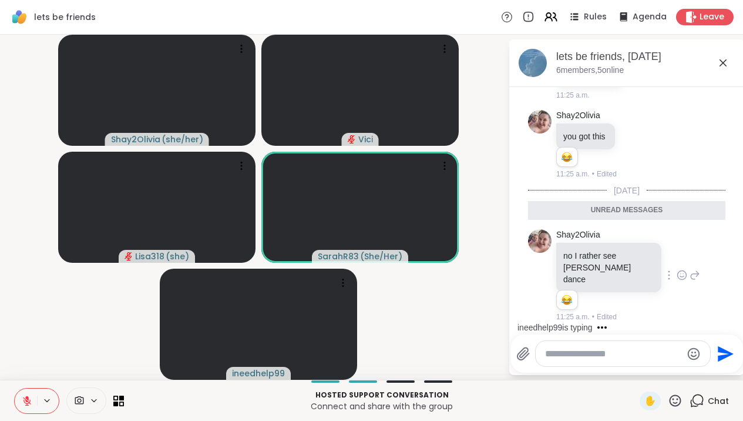
scroll to position [5075, 0]
click at [673, 281] on div at bounding box center [682, 275] width 36 height 14
click at [679, 281] on icon at bounding box center [682, 275] width 11 height 12
click at [628, 262] on div "Select Reaction: Joy" at bounding box center [630, 256] width 11 height 11
click at [726, 65] on icon at bounding box center [723, 63] width 14 height 14
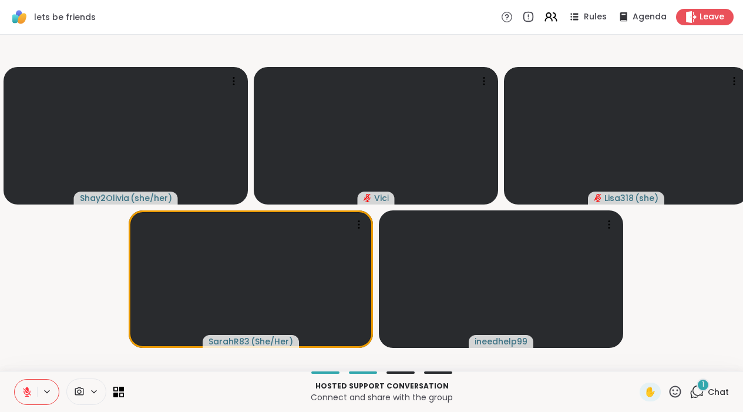
click at [696, 396] on icon at bounding box center [698, 391] width 11 height 11
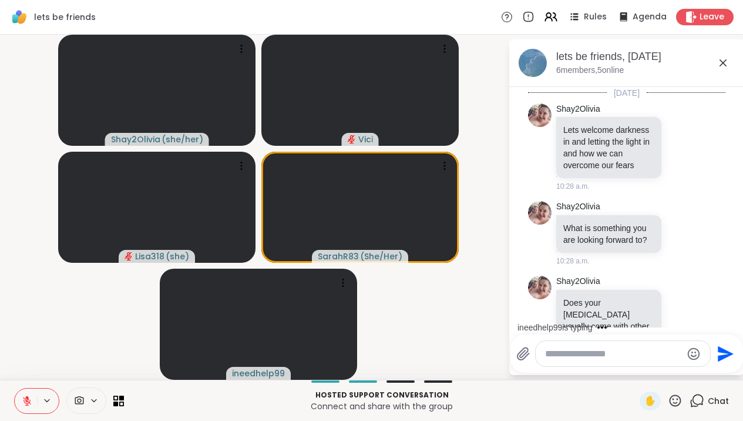
scroll to position [5240, 0]
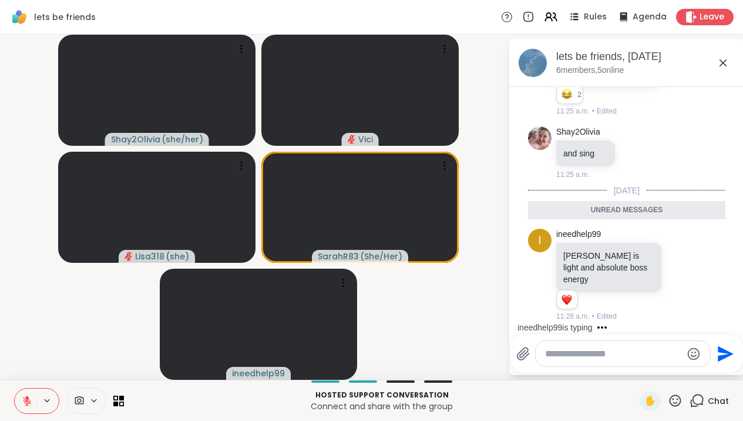
click at [727, 62] on icon at bounding box center [723, 62] width 7 height 7
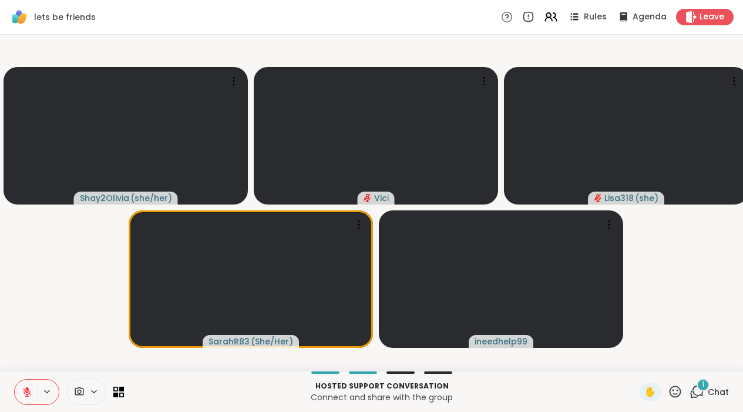
click at [701, 401] on div "1 Chat" at bounding box center [709, 392] width 39 height 19
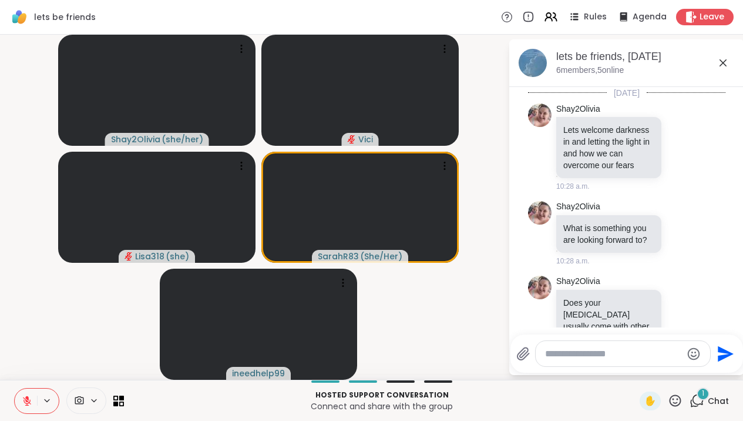
click at [625, 353] on textarea "Type your message" at bounding box center [613, 354] width 137 height 12
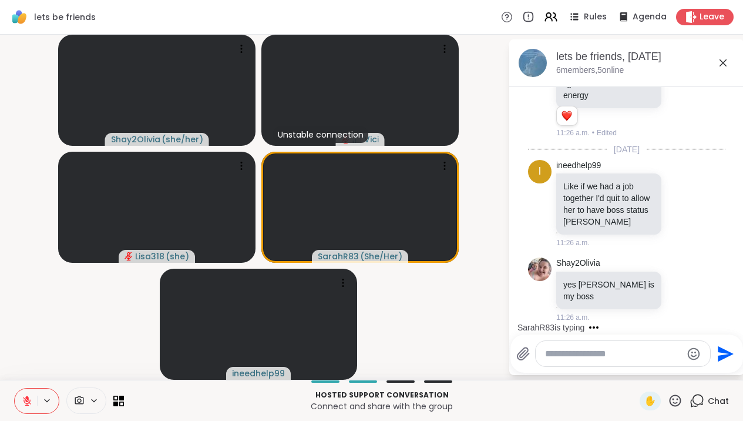
click at [620, 353] on textarea "Type your message" at bounding box center [613, 354] width 137 height 12
type textarea "*********"
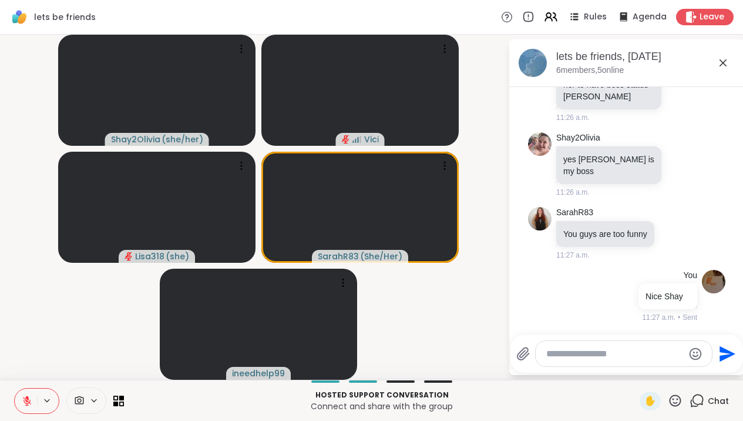
scroll to position [5522, 0]
click at [601, 352] on textarea "Type your message" at bounding box center [615, 354] width 137 height 12
click at [601, 352] on textarea "**********" at bounding box center [615, 354] width 137 height 12
click at [620, 354] on textarea "**********" at bounding box center [615, 354] width 137 height 12
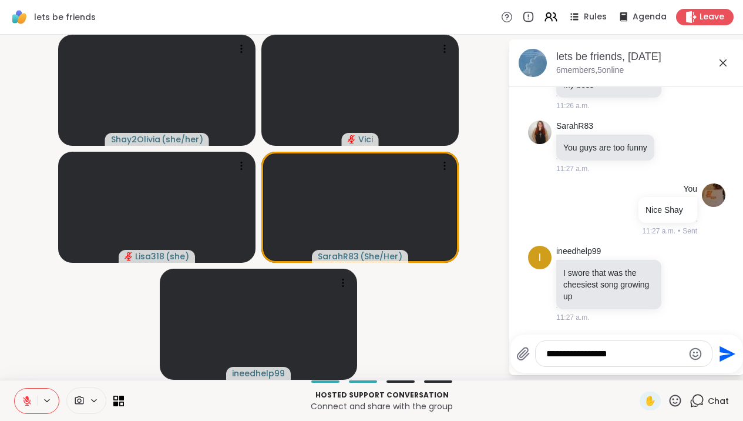
scroll to position [5608, 0]
type textarea "**********"
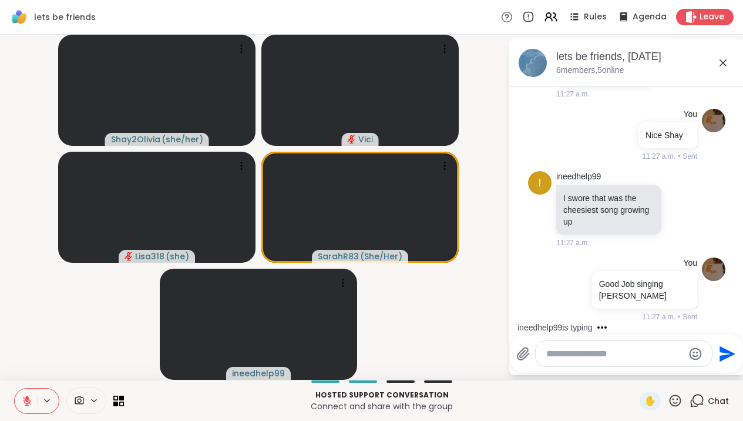
scroll to position [5682, 0]
click at [728, 68] on icon at bounding box center [723, 63] width 14 height 14
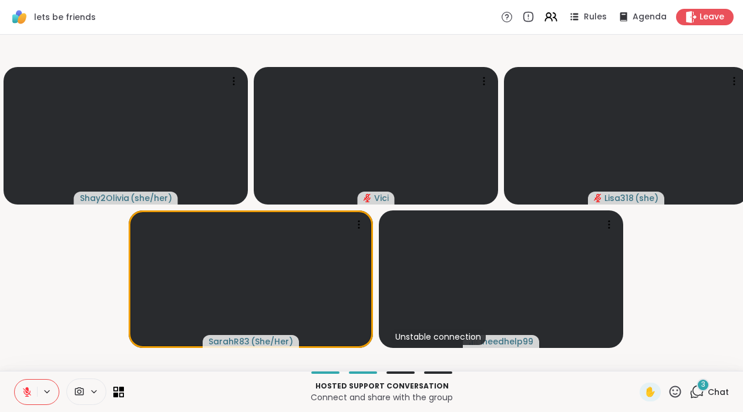
click at [696, 398] on icon at bounding box center [697, 391] width 15 height 15
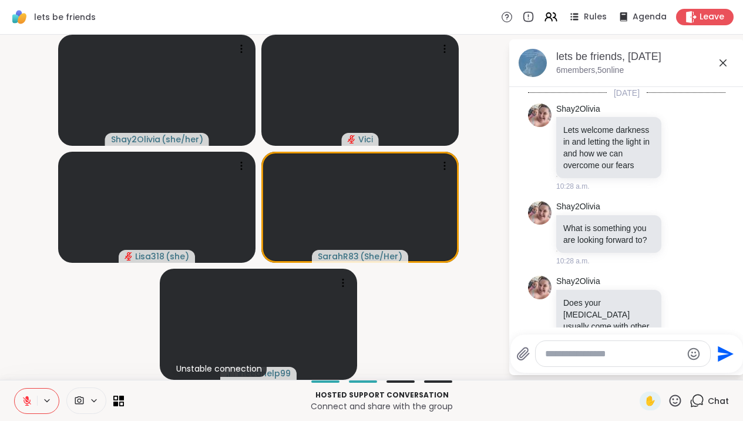
scroll to position [5939, 0]
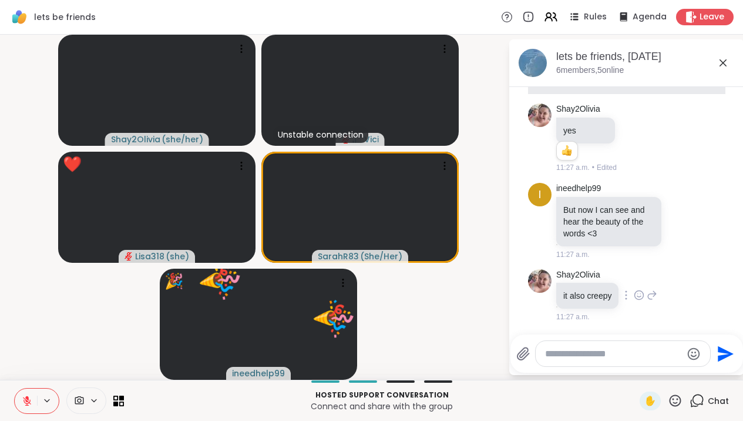
click at [641, 296] on icon at bounding box center [640, 296] width 4 height 1
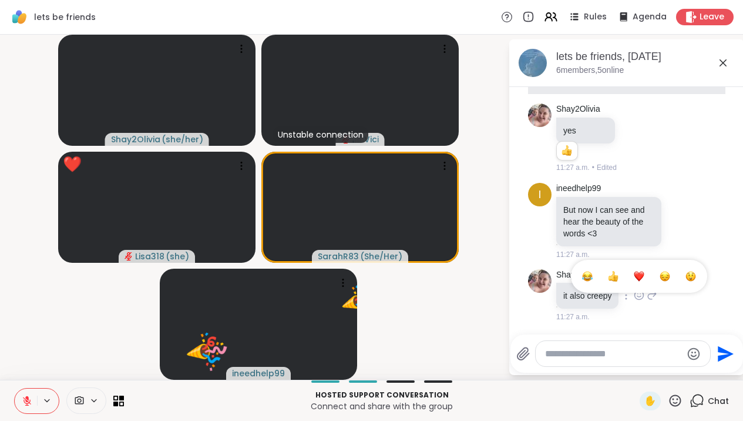
click at [645, 277] on div "Select Reaction: Heart" at bounding box center [639, 276] width 11 height 11
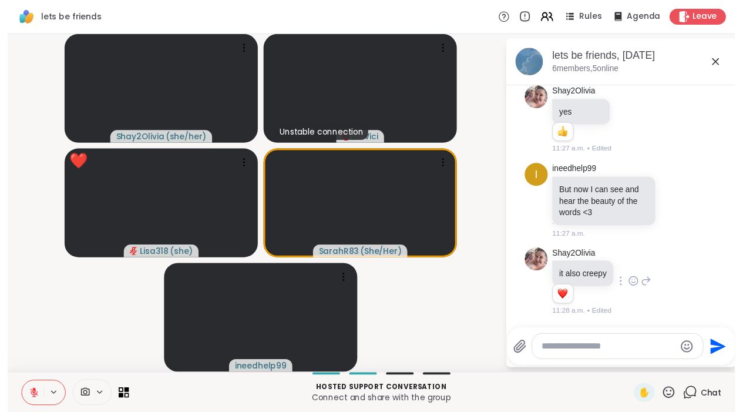
scroll to position [5956, 0]
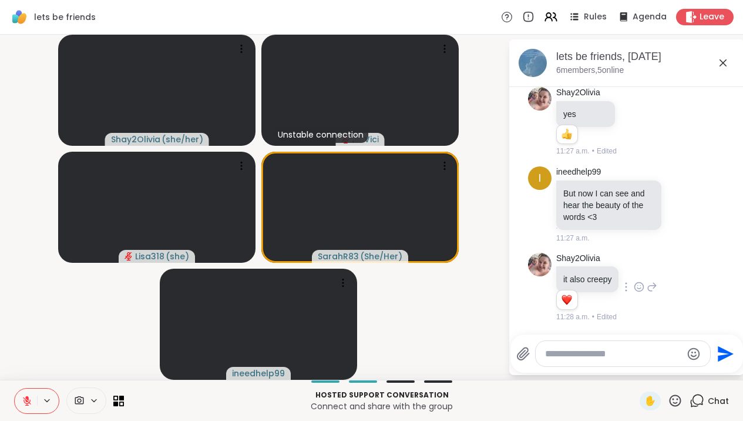
click at [730, 58] on icon at bounding box center [723, 63] width 14 height 14
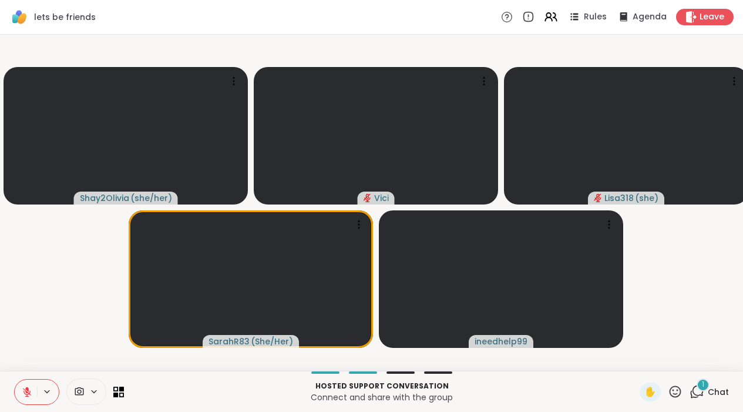
click at [702, 399] on icon at bounding box center [697, 391] width 15 height 15
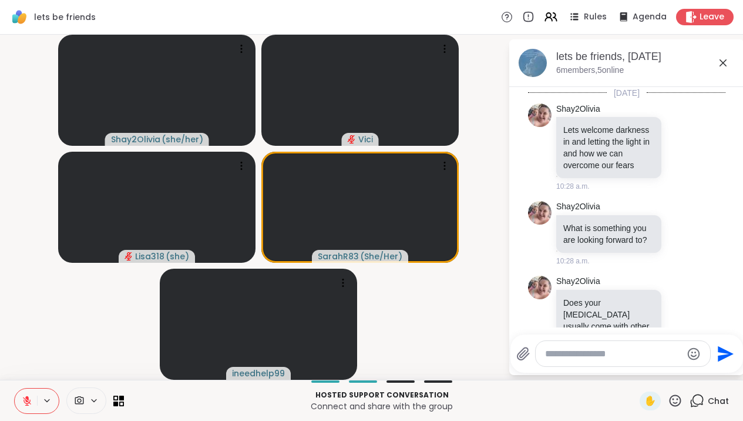
click at [727, 63] on icon at bounding box center [723, 62] width 7 height 7
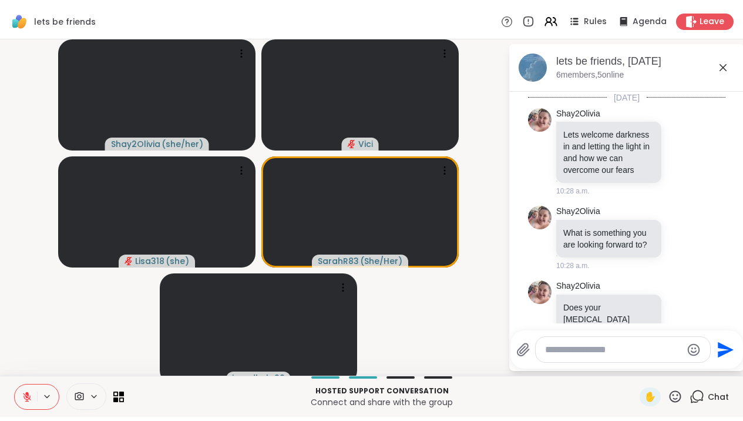
scroll to position [0, 0]
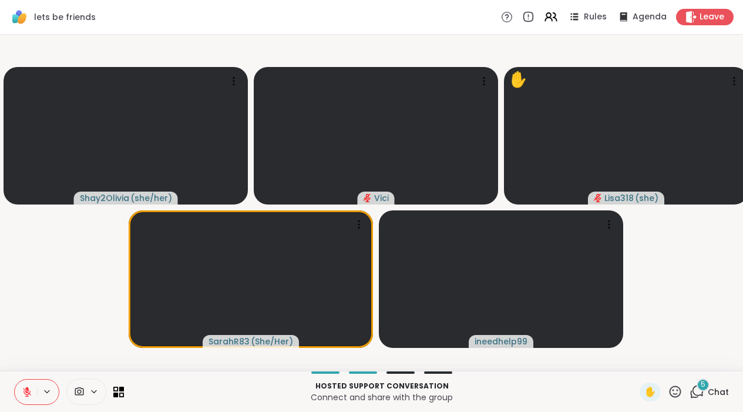
click at [696, 399] on icon at bounding box center [697, 391] width 15 height 15
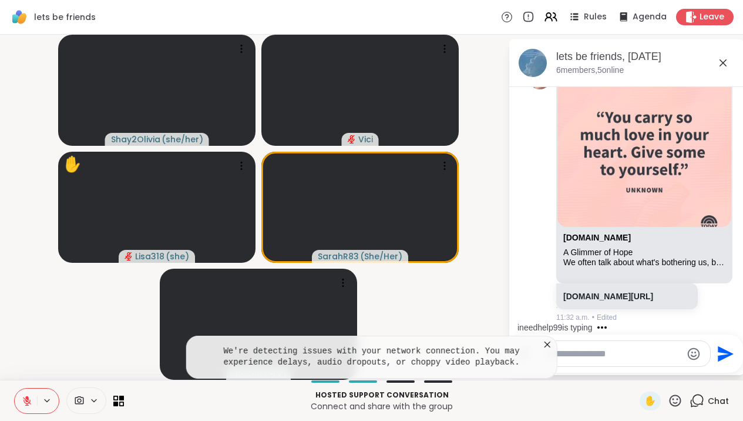
scroll to position [6740, 0]
click at [554, 346] on icon at bounding box center [548, 345] width 12 height 12
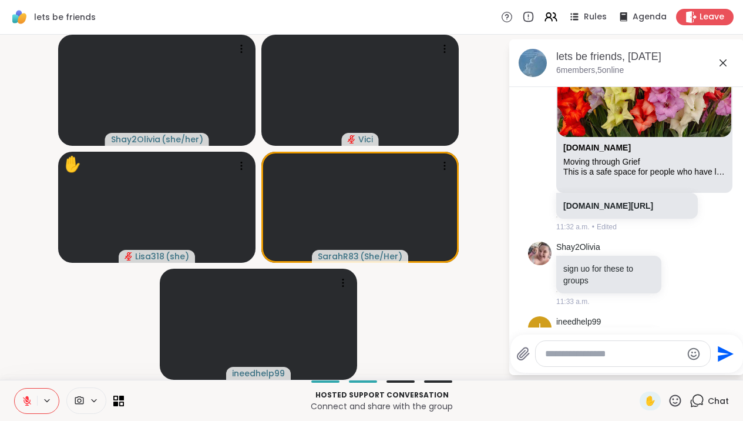
scroll to position [7225, 0]
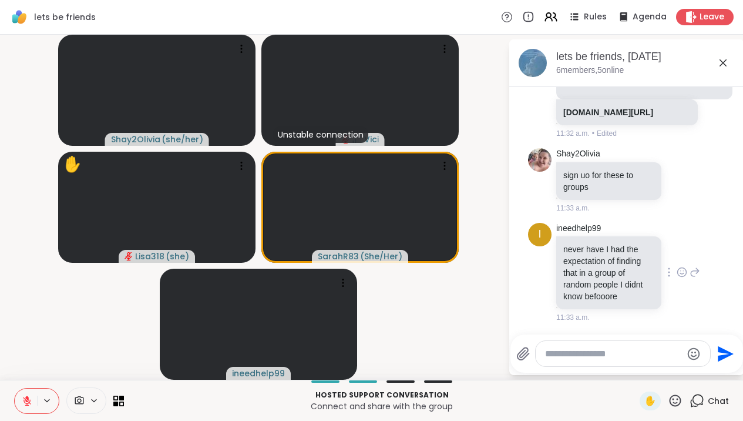
click at [684, 267] on icon at bounding box center [682, 272] width 11 height 12
click at [658, 249] on div "Select Reaction: Thumbs up" at bounding box center [656, 253] width 11 height 11
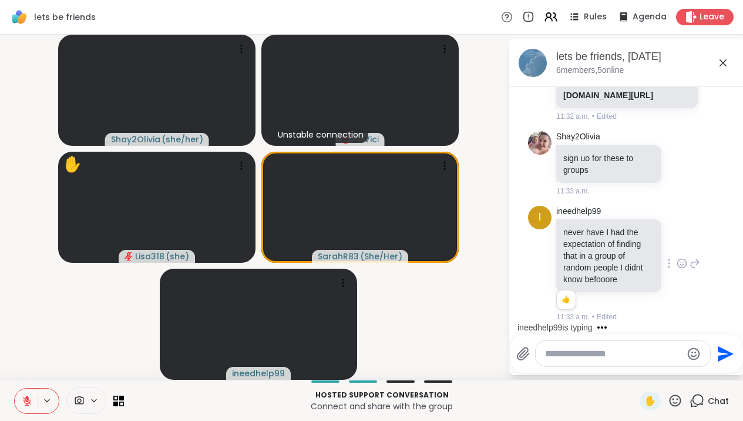
scroll to position [7242, 0]
click at [560, 347] on div at bounding box center [623, 353] width 175 height 25
click at [561, 356] on textarea "Type your message" at bounding box center [613, 354] width 137 height 12
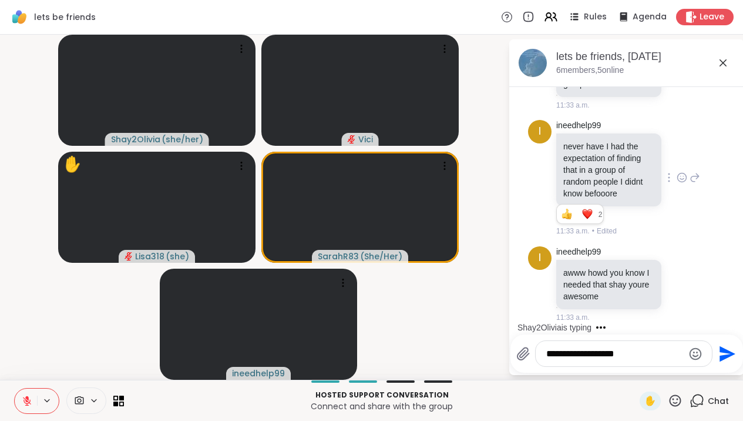
type textarea "**********"
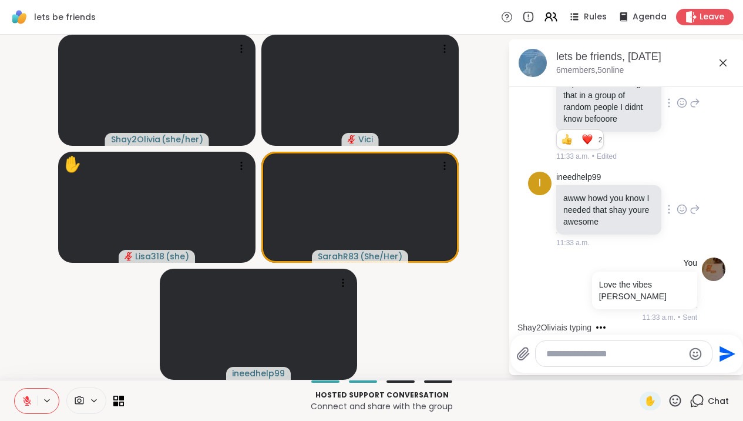
scroll to position [7391, 0]
click at [730, 65] on icon at bounding box center [723, 63] width 14 height 14
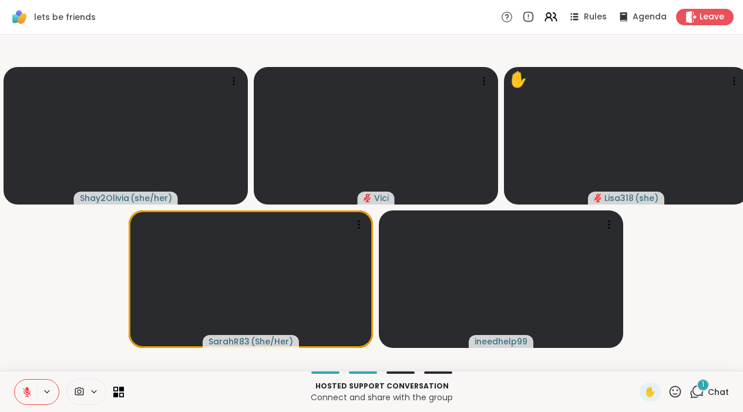
click at [701, 399] on icon at bounding box center [697, 391] width 15 height 15
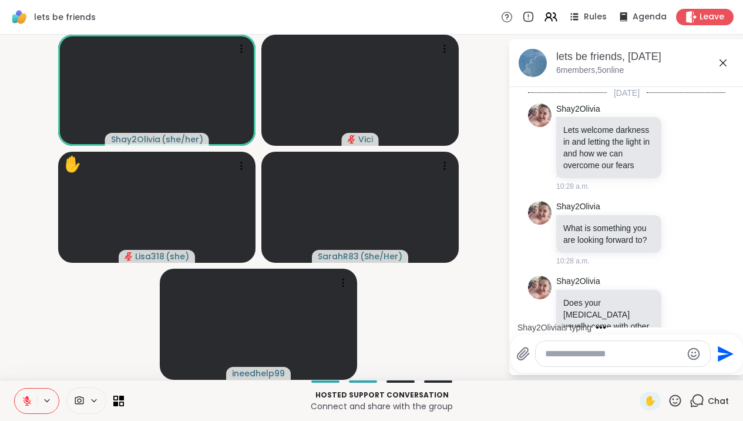
scroll to position [7564, 0]
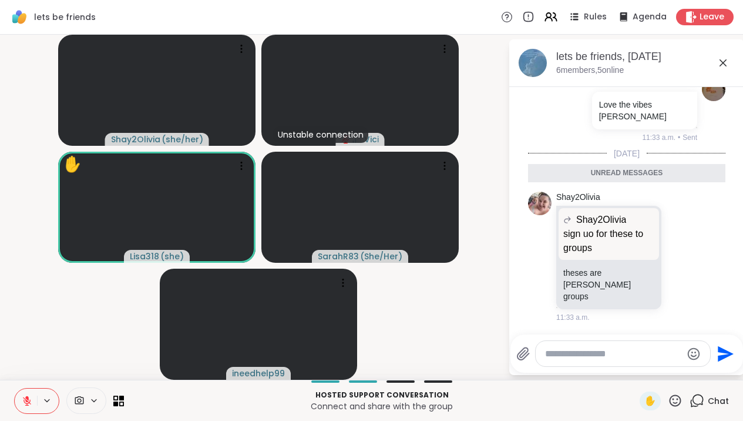
click at [727, 63] on icon at bounding box center [723, 62] width 7 height 7
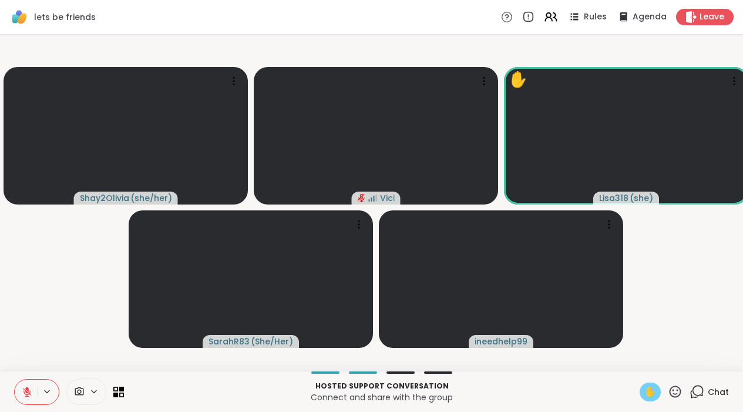
click at [652, 399] on span "✋" at bounding box center [651, 392] width 12 height 14
click at [692, 394] on icon at bounding box center [697, 391] width 15 height 15
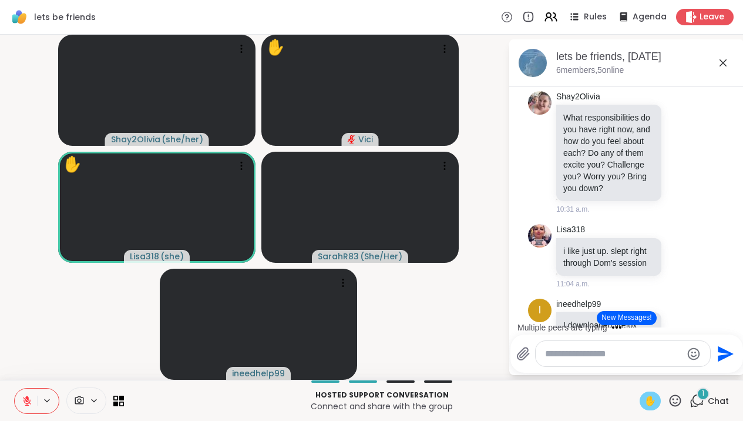
scroll to position [312, 0]
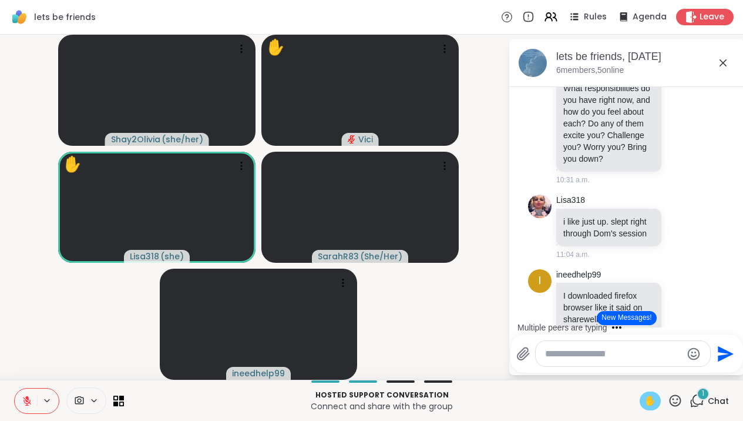
click at [730, 66] on icon at bounding box center [723, 63] width 14 height 14
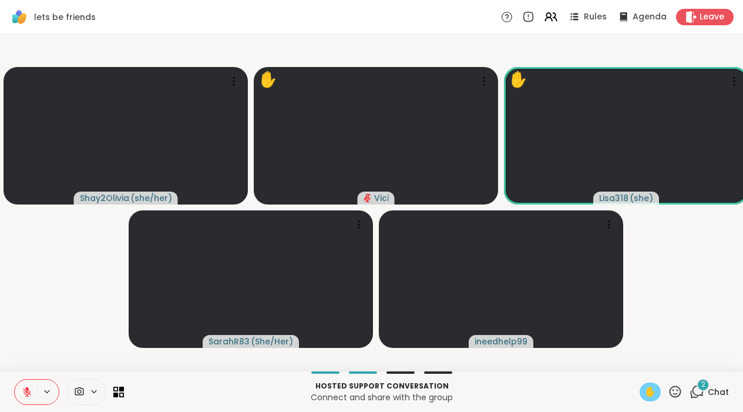
click at [693, 394] on icon at bounding box center [697, 391] width 15 height 15
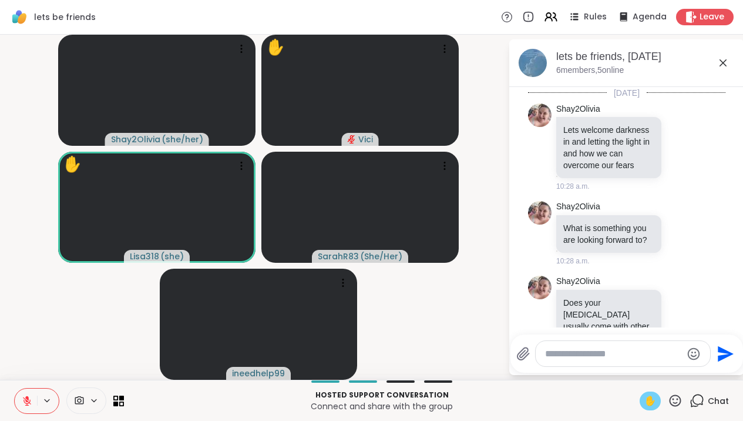
scroll to position [7816, 0]
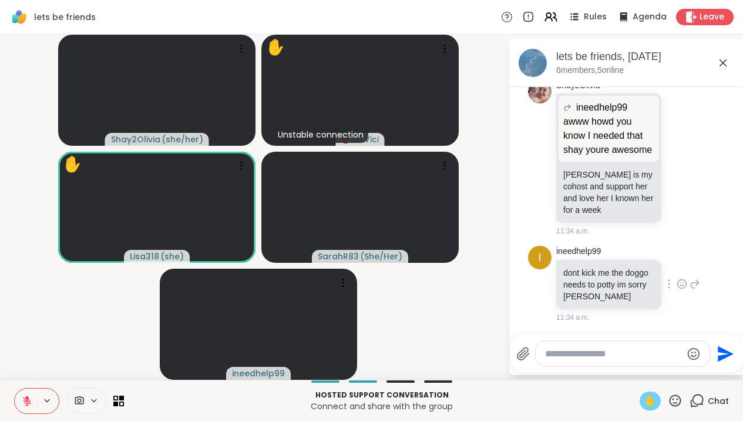
click at [678, 282] on icon at bounding box center [682, 284] width 11 height 12
click at [629, 267] on div "Select Reaction: Joy" at bounding box center [630, 265] width 11 height 11
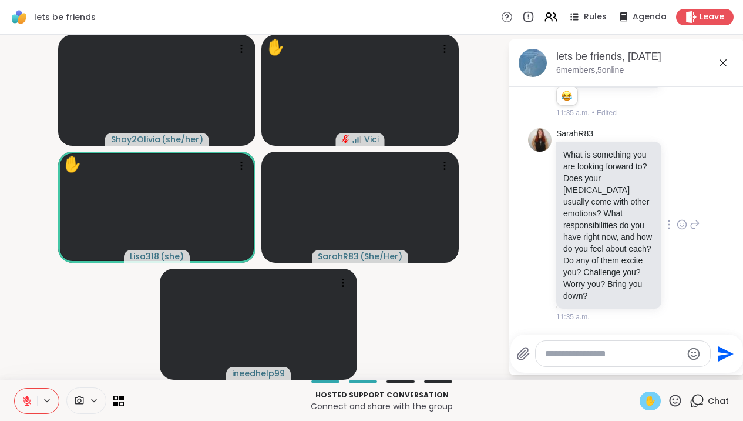
scroll to position [8015, 0]
click at [678, 229] on icon at bounding box center [682, 224] width 9 height 9
click at [645, 217] on button "Select Reaction: Thumbs up" at bounding box center [657, 206] width 24 height 24
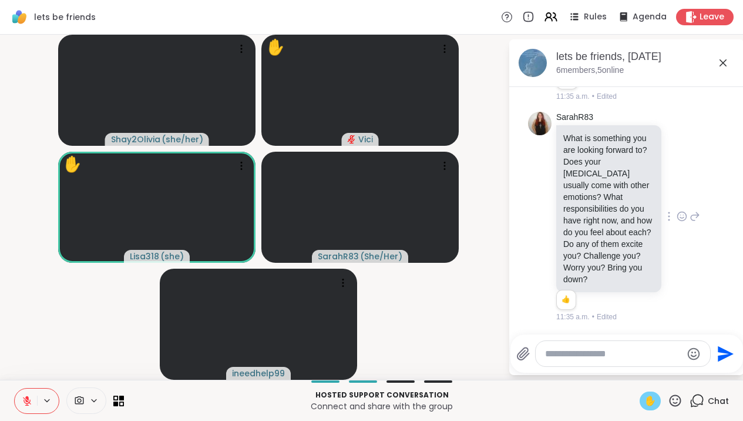
scroll to position [8049, 0]
click at [730, 63] on icon at bounding box center [723, 63] width 14 height 14
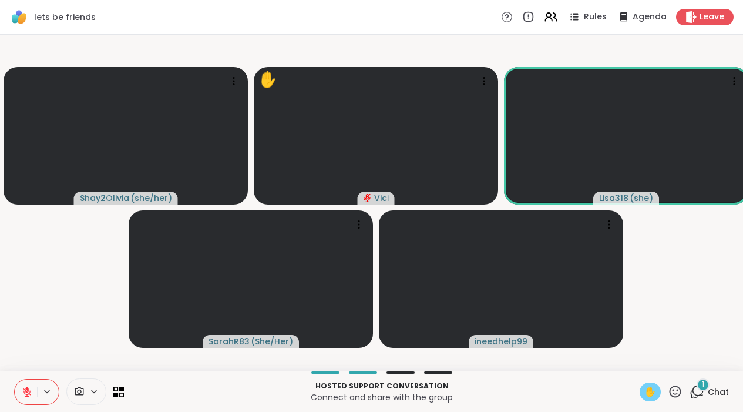
click at [696, 399] on icon at bounding box center [697, 391] width 15 height 15
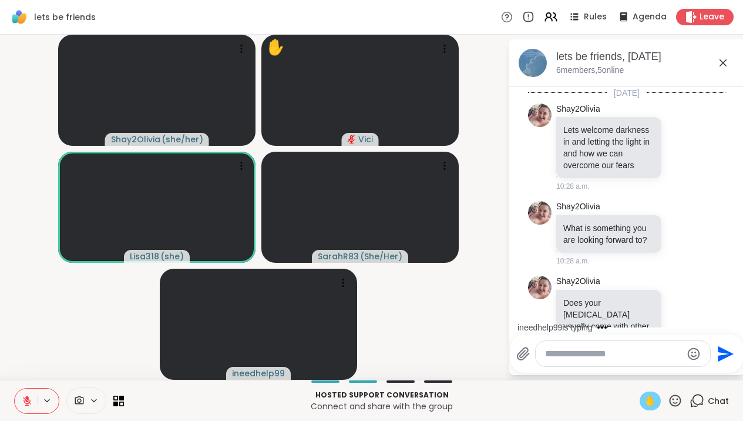
scroll to position [8377, 0]
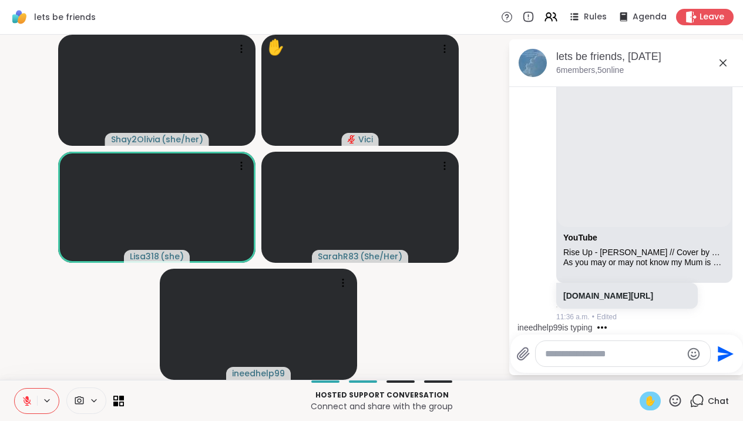
click at [727, 63] on icon at bounding box center [723, 62] width 7 height 7
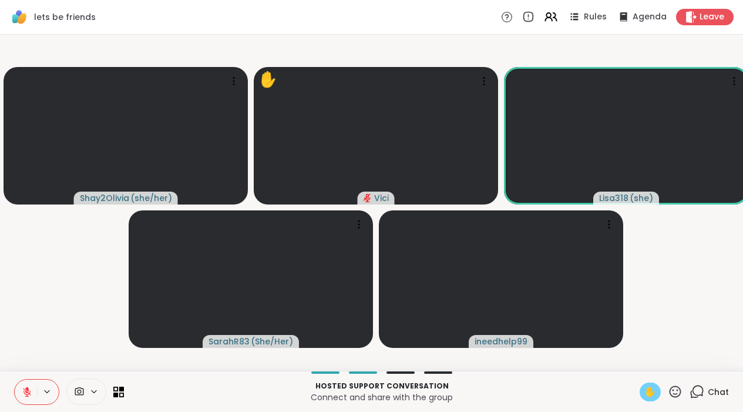
click at [694, 396] on icon at bounding box center [698, 391] width 11 height 11
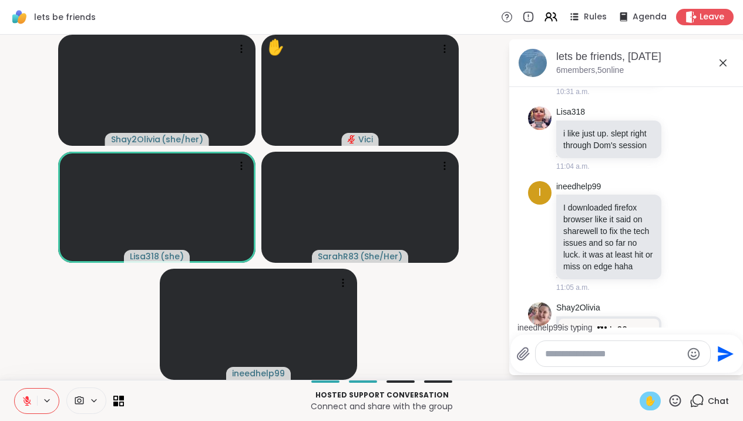
scroll to position [259, 0]
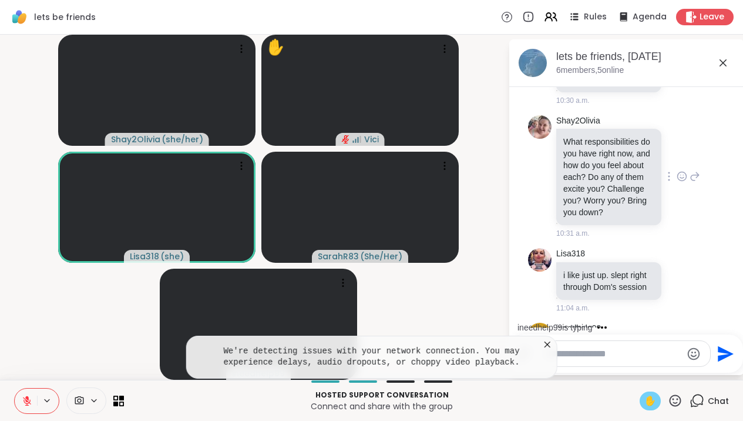
click at [690, 183] on icon at bounding box center [695, 176] width 11 height 14
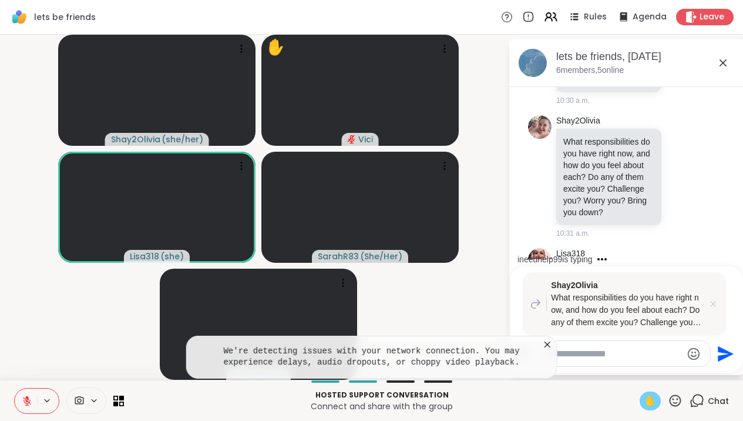
click at [719, 300] on icon at bounding box center [714, 304] width 12 height 12
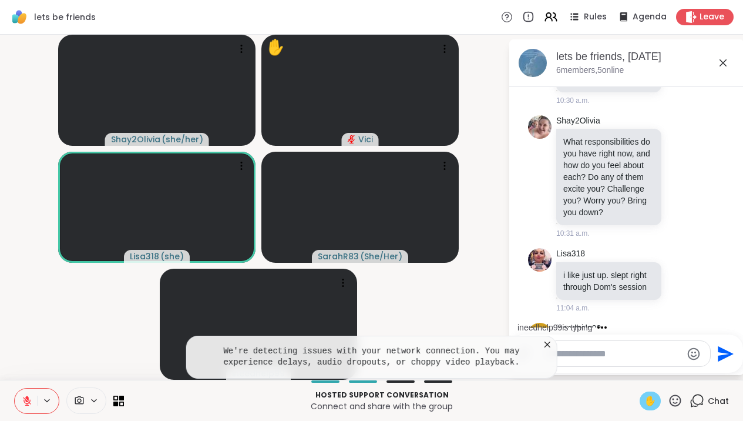
click at [729, 352] on icon "Send" at bounding box center [726, 354] width 16 height 16
click at [729, 356] on icon "Send" at bounding box center [726, 354] width 16 height 16
drag, startPoint x: 575, startPoint y: 162, endPoint x: 599, endPoint y: 168, distance: 25.4
click at [600, 168] on p "What responsibilities do you have right now, and how do you feel about each? Do…" at bounding box center [609, 177] width 91 height 82
drag, startPoint x: 599, startPoint y: 168, endPoint x: 610, endPoint y: 207, distance: 40.2
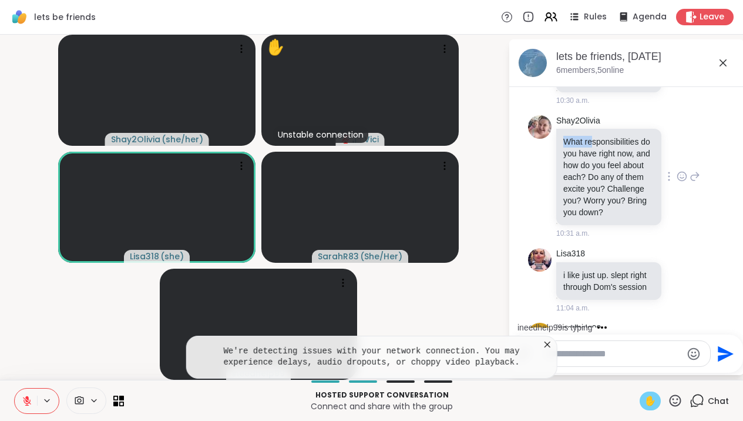
click at [610, 207] on p "What responsibilities do you have right now, and how do you feel about each? Do…" at bounding box center [609, 177] width 91 height 82
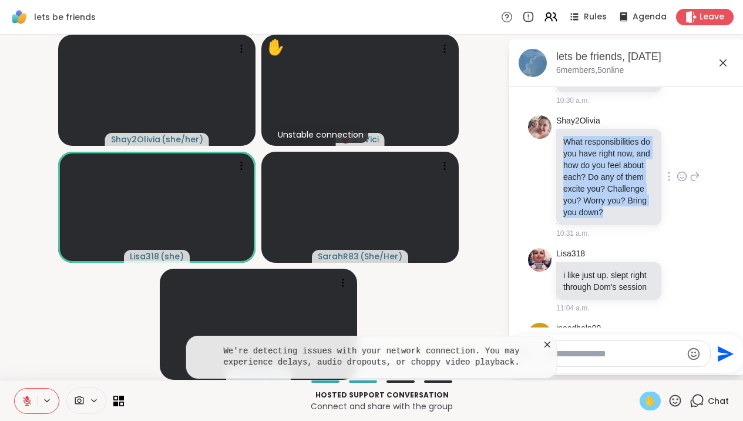
drag, startPoint x: 572, startPoint y: 165, endPoint x: 628, endPoint y: 274, distance: 122.7
click at [628, 239] on div "Shay2Olivia What responsibilities do you have right now, and how do you feel ab…" at bounding box center [611, 177] width 108 height 124
copy p "What responsibilities do you have right now, and how do you feel about each? Do…"
click at [641, 356] on textarea "Type your message" at bounding box center [613, 354] width 137 height 12
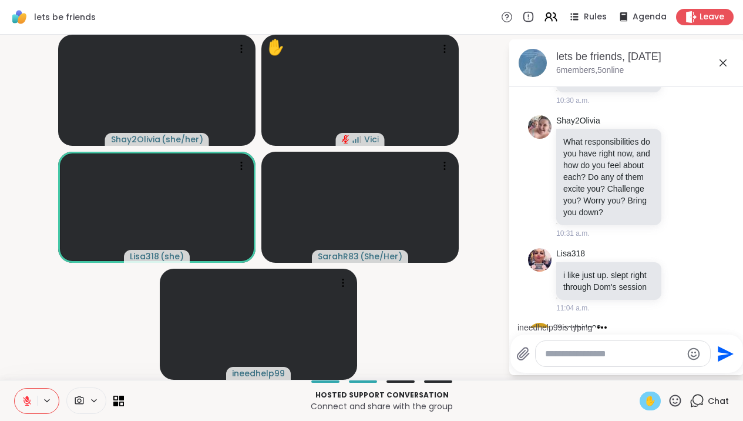
paste textarea "**********"
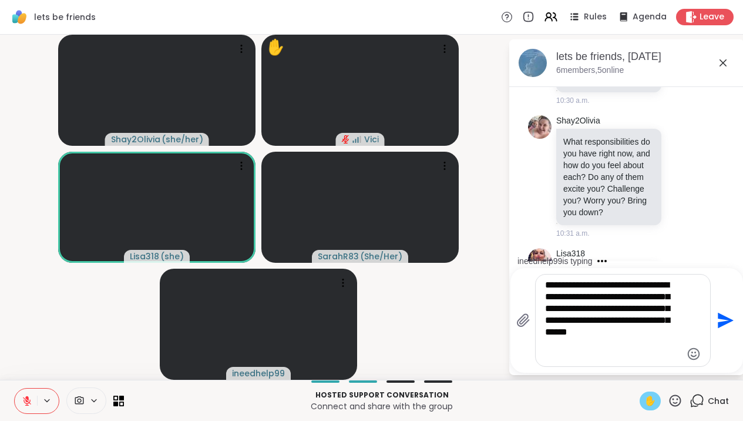
type textarea "**********"
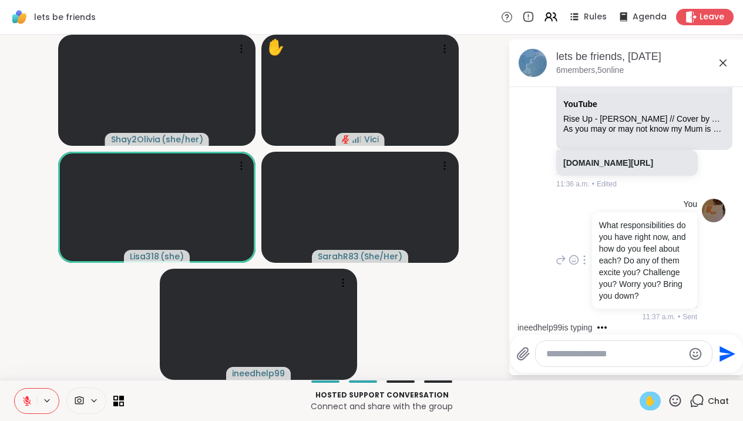
scroll to position [8494, 0]
click at [32, 401] on icon at bounding box center [27, 401] width 11 height 11
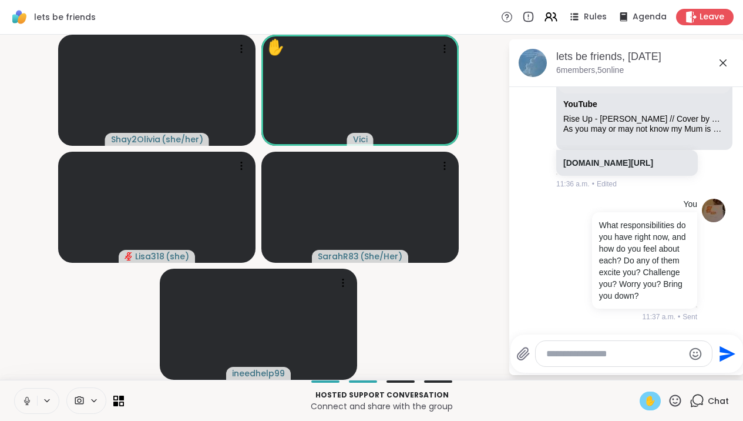
click at [37, 406] on button at bounding box center [26, 400] width 22 height 25
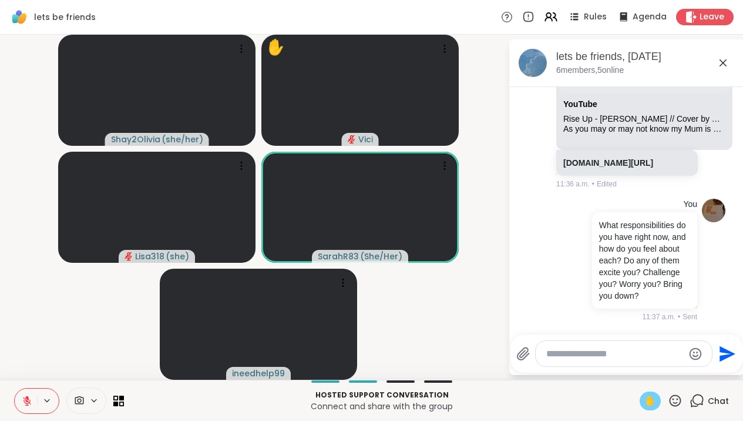
click at [728, 63] on icon at bounding box center [723, 63] width 14 height 14
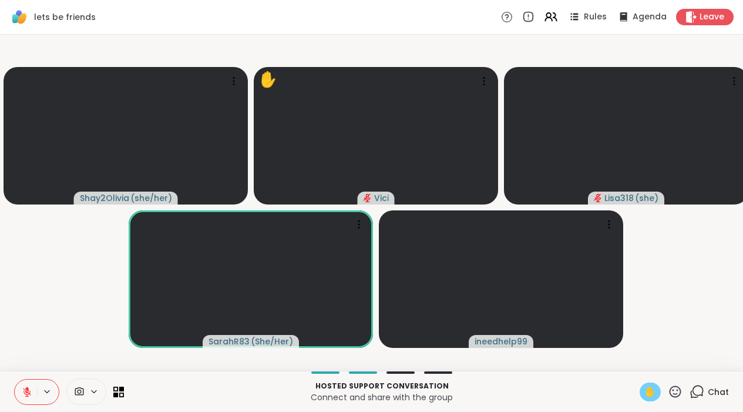
click at [656, 395] on span "✋" at bounding box center [651, 392] width 12 height 14
click at [675, 398] on icon at bounding box center [675, 391] width 15 height 15
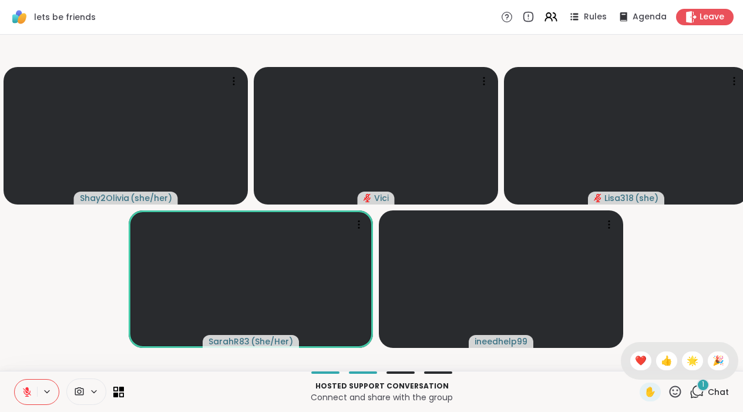
click at [701, 391] on div "1" at bounding box center [703, 384] width 13 height 13
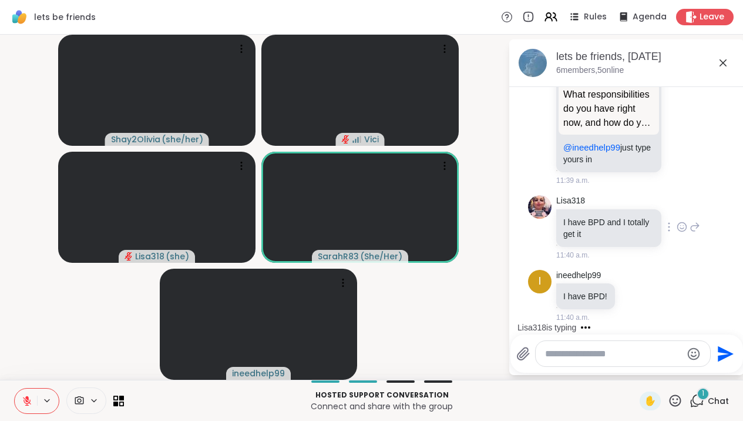
scroll to position [8786, 0]
click at [583, 354] on textarea "Type your message" at bounding box center [613, 354] width 137 height 12
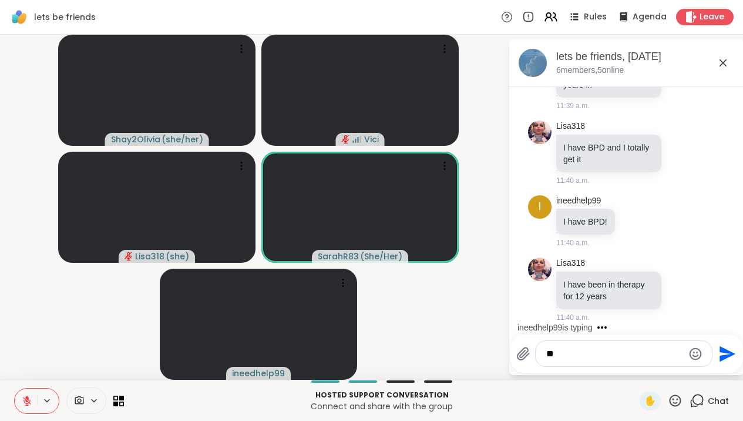
scroll to position [8861, 0]
type textarea "**********"
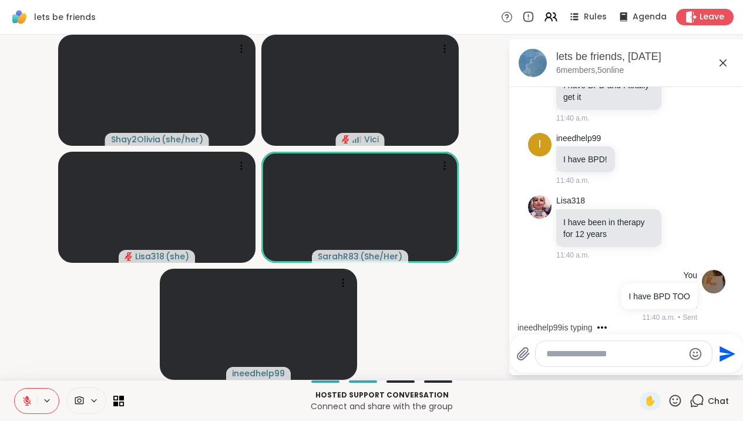
scroll to position [8923, 0]
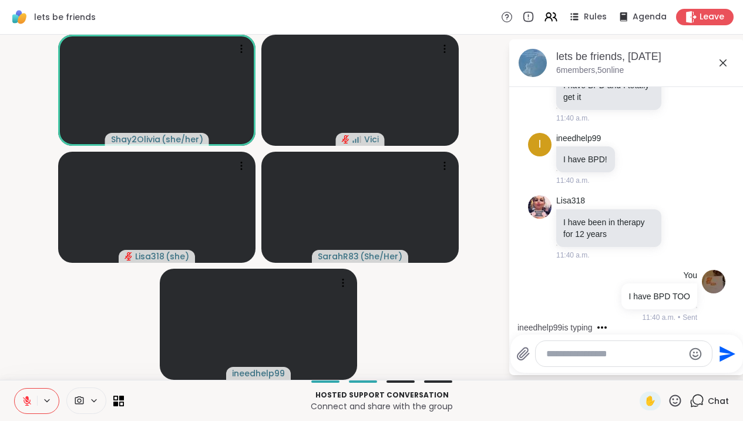
click at [727, 65] on icon at bounding box center [723, 62] width 7 height 7
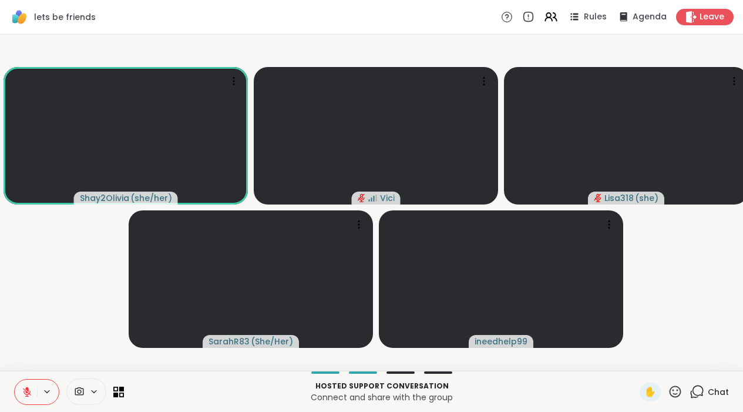
click at [28, 391] on icon at bounding box center [27, 389] width 4 height 5
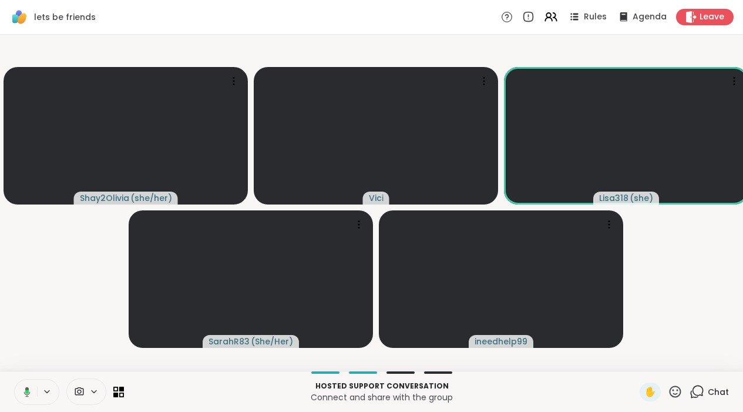
click at [31, 402] on button at bounding box center [25, 392] width 24 height 25
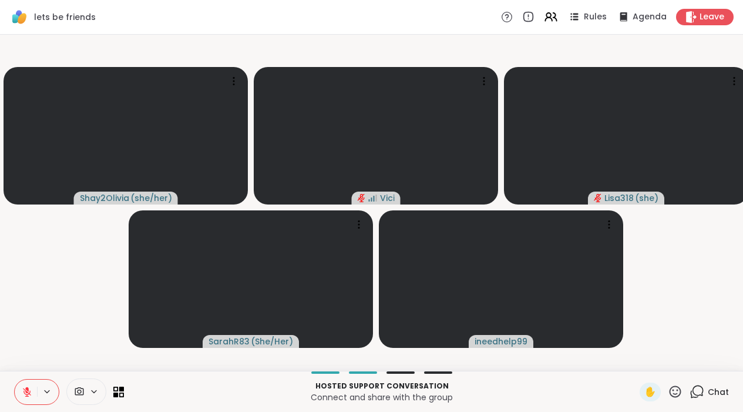
click at [37, 397] on button at bounding box center [48, 392] width 22 height 10
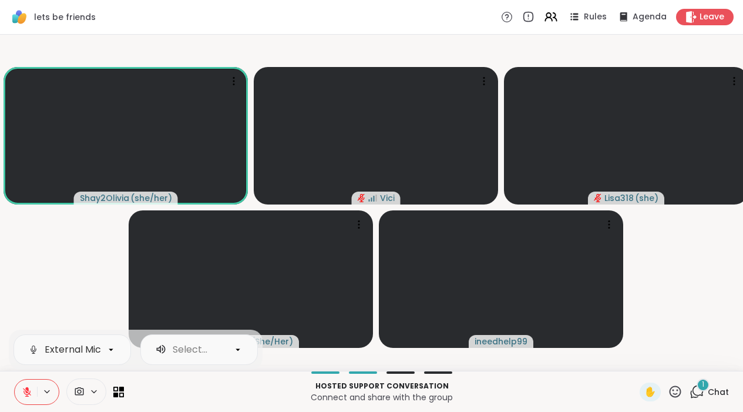
click at [698, 395] on icon at bounding box center [698, 391] width 11 height 11
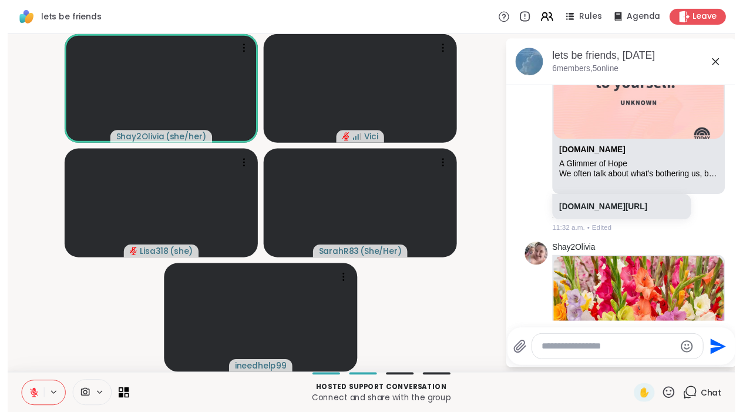
scroll to position [6067, 0]
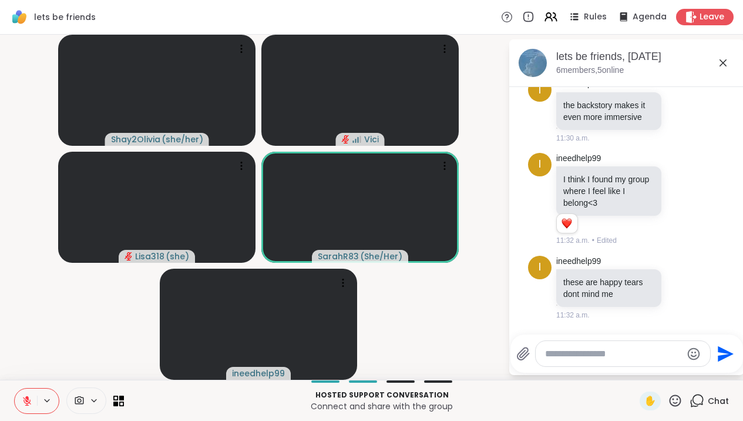
click at [730, 59] on icon at bounding box center [723, 63] width 14 height 14
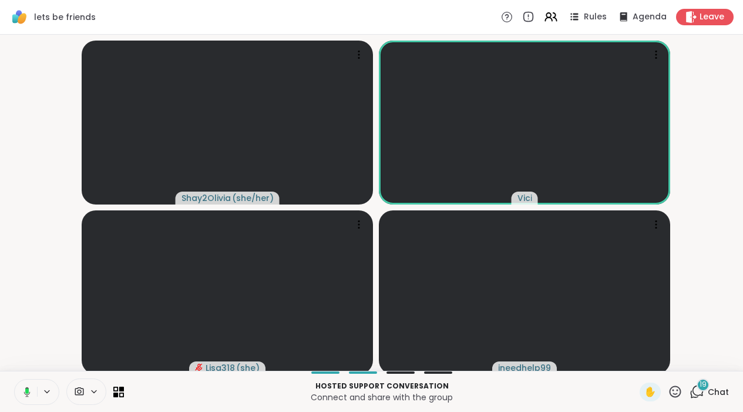
click at [697, 364] on icon at bounding box center [697, 391] width 15 height 15
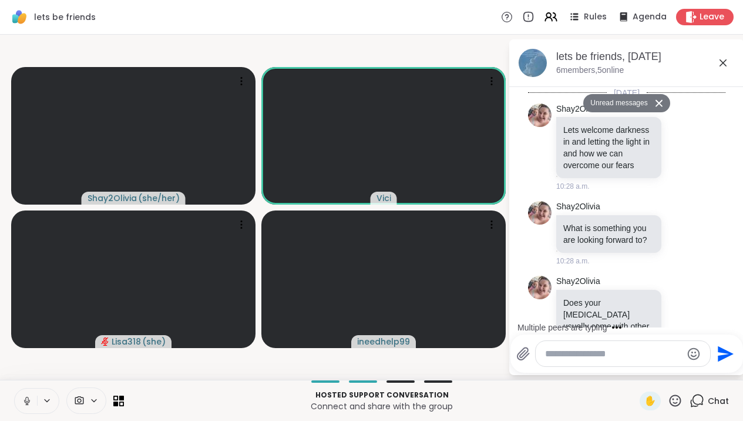
scroll to position [11264, 0]
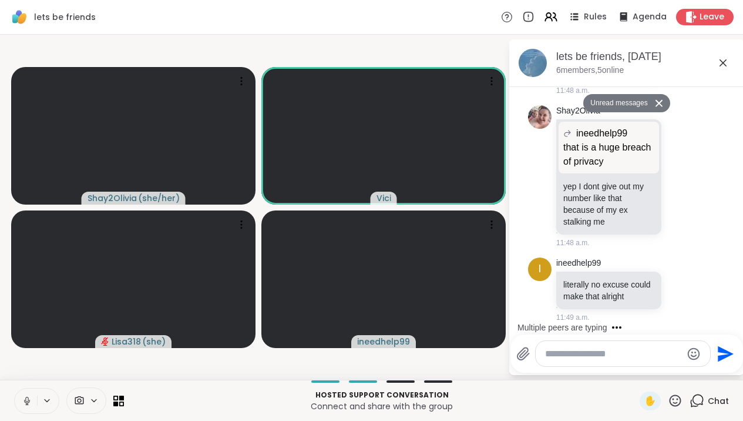
click at [737, 320] on div "Multiple peers are typing" at bounding box center [629, 327] width 230 height 19
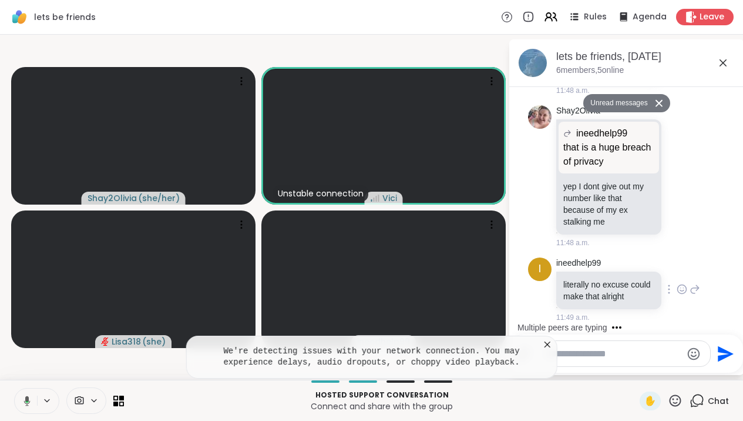
click at [679, 289] on icon at bounding box center [682, 289] width 9 height 9
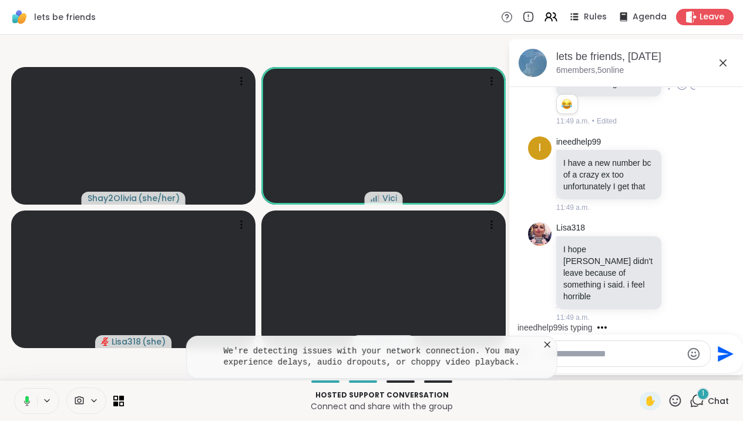
scroll to position [11448, 0]
click at [554, 347] on icon at bounding box center [548, 345] width 12 height 12
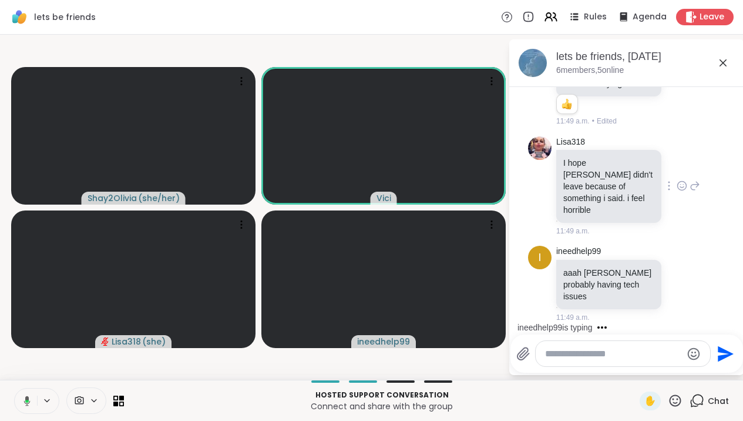
scroll to position [11539, 0]
click at [729, 63] on icon at bounding box center [723, 63] width 14 height 14
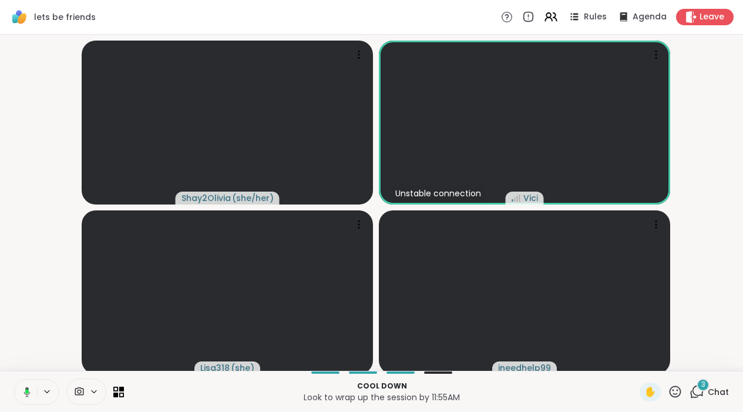
click at [698, 364] on icon at bounding box center [697, 391] width 15 height 15
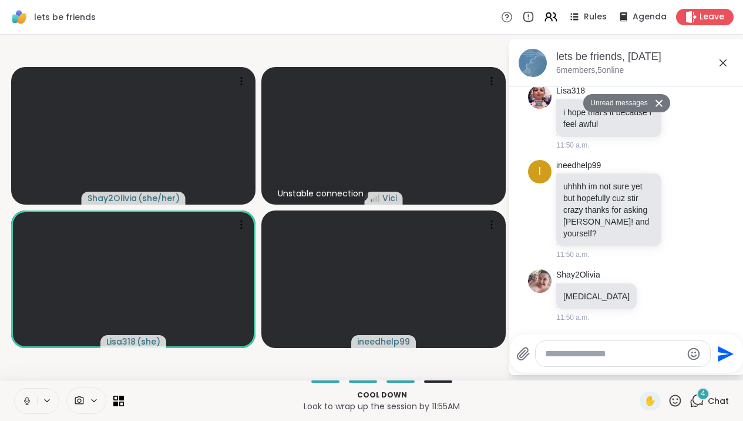
scroll to position [11900, 0]
click at [26, 364] on icon at bounding box center [27, 401] width 11 height 11
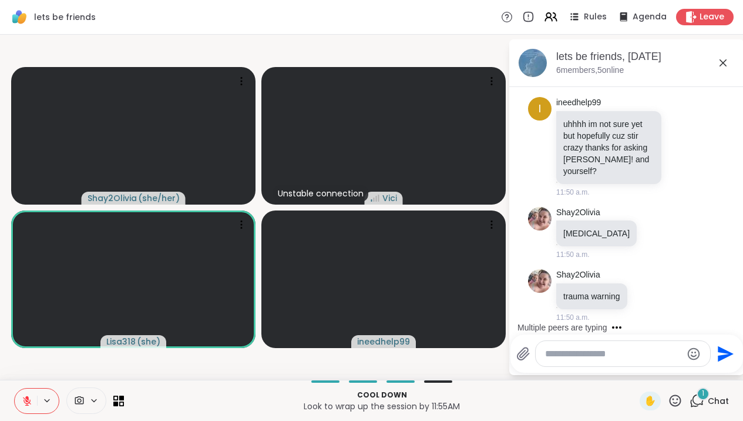
scroll to position [11935, 0]
click at [27, 364] on icon at bounding box center [27, 401] width 8 height 8
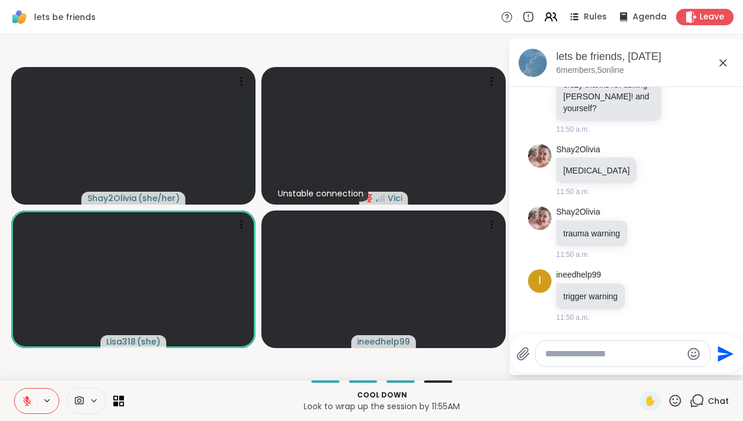
scroll to position [11998, 0]
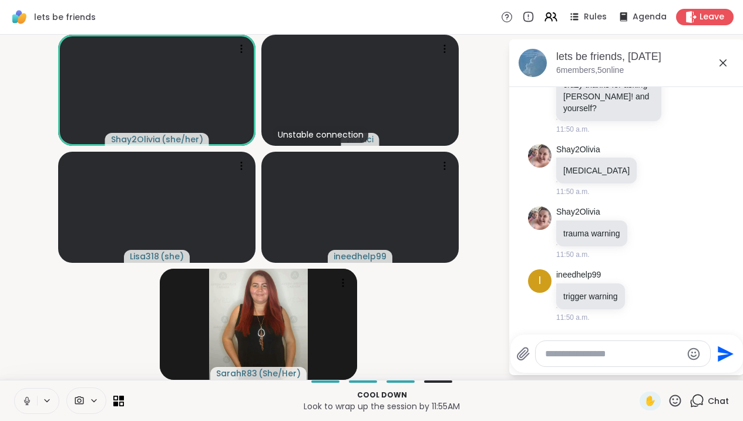
click at [568, 352] on textarea "Type your message" at bounding box center [613, 354] width 137 height 12
type textarea "**"
click at [727, 65] on icon at bounding box center [723, 62] width 7 height 7
